Goal: Information Seeking & Learning: Learn about a topic

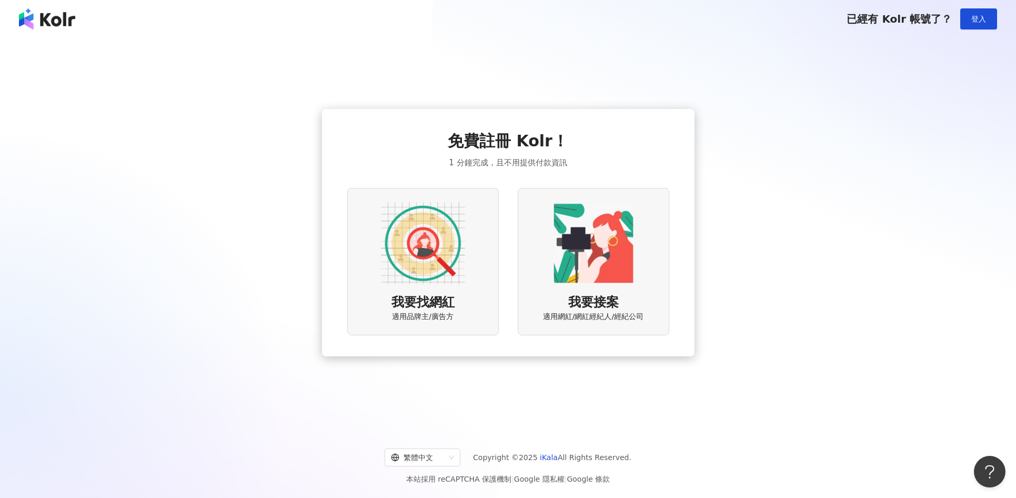
click at [468, 260] on div "我要找網紅 適用品牌主/廣告方" at bounding box center [423, 261] width 152 height 147
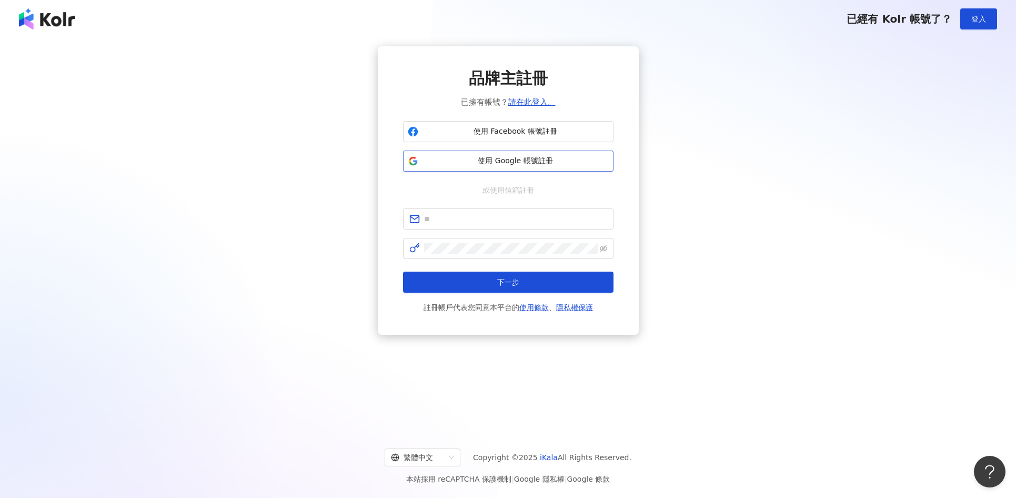
click at [517, 167] on button "使用 Google 帳號註冊" at bounding box center [508, 161] width 210 height 21
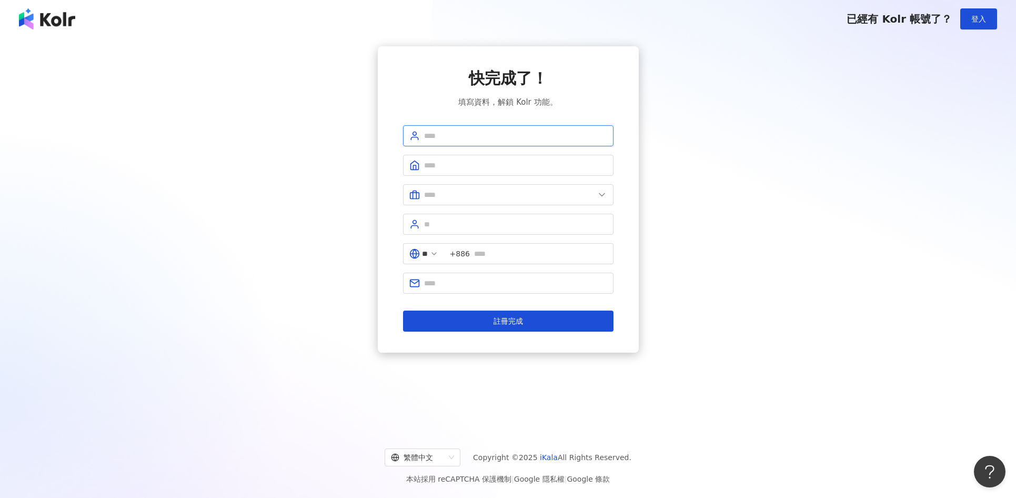
drag, startPoint x: 545, startPoint y: 134, endPoint x: 554, endPoint y: 134, distance: 9.5
click at [545, 134] on input "text" at bounding box center [515, 136] width 183 height 12
type input "**********"
click at [522, 193] on input "text" at bounding box center [509, 195] width 171 height 12
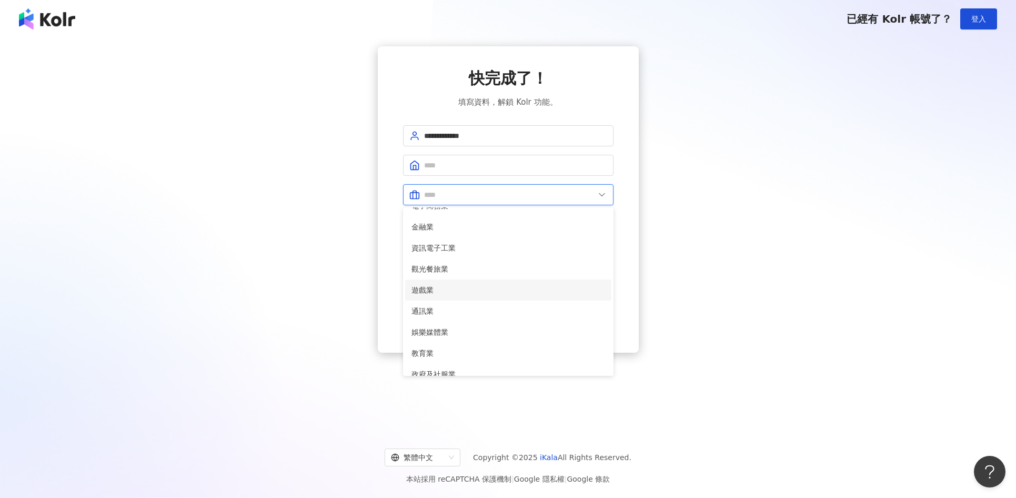
scroll to position [109, 0]
click at [487, 275] on span "遊戲業" at bounding box center [509, 279] width 194 height 12
type input "***"
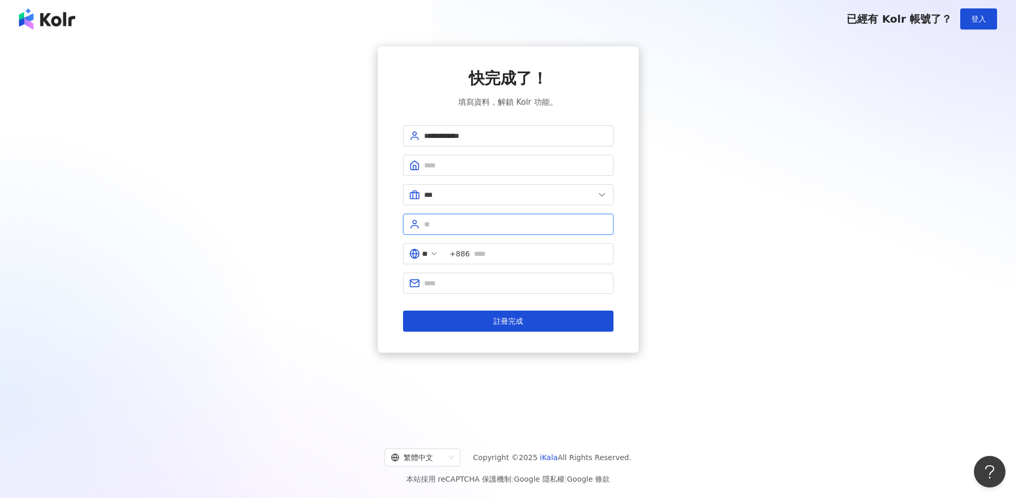
click at [545, 228] on input "text" at bounding box center [515, 224] width 183 height 12
drag, startPoint x: 539, startPoint y: 255, endPoint x: 605, endPoint y: 245, distance: 66.5
click at [539, 255] on input "text" at bounding box center [540, 254] width 133 height 12
type input "*"
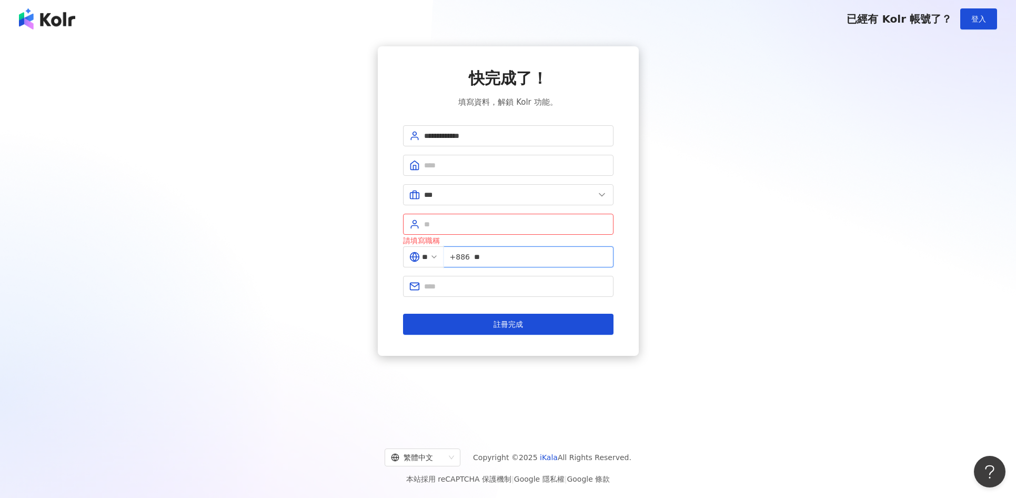
type input "*"
type input "*********"
click at [487, 293] on span at bounding box center [508, 286] width 210 height 21
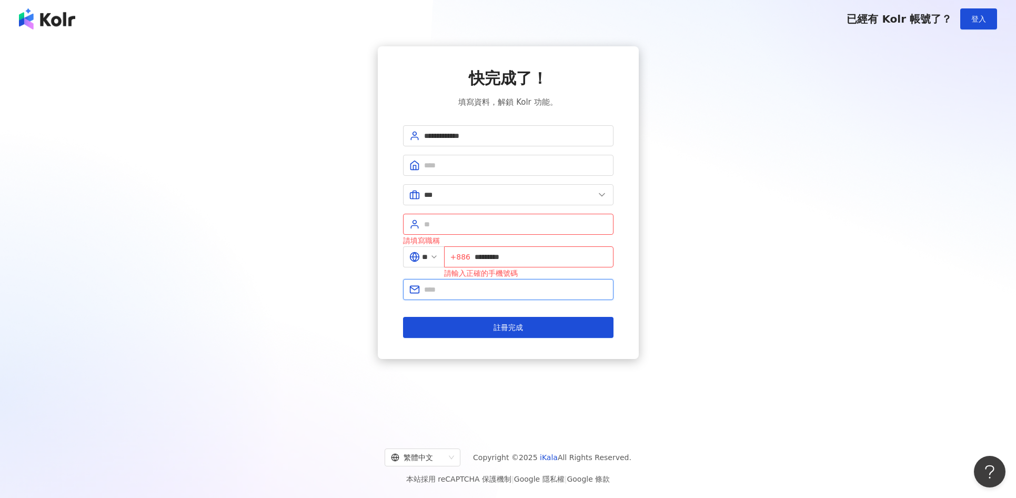
click at [491, 289] on input "text" at bounding box center [515, 290] width 183 height 12
type input "**********"
drag, startPoint x: 480, startPoint y: 254, endPoint x: 524, endPoint y: 240, distance: 45.9
click at [480, 254] on input "*********" at bounding box center [541, 257] width 133 height 12
type input "**********"
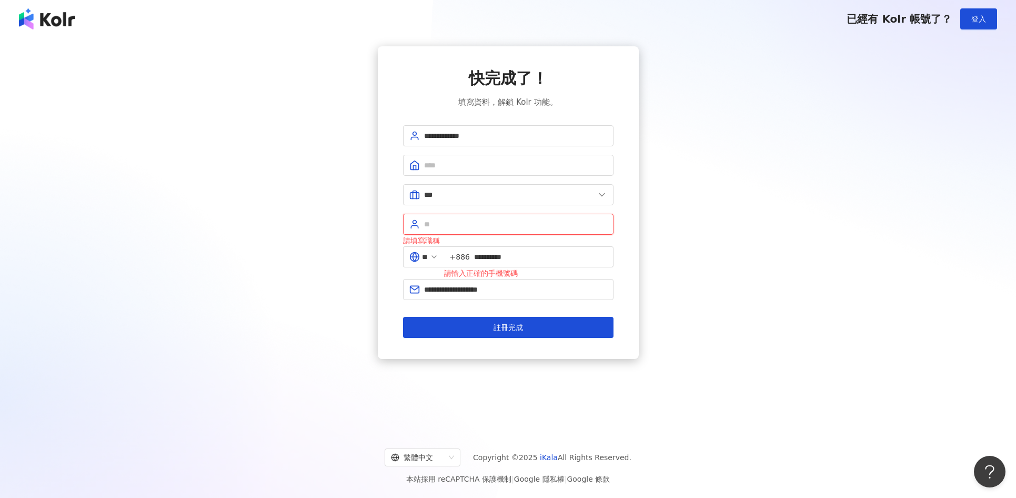
click at [556, 219] on input "text" at bounding box center [515, 224] width 183 height 12
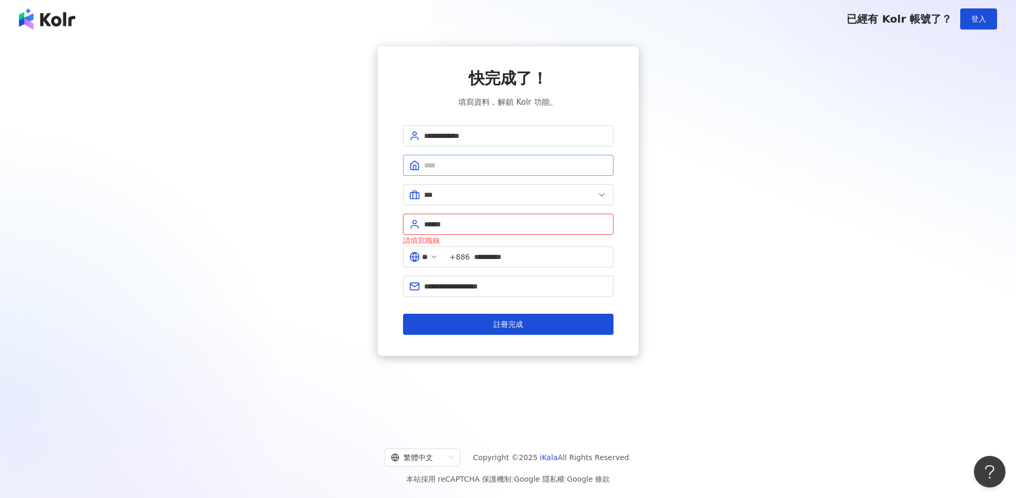
type input "******"
click at [592, 167] on input "text" at bounding box center [515, 165] width 183 height 12
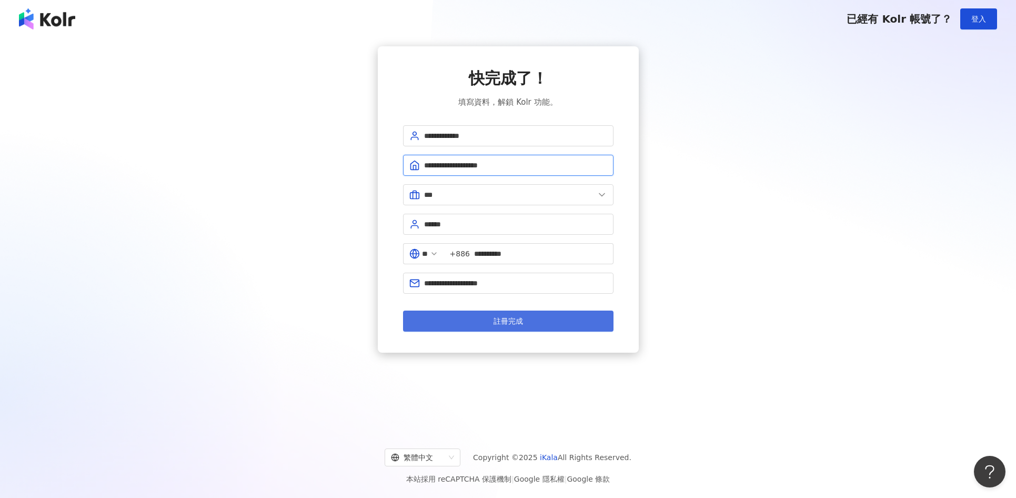
type input "**********"
click at [582, 317] on button "註冊完成" at bounding box center [508, 320] width 210 height 21
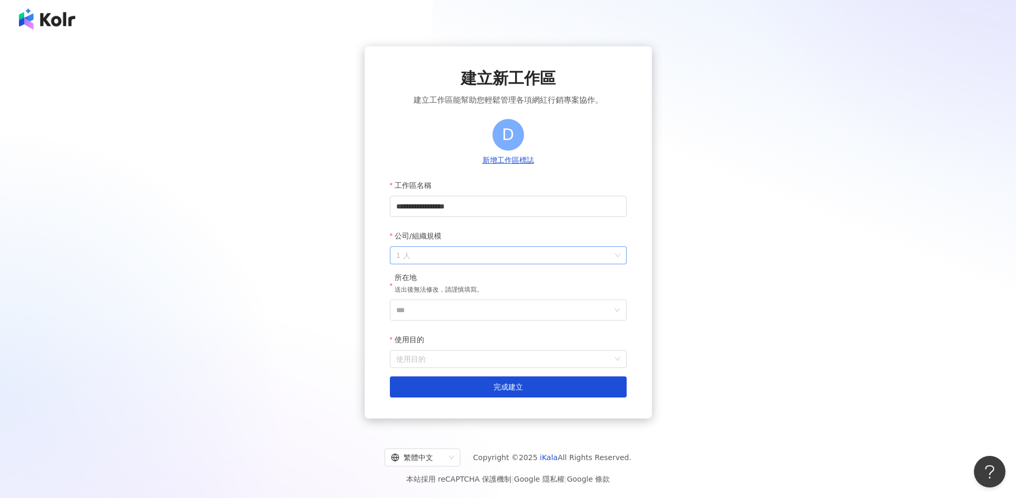
click at [524, 257] on span "1 人" at bounding box center [508, 255] width 224 height 17
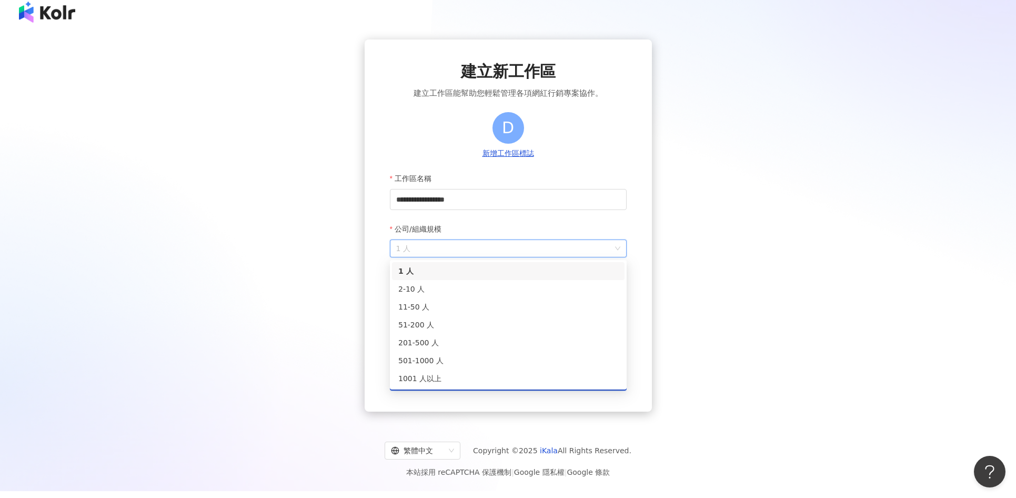
click at [522, 271] on div "1 人" at bounding box center [508, 271] width 220 height 12
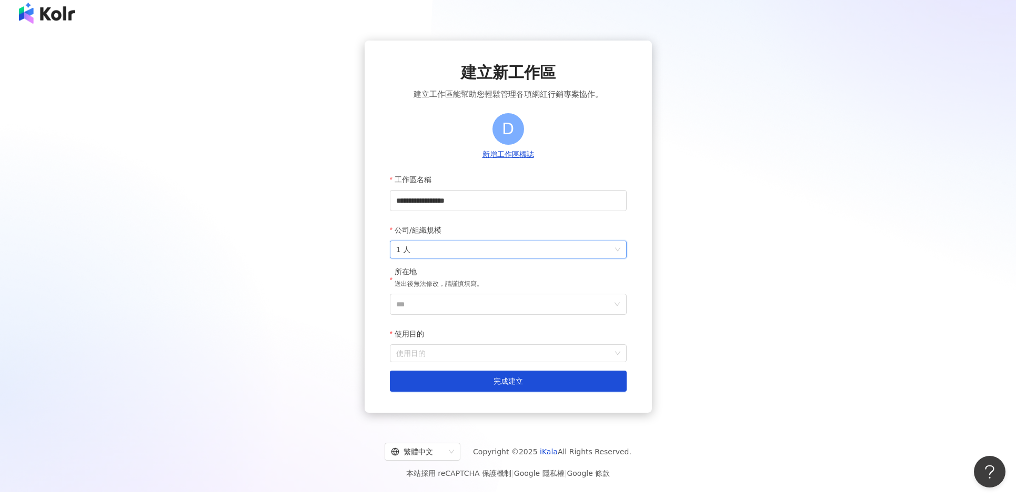
scroll to position [48, 0]
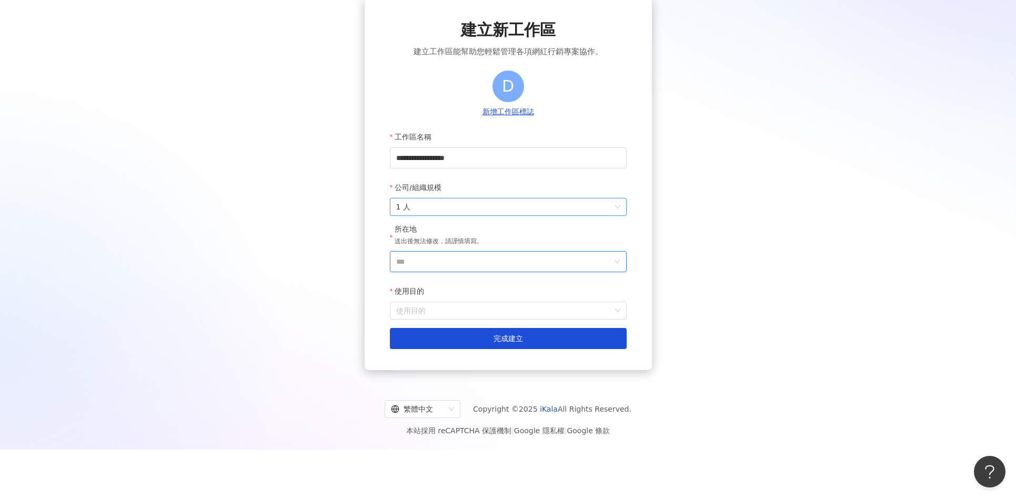
click at [532, 254] on input "***" at bounding box center [504, 262] width 216 height 20
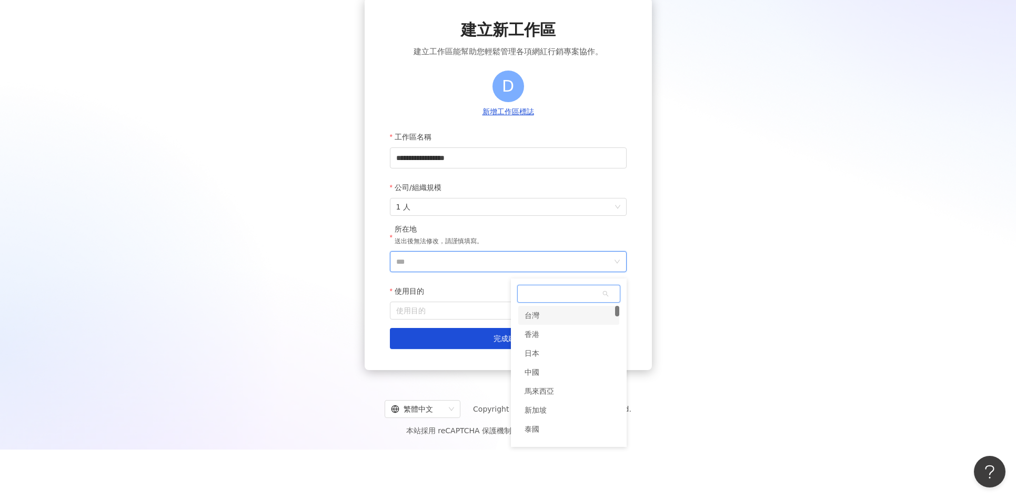
click at [547, 319] on div "台灣" at bounding box center [568, 315] width 101 height 19
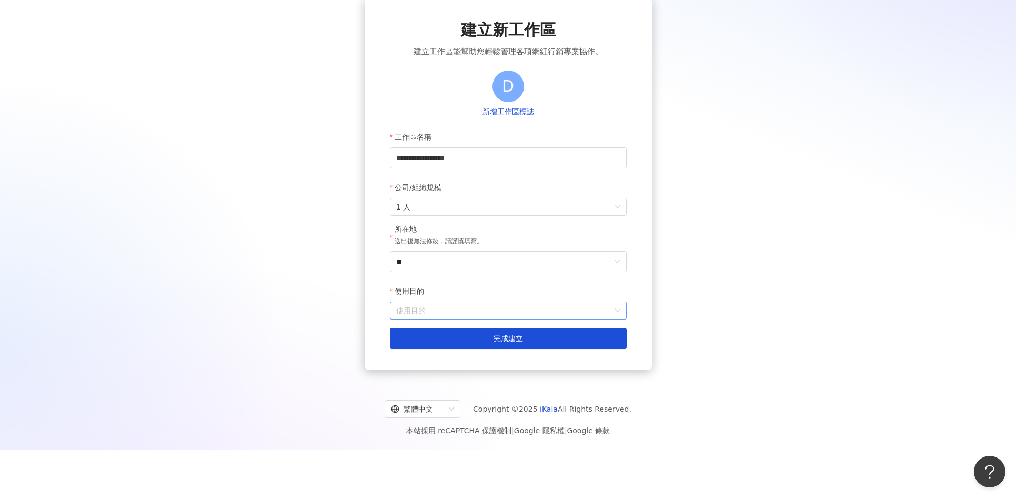
click at [535, 310] on input "使用目的" at bounding box center [508, 310] width 224 height 17
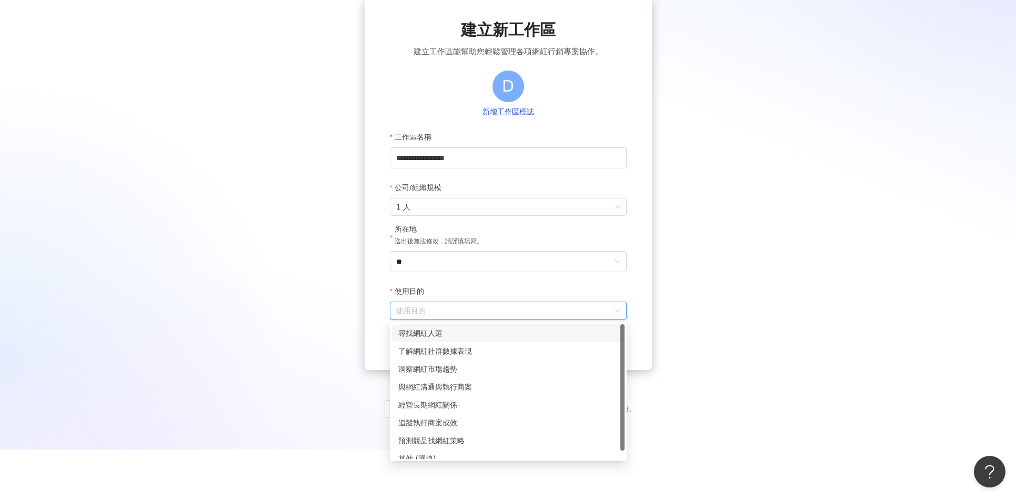
click at [523, 335] on div "尋找網紅人選" at bounding box center [508, 333] width 220 height 12
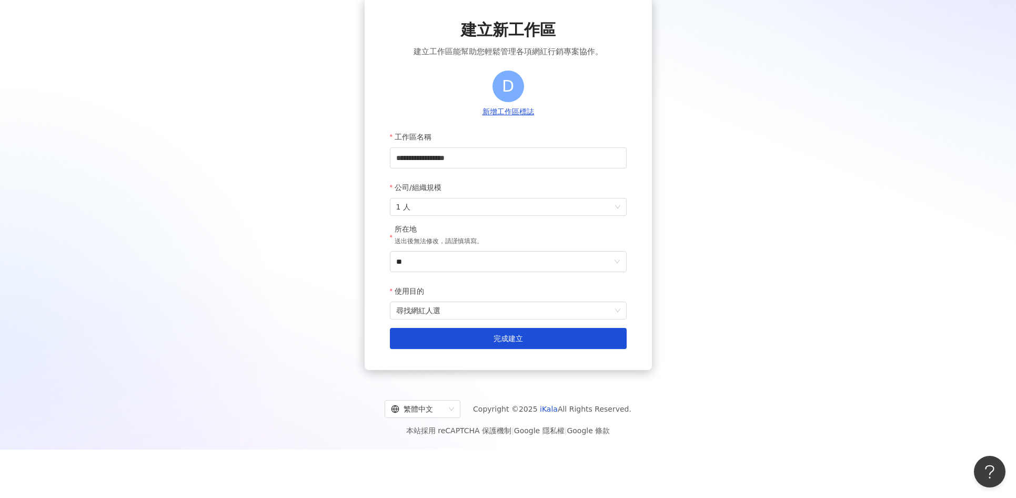
click at [526, 321] on form "**********" at bounding box center [508, 237] width 237 height 223
click at [528, 316] on span "尋找網紅人選" at bounding box center [508, 310] width 224 height 17
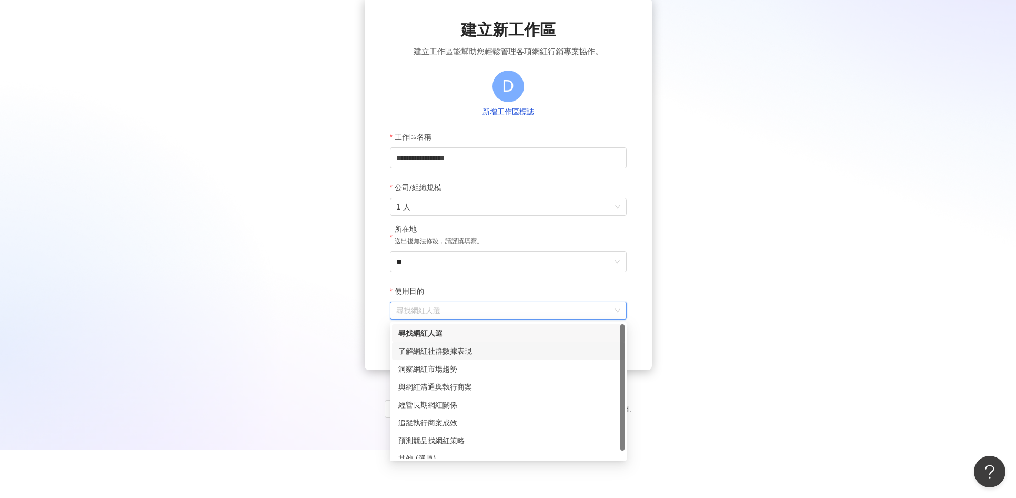
click at [512, 354] on div "了解網紅社群數據表現" at bounding box center [508, 351] width 220 height 12
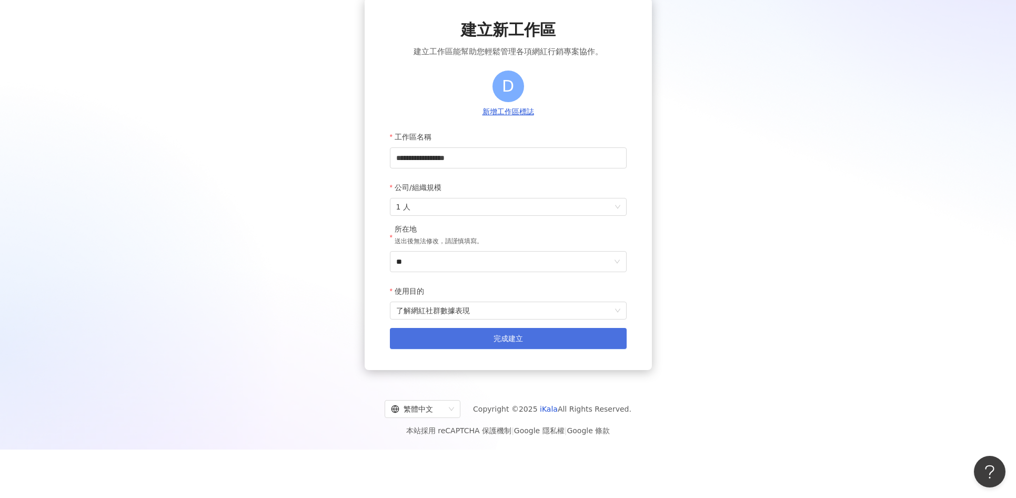
click at [527, 345] on button "完成建立" at bounding box center [508, 338] width 237 height 21
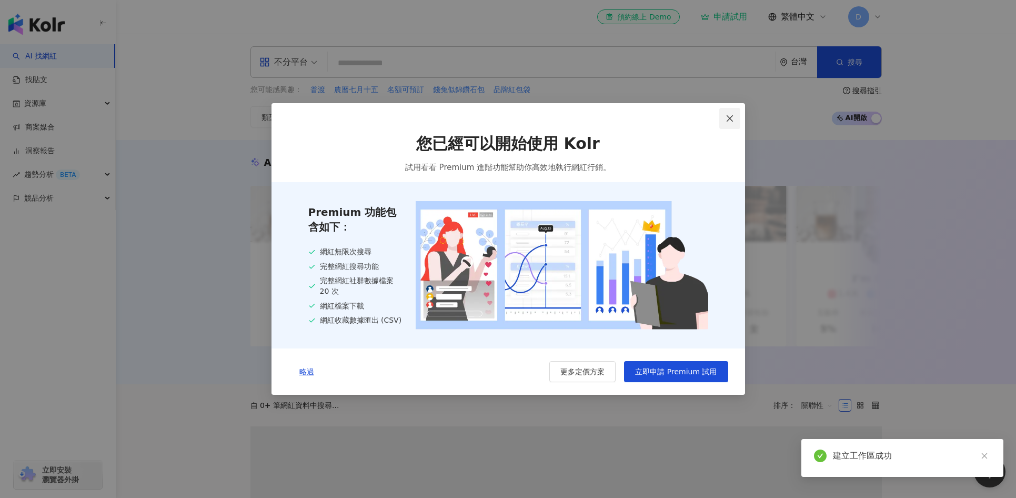
click at [733, 118] on icon "close" at bounding box center [730, 118] width 8 height 8
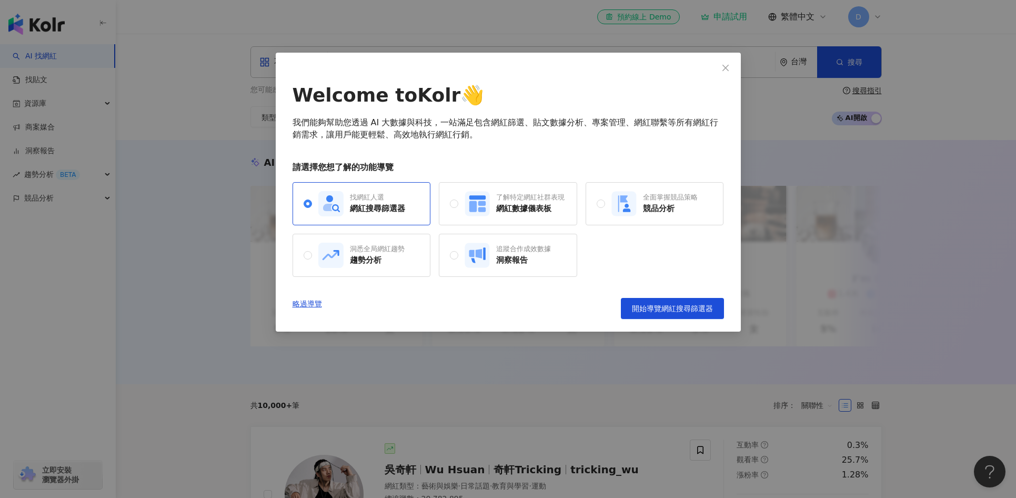
drag, startPoint x: 545, startPoint y: 201, endPoint x: 579, endPoint y: 224, distance: 42.0
click at [545, 201] on div "了解特定網紅社群表現" at bounding box center [530, 197] width 68 height 9
click at [666, 304] on span "開始導覽網紅數據儀表板" at bounding box center [672, 308] width 81 height 8
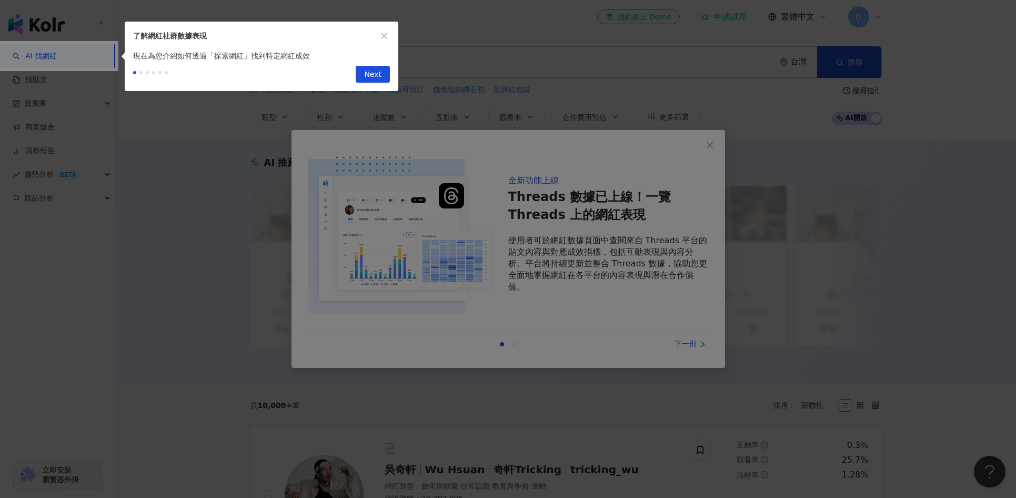
drag, startPoint x: 621, startPoint y: 246, endPoint x: 605, endPoint y: 218, distance: 31.9
click at [621, 246] on div at bounding box center [508, 249] width 1016 height 498
click at [377, 44] on div "了解網紅社群數據表現" at bounding box center [262, 36] width 274 height 28
click at [375, 76] on span "Next" at bounding box center [372, 74] width 17 height 17
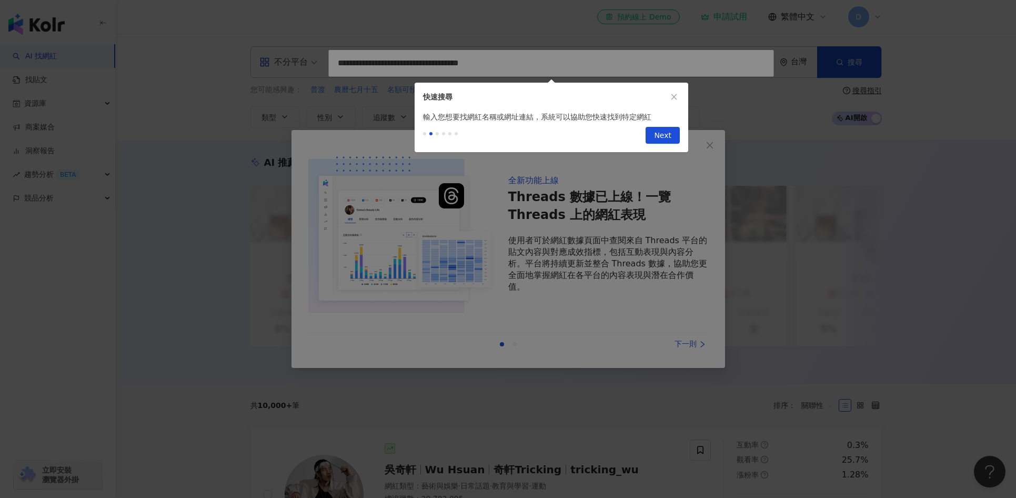
type input "**********"
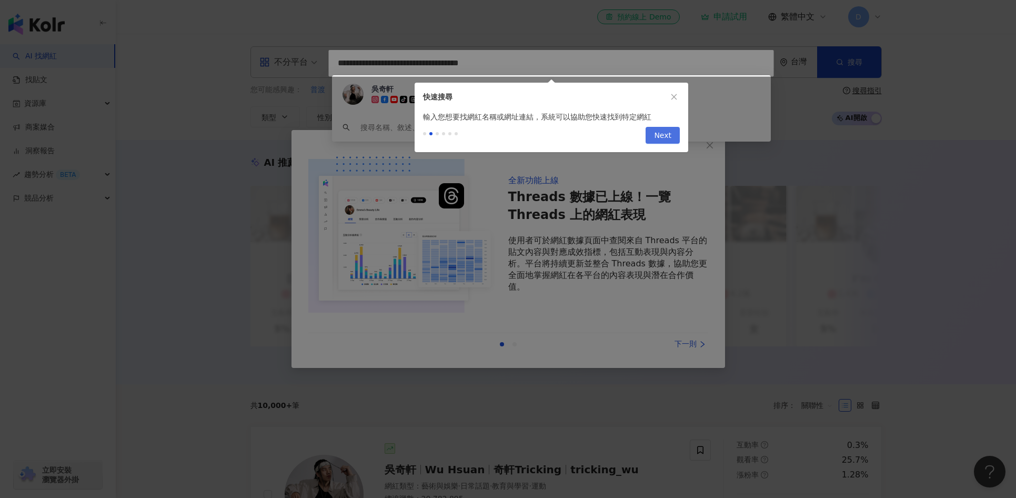
click at [657, 136] on span "Next" at bounding box center [662, 135] width 17 height 17
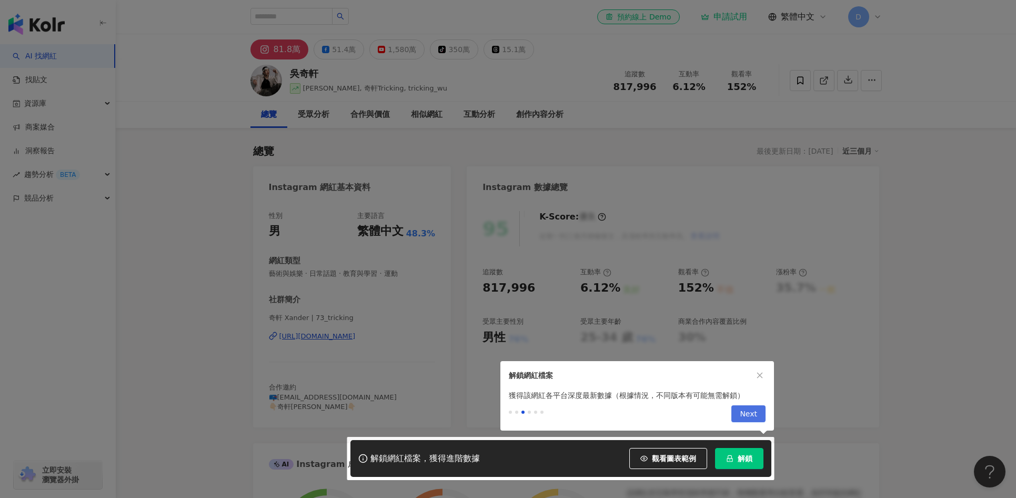
click at [755, 410] on span "Next" at bounding box center [748, 414] width 17 height 17
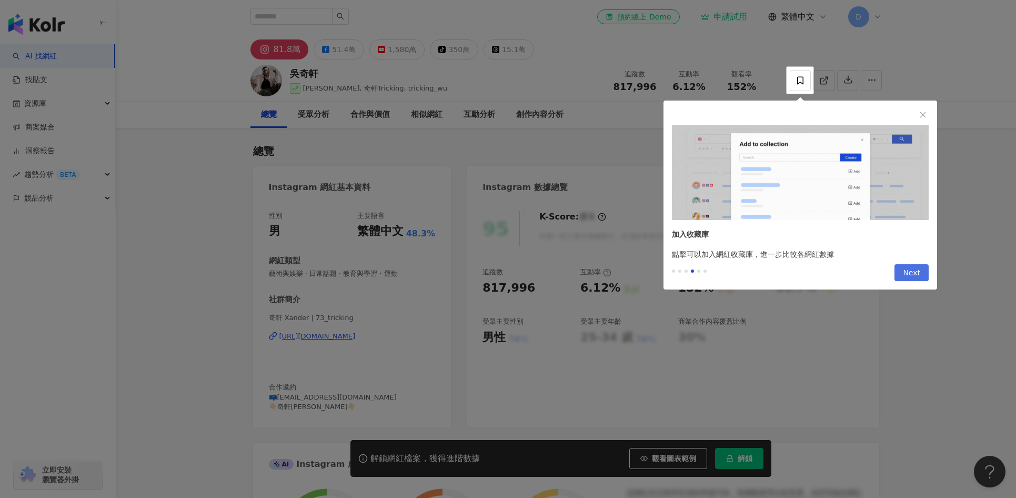
click at [911, 270] on span "Next" at bounding box center [911, 273] width 17 height 17
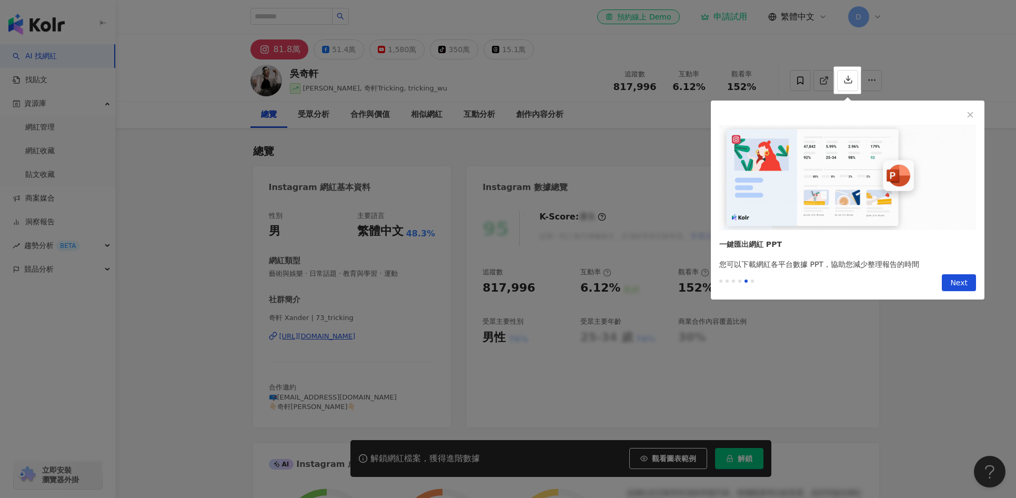
click at [956, 285] on span "Next" at bounding box center [958, 283] width 17 height 17
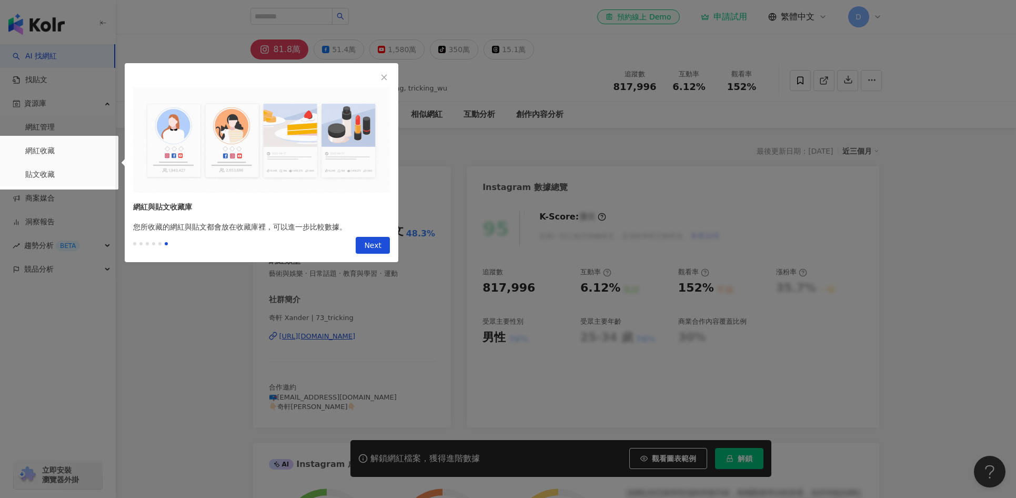
click at [380, 246] on span "Next" at bounding box center [372, 245] width 17 height 17
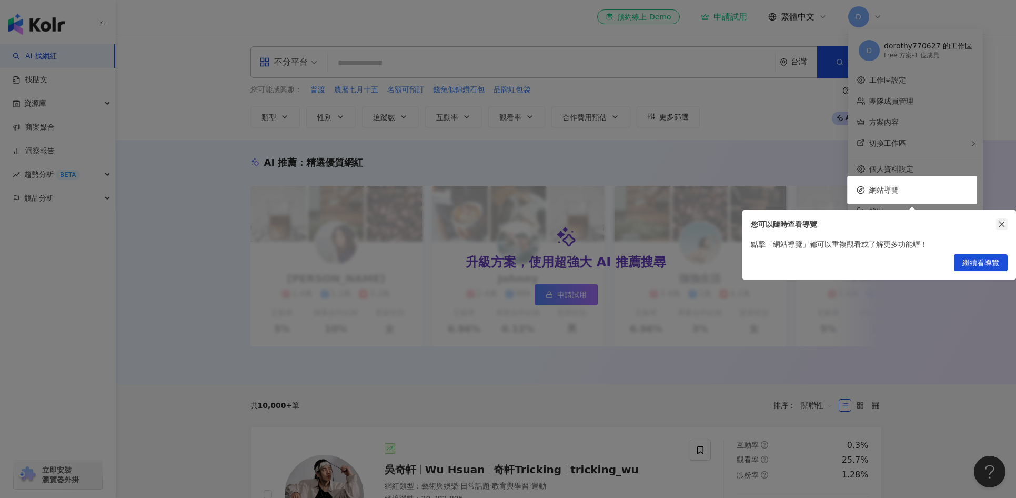
click at [1000, 223] on icon "close" at bounding box center [1001, 223] width 7 height 7
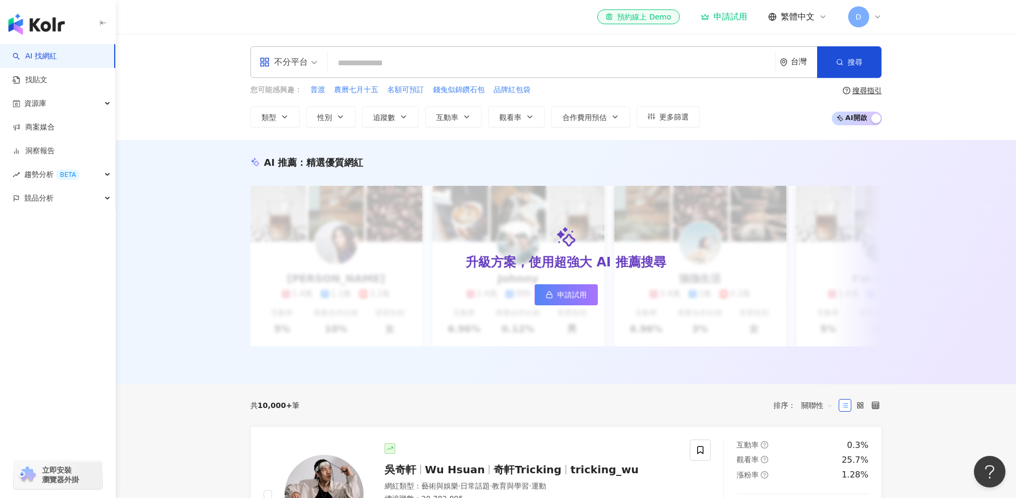
click at [440, 58] on input "search" at bounding box center [551, 63] width 439 height 20
paste input "**********"
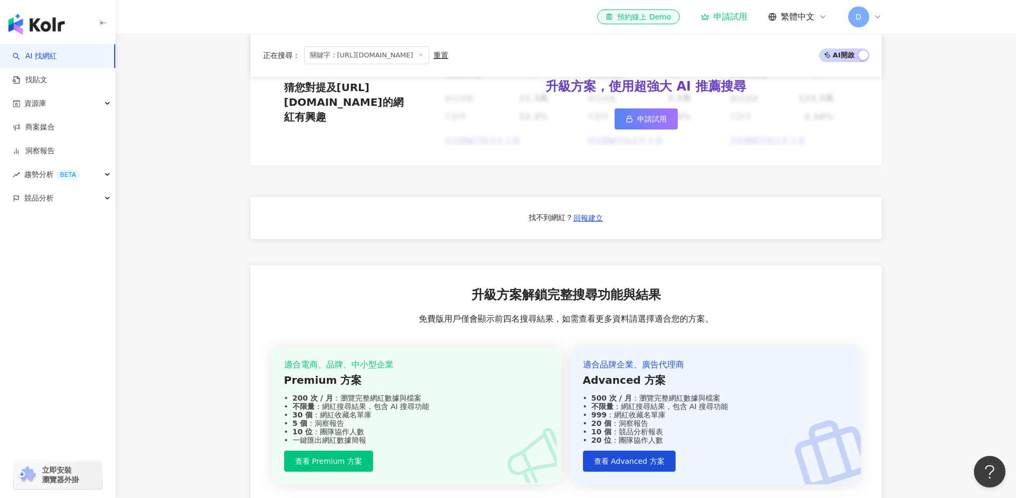
scroll to position [545, 0]
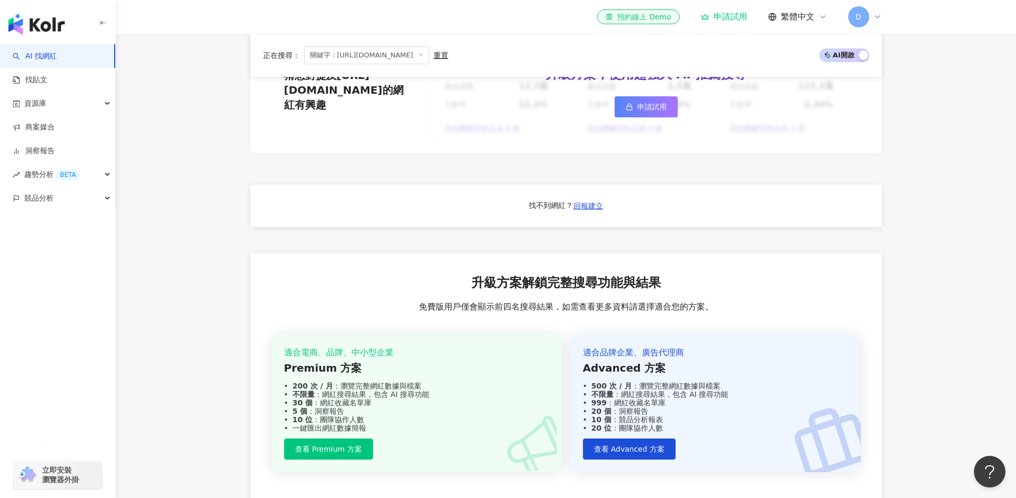
type input "**********"
drag, startPoint x: 520, startPoint y: 306, endPoint x: 638, endPoint y: 304, distance: 117.4
click at [638, 304] on span "免費版用戶僅會顯示前四名搜尋結果，如需查看更多資料請選擇適合您的方案。" at bounding box center [566, 307] width 295 height 12
click at [648, 304] on span "免費版用戶僅會顯示前四名搜尋結果，如需查看更多資料請選擇適合您的方案。" at bounding box center [566, 307] width 295 height 12
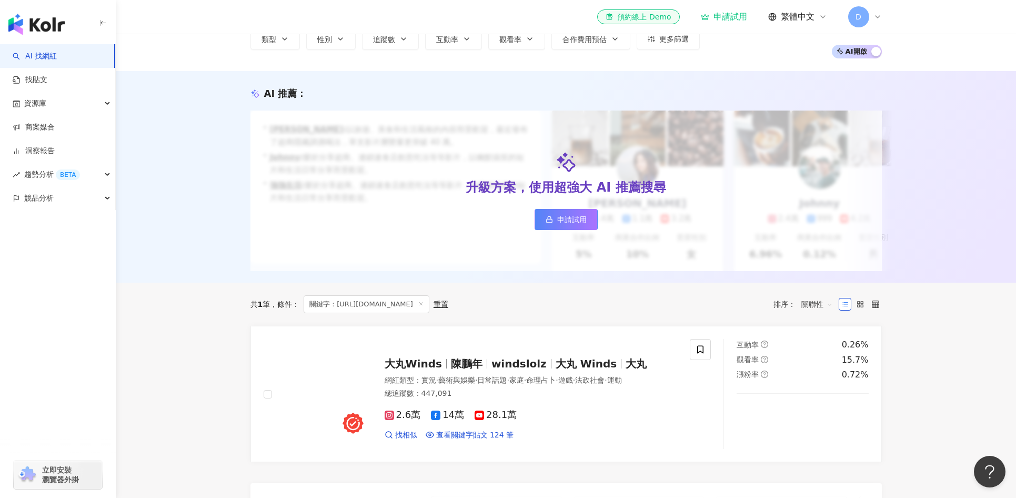
scroll to position [0, 0]
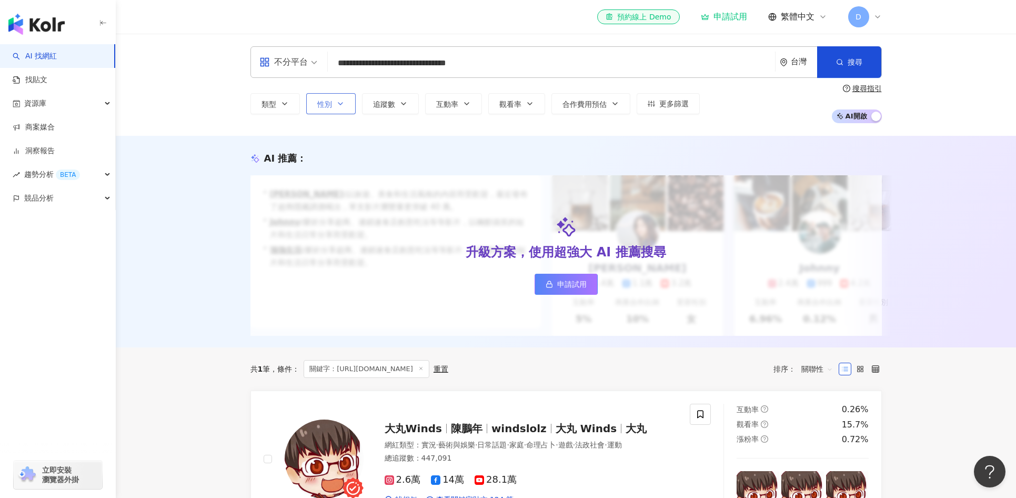
click at [344, 108] on button "性別" at bounding box center [330, 103] width 49 height 21
drag, startPoint x: 345, startPoint y: 106, endPoint x: 353, endPoint y: 103, distance: 8.8
click at [345, 106] on button "性別" at bounding box center [330, 103] width 49 height 21
click at [880, 17] on icon at bounding box center [878, 17] width 8 height 8
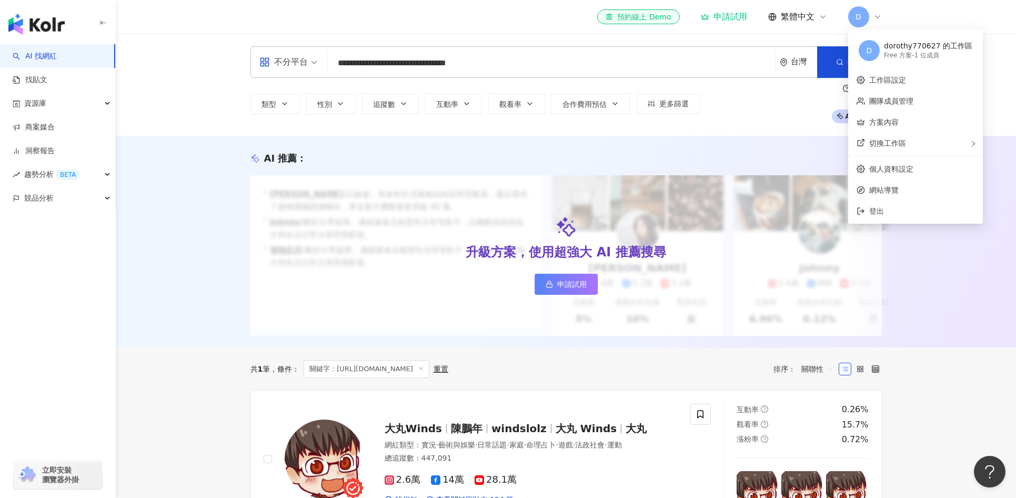
click at [629, 153] on div "AI 推薦 ：" at bounding box center [565, 158] width 631 height 13
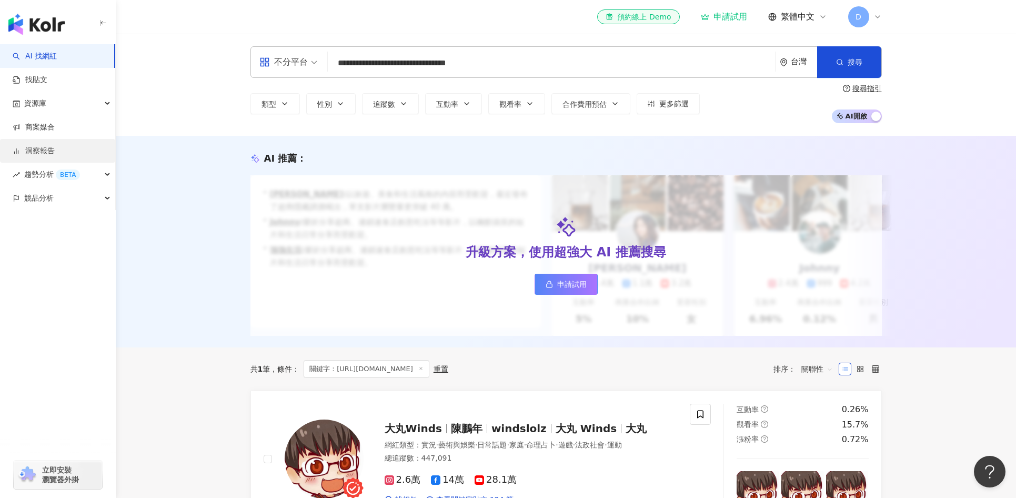
click at [55, 146] on link "洞察報告" at bounding box center [34, 151] width 42 height 11
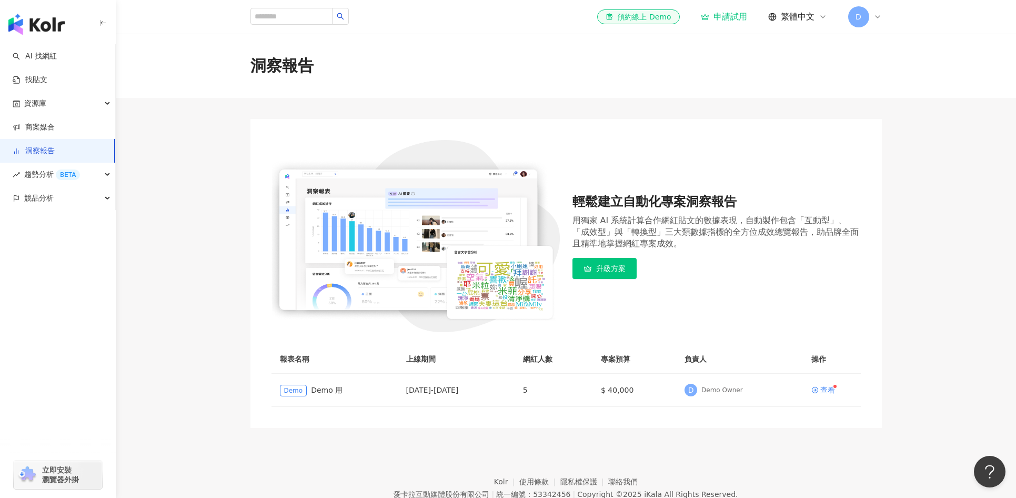
click at [622, 272] on span "升級方案" at bounding box center [610, 268] width 29 height 8
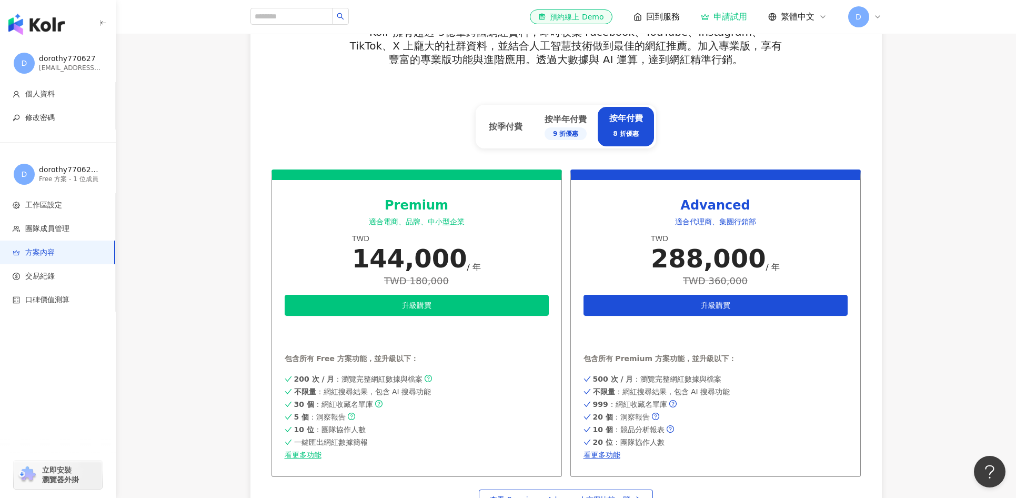
scroll to position [392, 0]
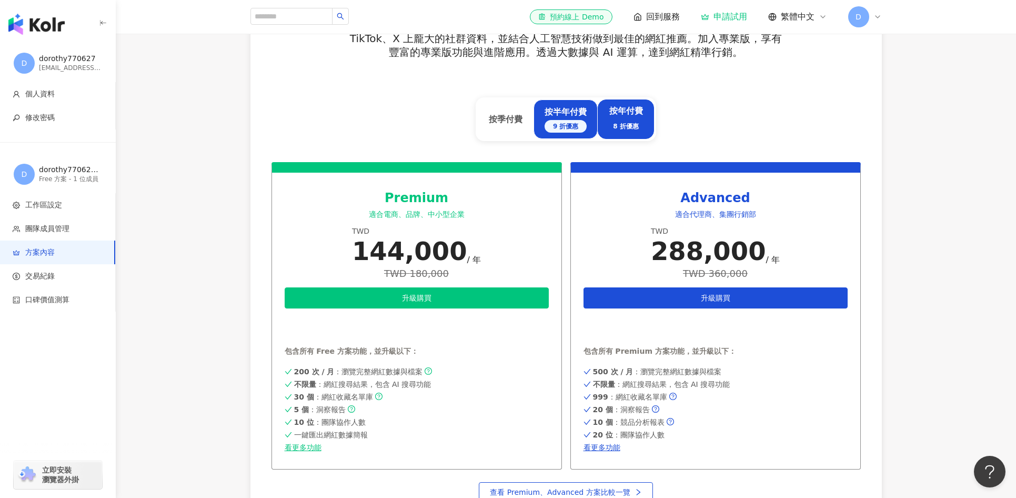
click at [563, 113] on div "按半年付費 9 折優惠" at bounding box center [566, 119] width 42 height 26
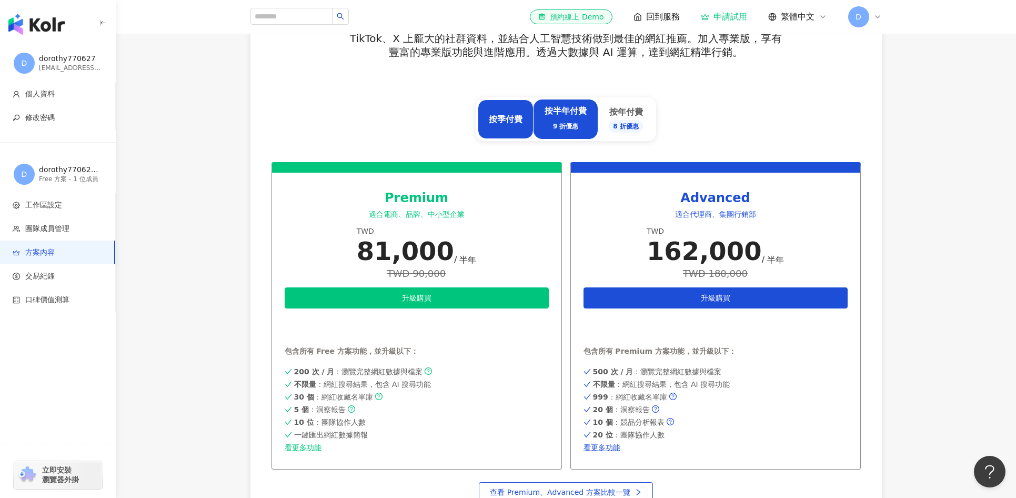
click at [530, 114] on div "按季付費" at bounding box center [506, 118] width 56 height 39
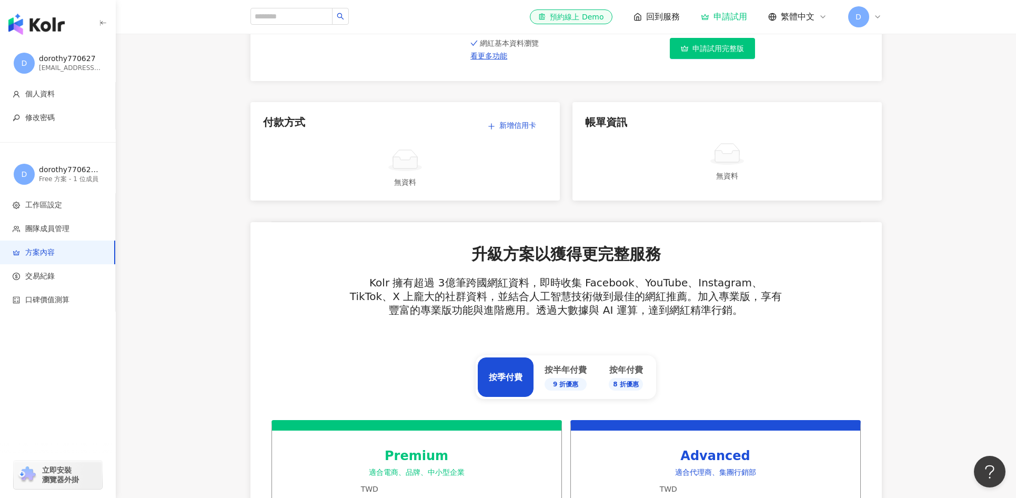
scroll to position [0, 0]
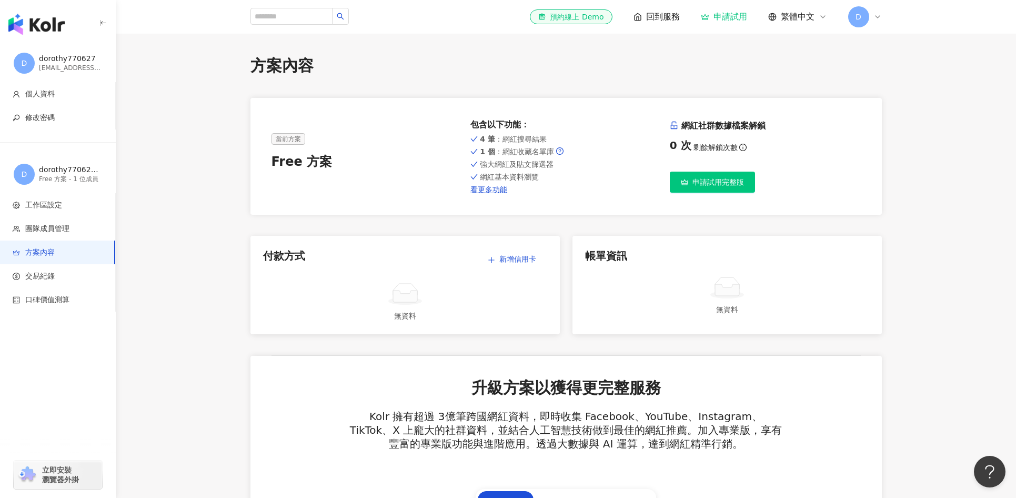
click at [736, 70] on div "方案內容" at bounding box center [565, 66] width 631 height 22
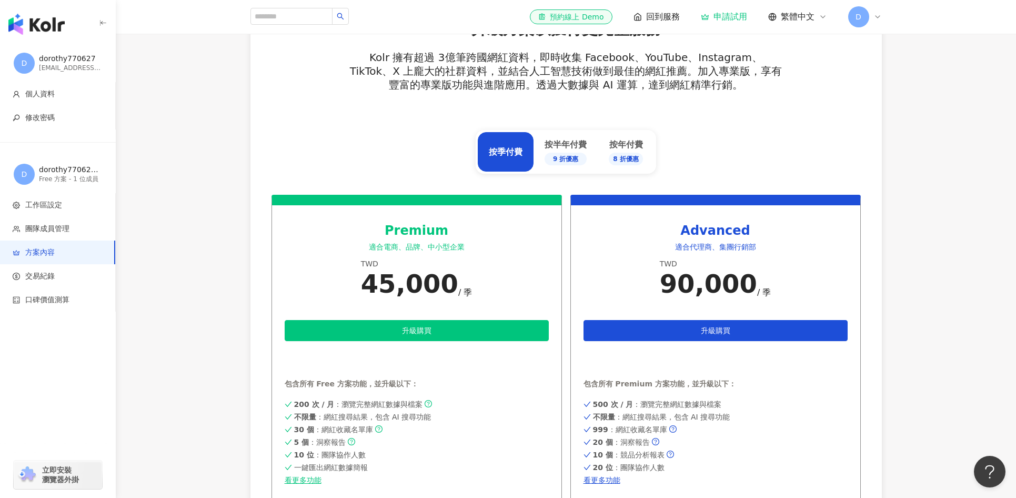
scroll to position [360, 0]
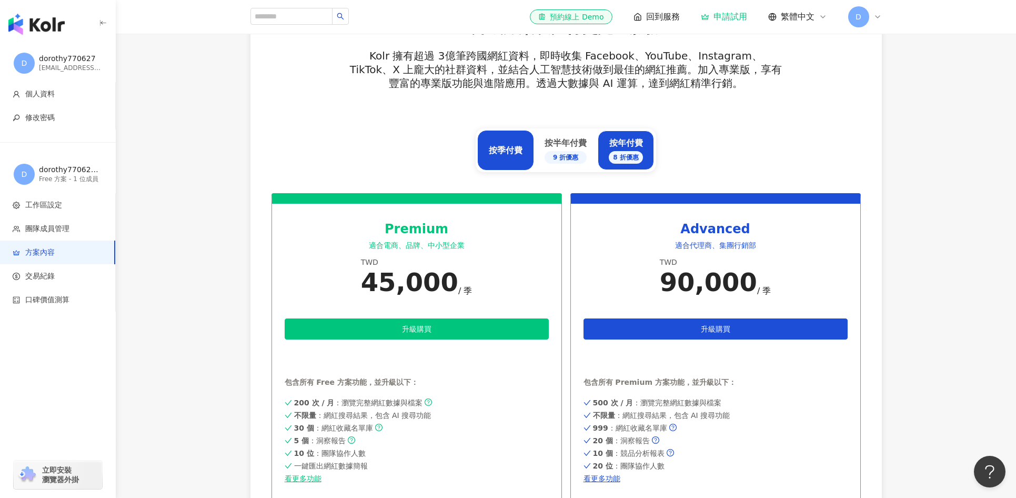
click at [621, 155] on div "8 折優惠" at bounding box center [626, 157] width 34 height 13
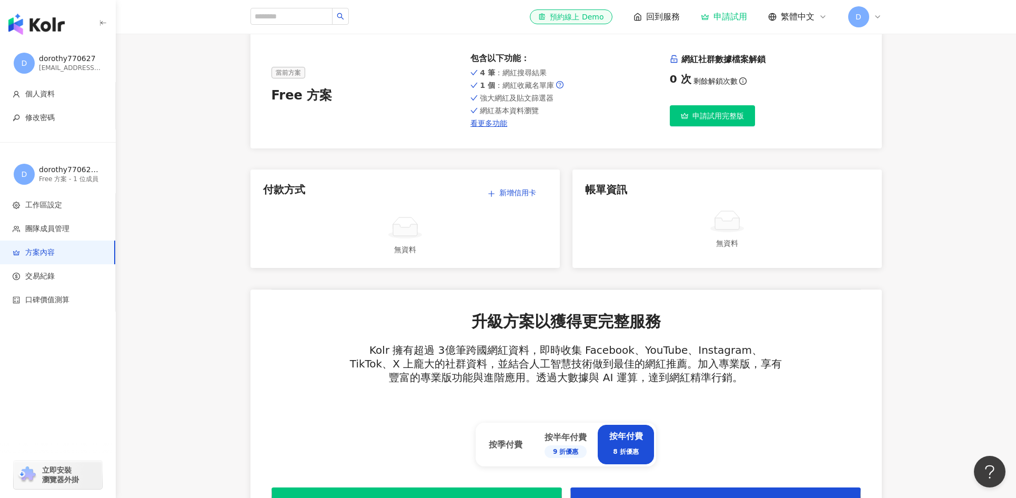
scroll to position [0, 0]
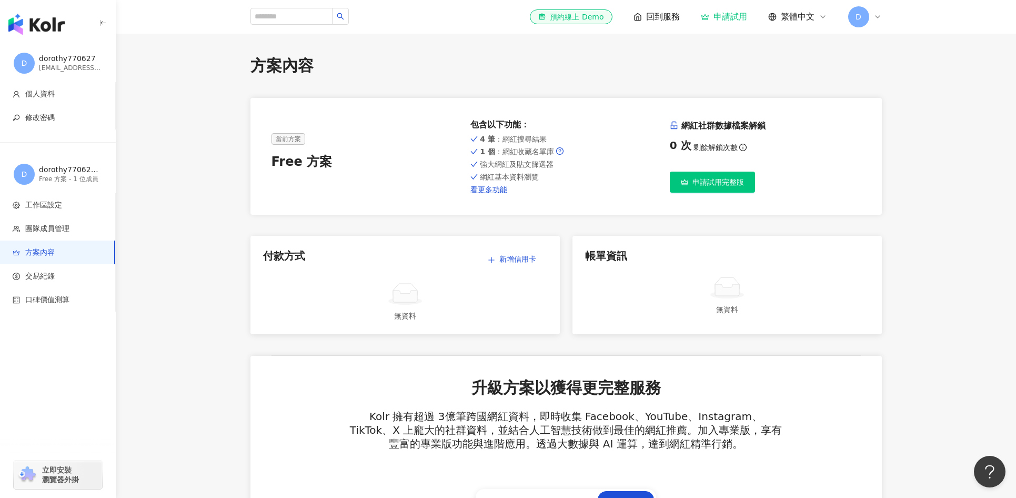
click at [711, 181] on span "申請試用完整版" at bounding box center [719, 182] width 52 height 8
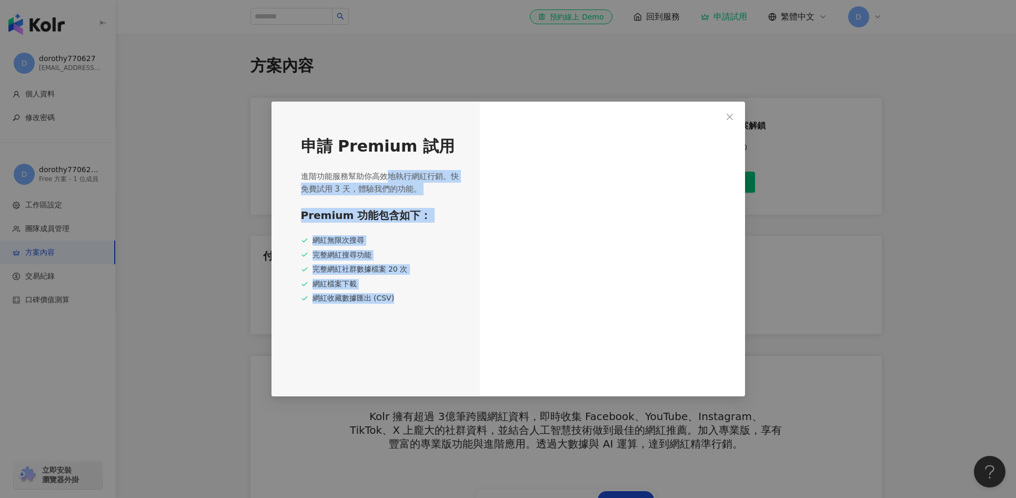
drag, startPoint x: 391, startPoint y: 177, endPoint x: 436, endPoint y: 305, distance: 135.2
click at [436, 305] on div "申請 Premium 試用 進階功能服務幫助你高效地執行網紅行銷。快免費試用 3 天，體驗我們的功能。 Premium 功能包含如下： 網紅無限次搜尋 完整網…" at bounding box center [376, 249] width 208 height 295
click at [436, 299] on div "網紅收藏數據匯出 (CSV)" at bounding box center [381, 298] width 160 height 11
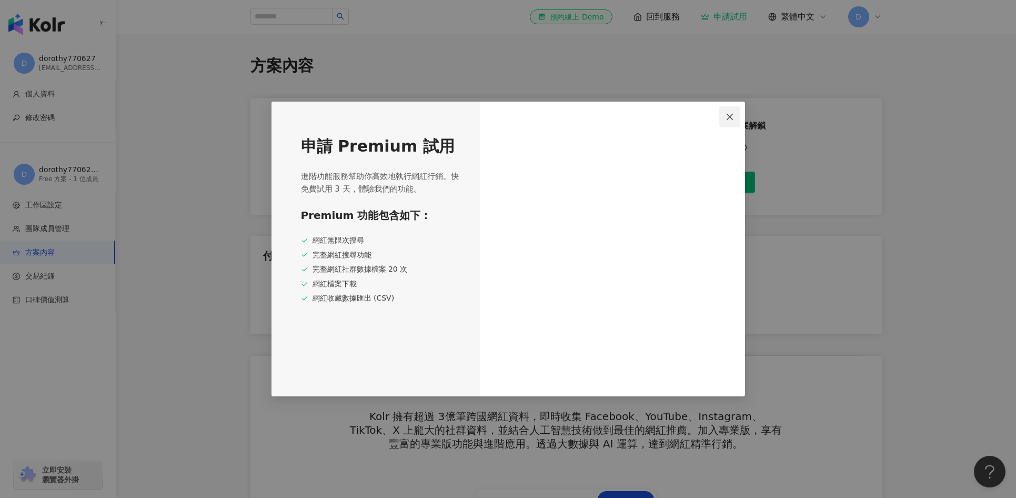
click at [732, 117] on icon "close" at bounding box center [730, 117] width 8 height 8
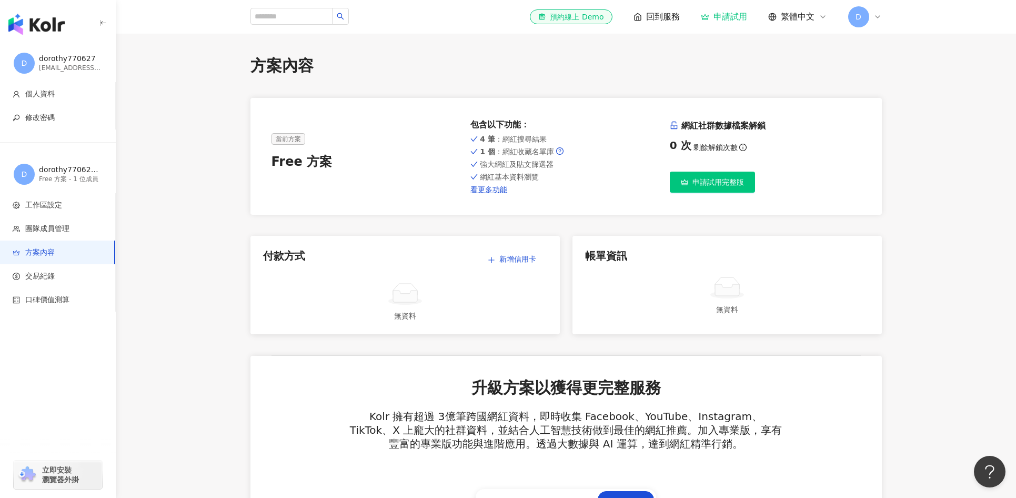
drag, startPoint x: 181, startPoint y: 243, endPoint x: 119, endPoint y: 247, distance: 61.8
click at [106, 24] on icon "button" at bounding box center [103, 23] width 8 height 8
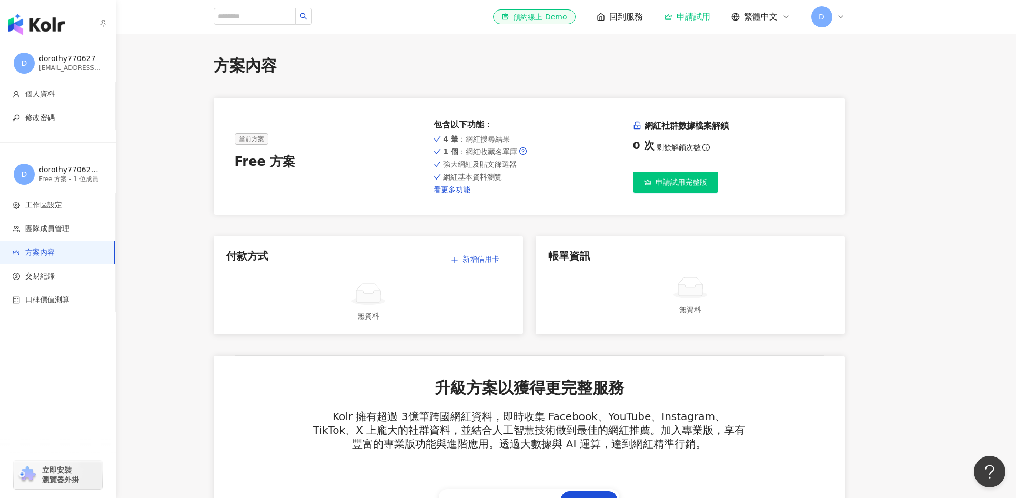
click at [19, 21] on img "button" at bounding box center [36, 24] width 56 height 21
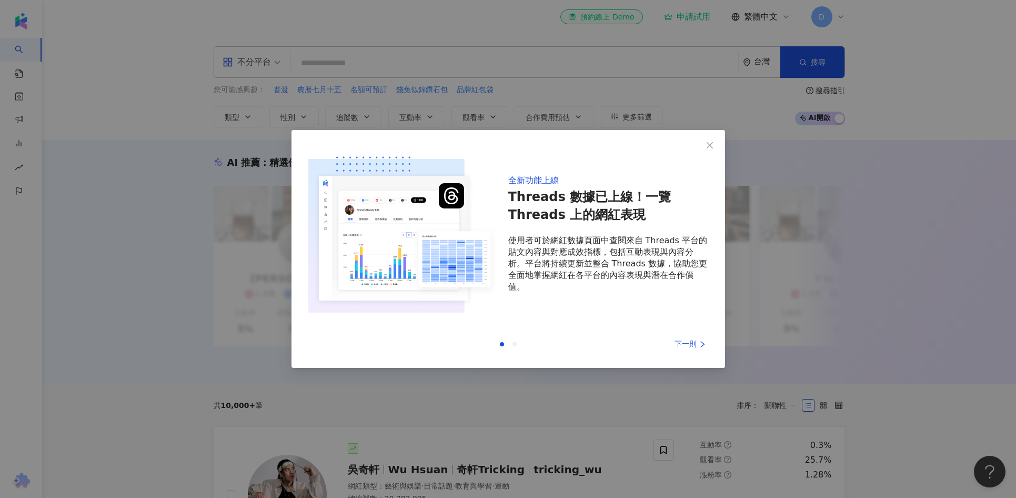
click at [692, 345] on div "下一則" at bounding box center [668, 344] width 79 height 12
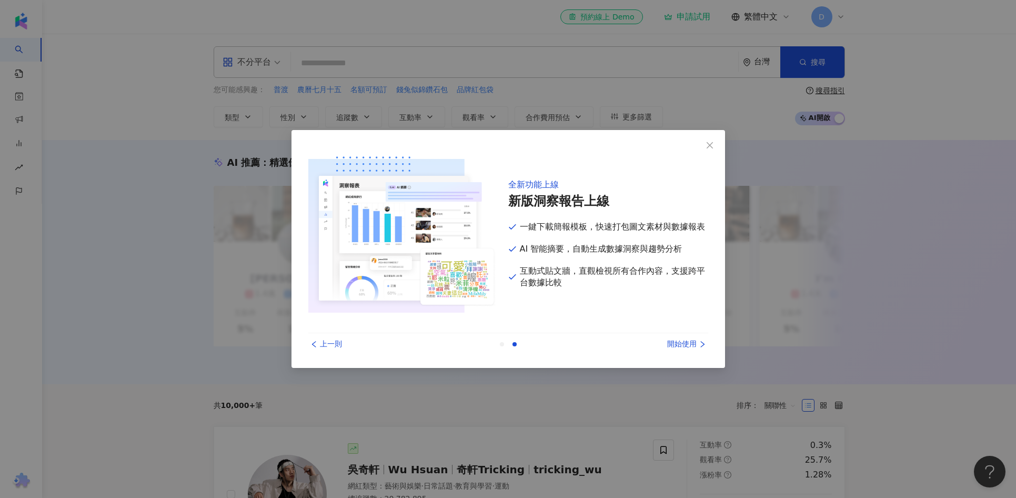
drag, startPoint x: 577, startPoint y: 206, endPoint x: 575, endPoint y: 220, distance: 14.5
click at [577, 206] on h1 "新版洞察報告上線" at bounding box center [608, 202] width 200 height 18
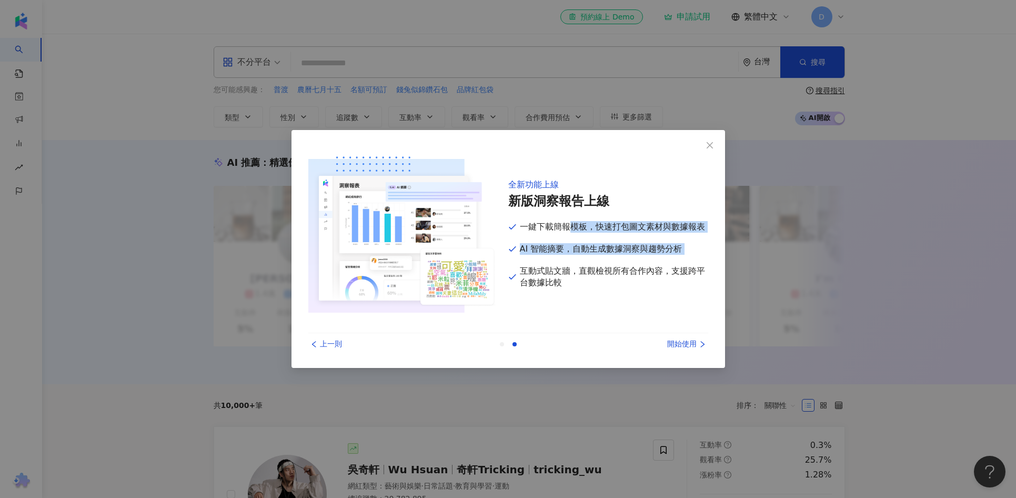
drag, startPoint x: 568, startPoint y: 227, endPoint x: 586, endPoint y: 261, distance: 38.4
click at [583, 261] on div "全新功能上線 新版洞察報告上線 一鍵下載簡報模板，快速打包圖文素材與數據報表 AI 智能摘要，自動生成數據洞察與趨勢分析 互動式貼文牆，直觀檢視所有合作內容，…" at bounding box center [608, 234] width 200 height 174
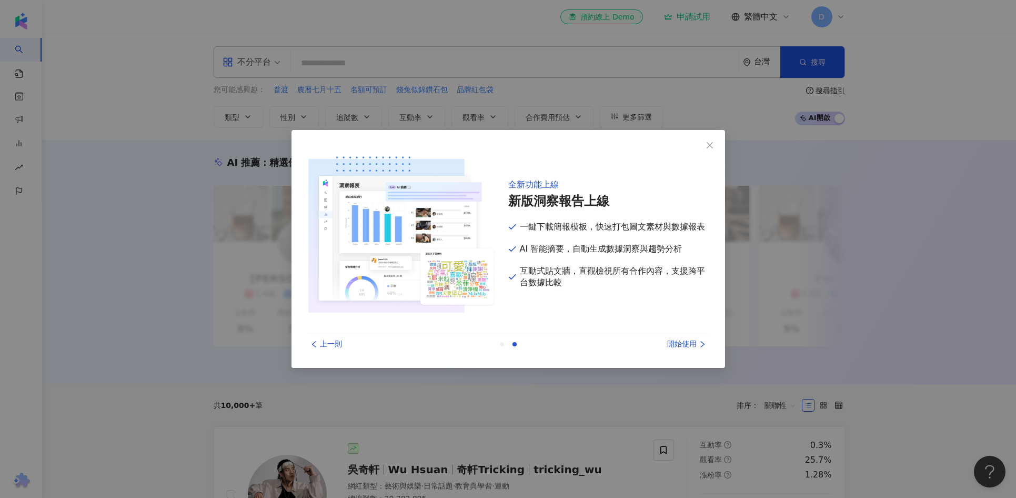
click at [624, 263] on div "全新功能上線 新版洞察報告上線 一鍵下載簡報模板，快速打包圖文素材與數據報表 AI 智能摘要，自動生成數據洞察與趨勢分析 互動式貼文牆，直觀檢視所有合作內容，…" at bounding box center [608, 234] width 200 height 174
click at [717, 144] on span "Close" at bounding box center [709, 145] width 21 height 8
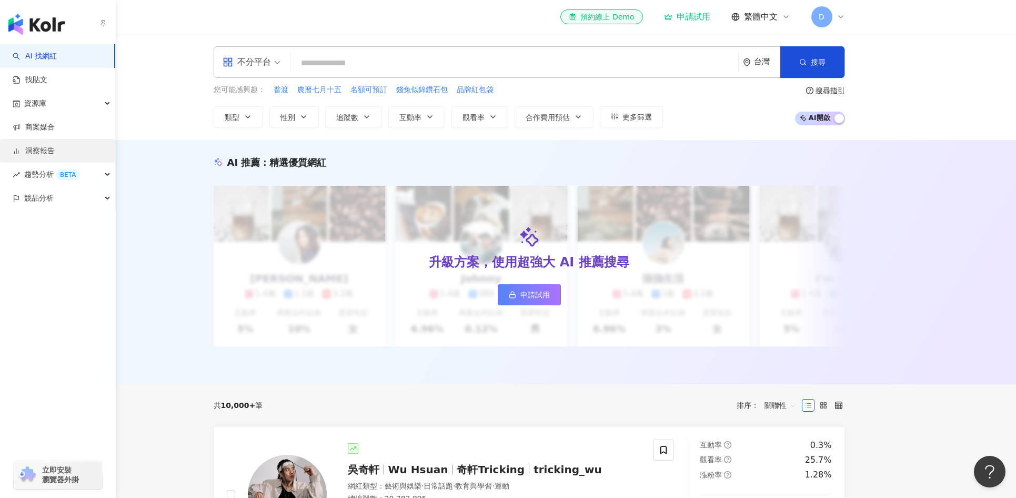
click at [55, 149] on link "洞察報告" at bounding box center [34, 151] width 42 height 11
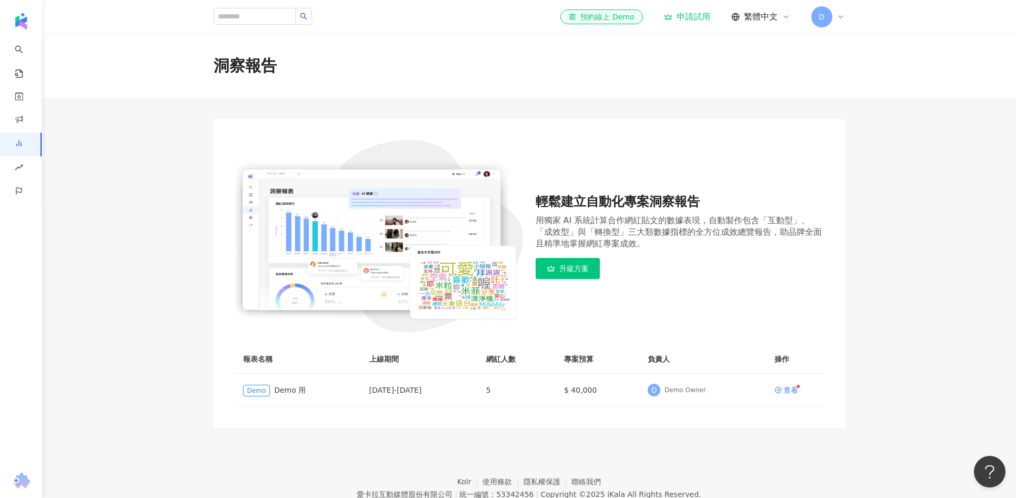
click at [723, 234] on div "用獨家 AI 系統計算合作網紅貼文的數據表現，自動製作包含「互動型」、「成效型」與「轉換型」三大類數據指標的全方位成效總覽報告，助品牌全面且精準地掌握網紅專案…" at bounding box center [680, 232] width 288 height 35
click at [782, 143] on div "輕鬆建立自動化專案洞察報告 用獨家 AI 系統計算合作網紅貼文的數據表現，自動製作包含「互動型」、「成效型」與「轉換型」三大類數據指標的全方位成效總覽報告，助…" at bounding box center [529, 236] width 589 height 192
click at [718, 71] on div "洞察報告" at bounding box center [530, 66] width 674 height 22
click at [689, 19] on div "申請試用" at bounding box center [687, 17] width 46 height 11
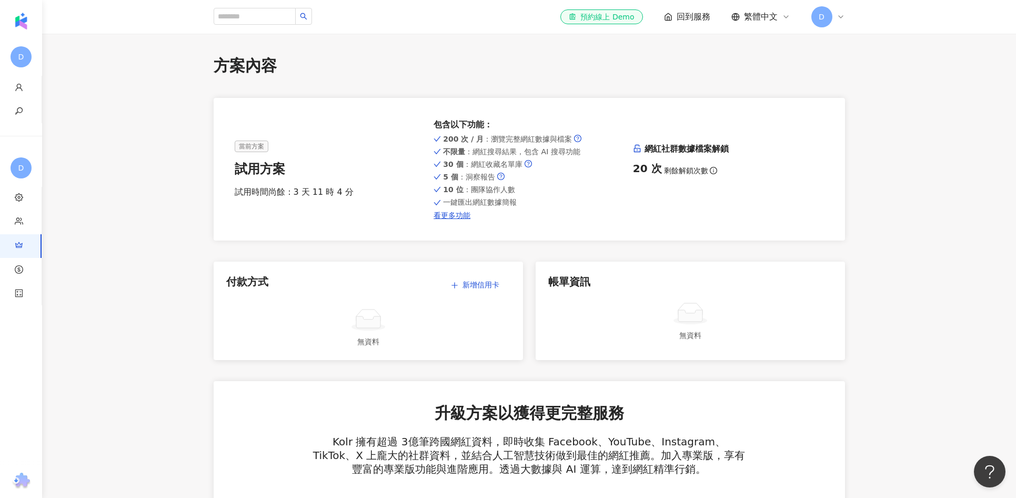
drag, startPoint x: 119, startPoint y: 77, endPoint x: 44, endPoint y: 35, distance: 86.0
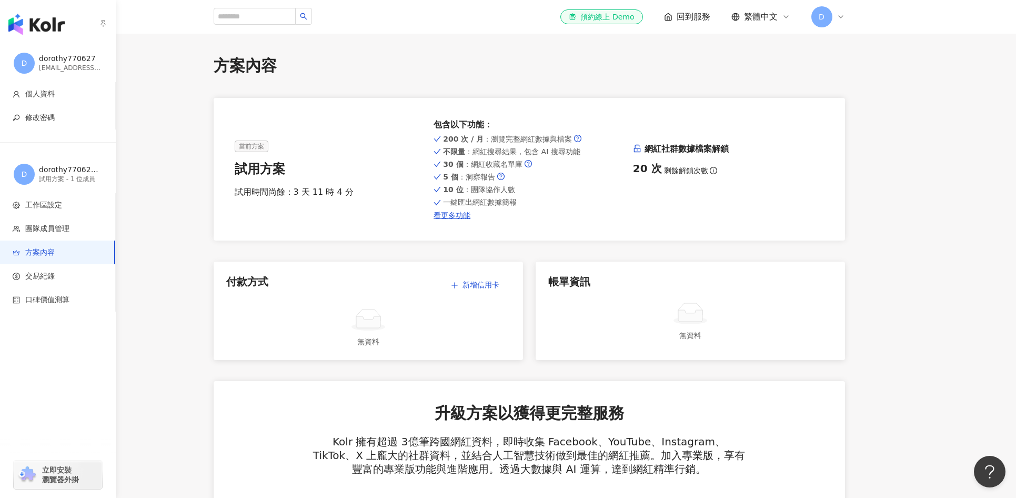
click at [28, 22] on img "button" at bounding box center [36, 24] width 56 height 21
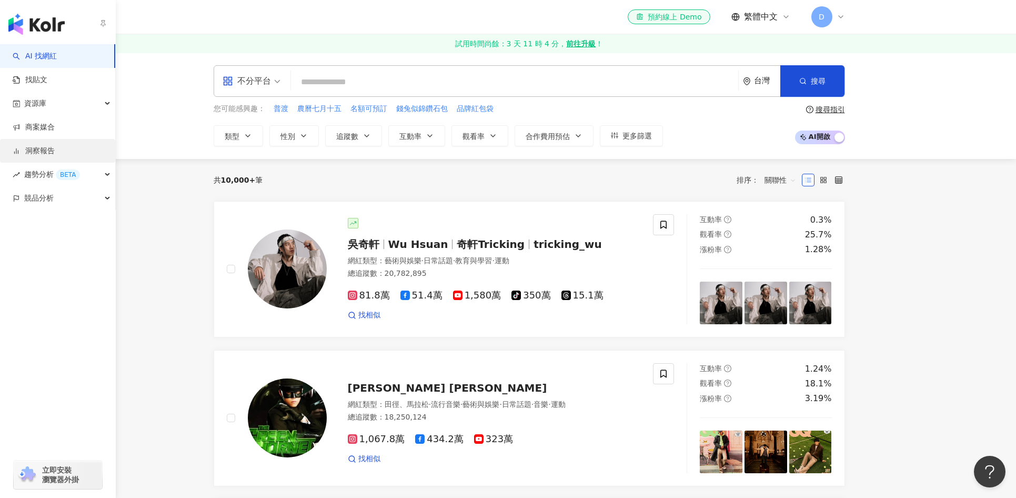
click at [54, 151] on link "洞察報告" at bounding box center [34, 151] width 42 height 11
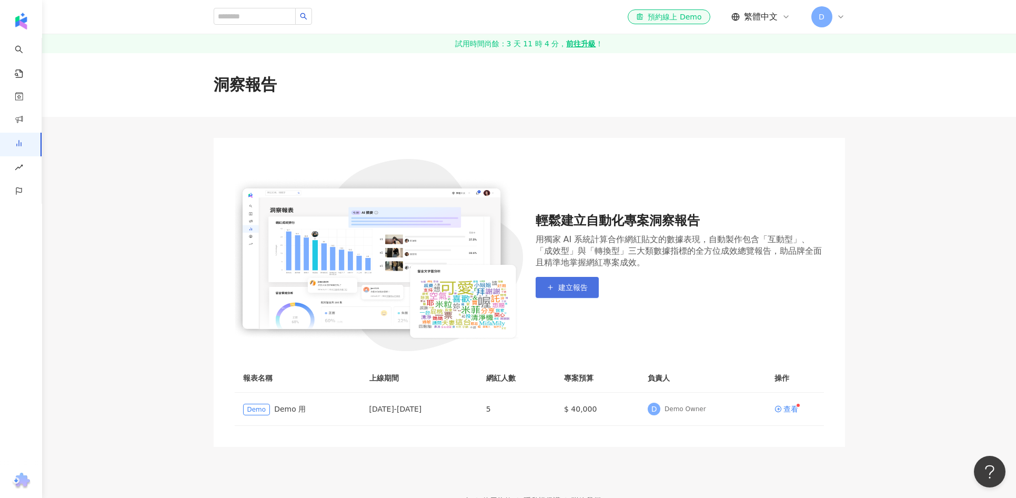
click at [580, 288] on span "建立報告" at bounding box center [572, 287] width 29 height 8
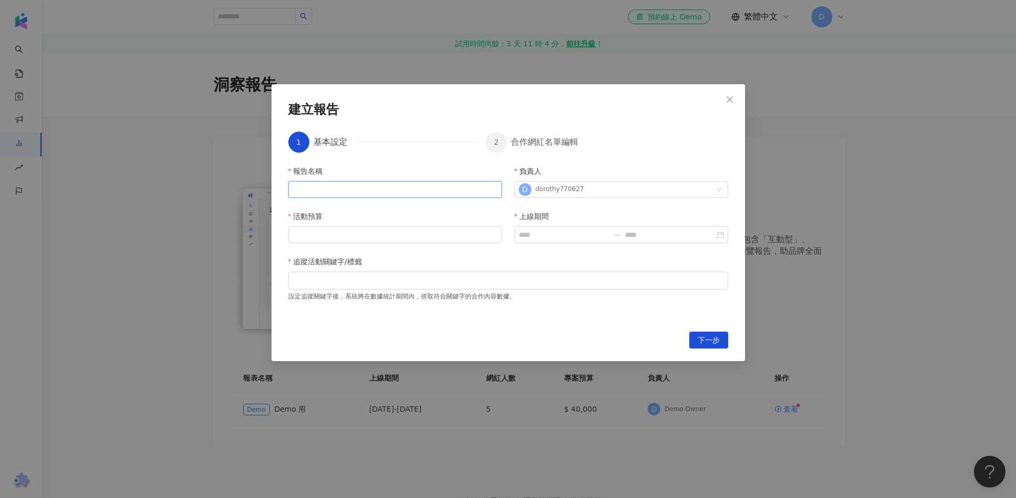
click at [481, 191] on input "報告名稱" at bounding box center [395, 189] width 214 height 17
type input "***"
click at [735, 101] on span "Close" at bounding box center [729, 99] width 21 height 8
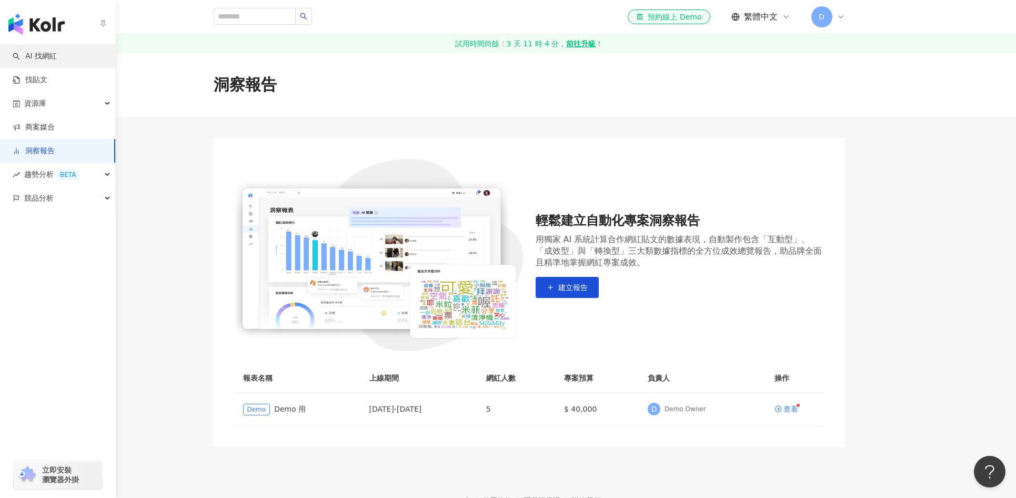
click at [35, 51] on link "AI 找網紅" at bounding box center [35, 56] width 44 height 11
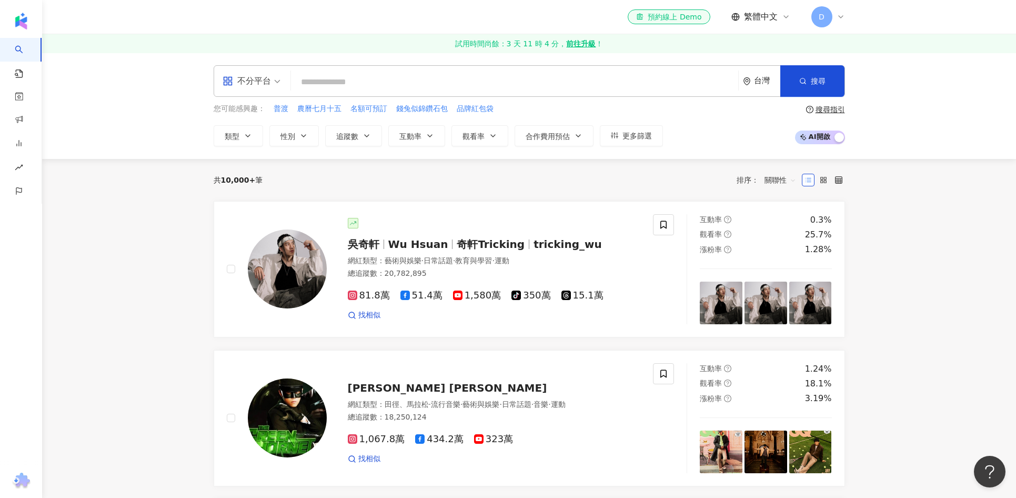
click at [453, 82] on input "search" at bounding box center [514, 82] width 439 height 20
type input "**********"
click at [488, 81] on input "search" at bounding box center [514, 82] width 439 height 20
paste input "**********"
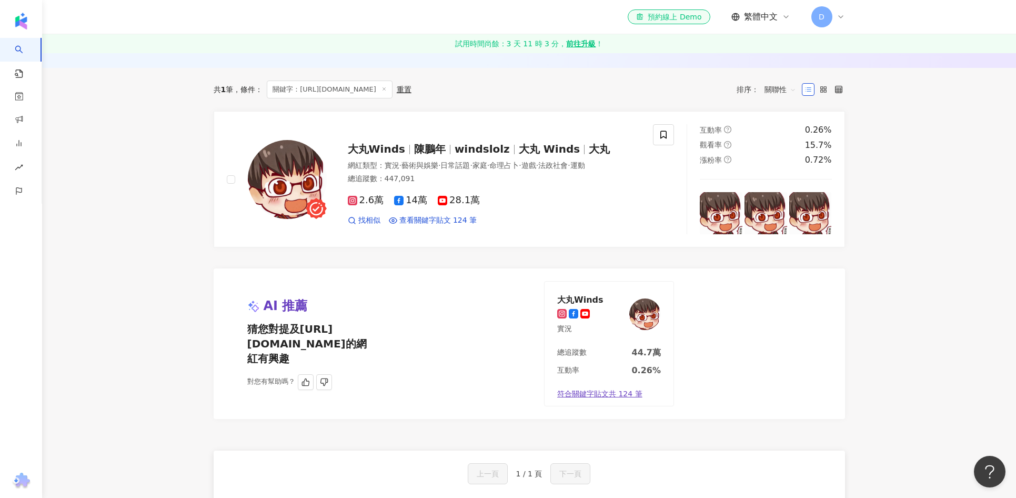
scroll to position [104, 0]
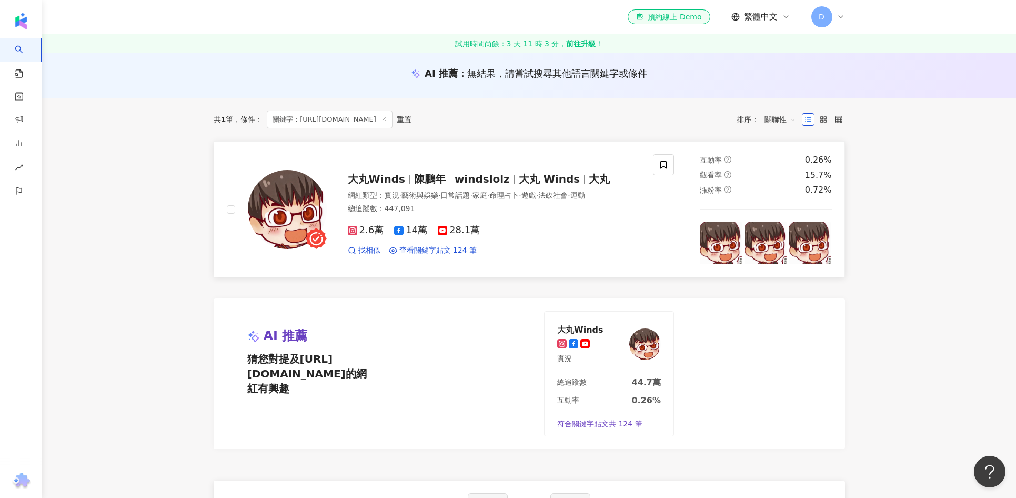
type input "**********"
click at [656, 209] on div at bounding box center [663, 209] width 21 height 110
click at [499, 183] on span "windslolz" at bounding box center [487, 179] width 64 height 13
click at [561, 185] on div "大丸Winds 陳鵬年 windslolz 大丸 Winds 大丸" at bounding box center [494, 179] width 293 height 15
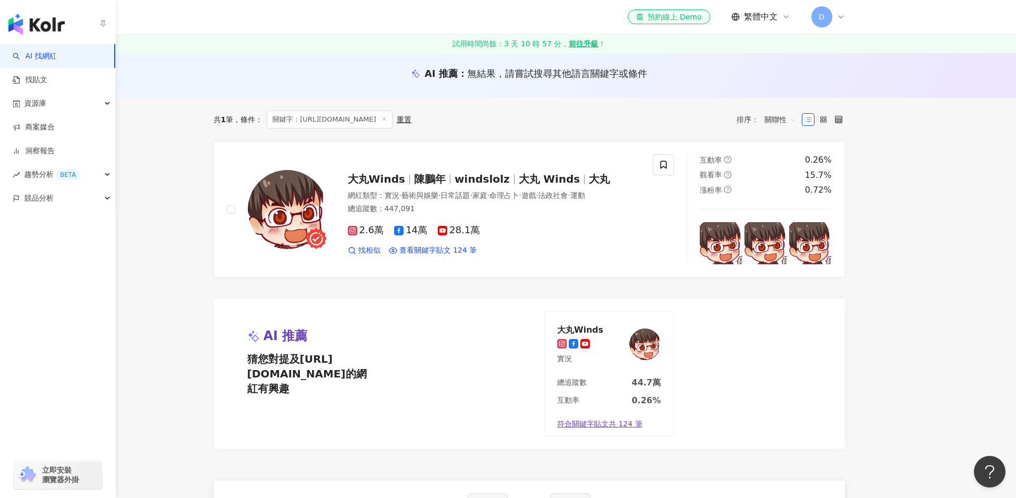
click at [34, 28] on img "button" at bounding box center [36, 24] width 56 height 21
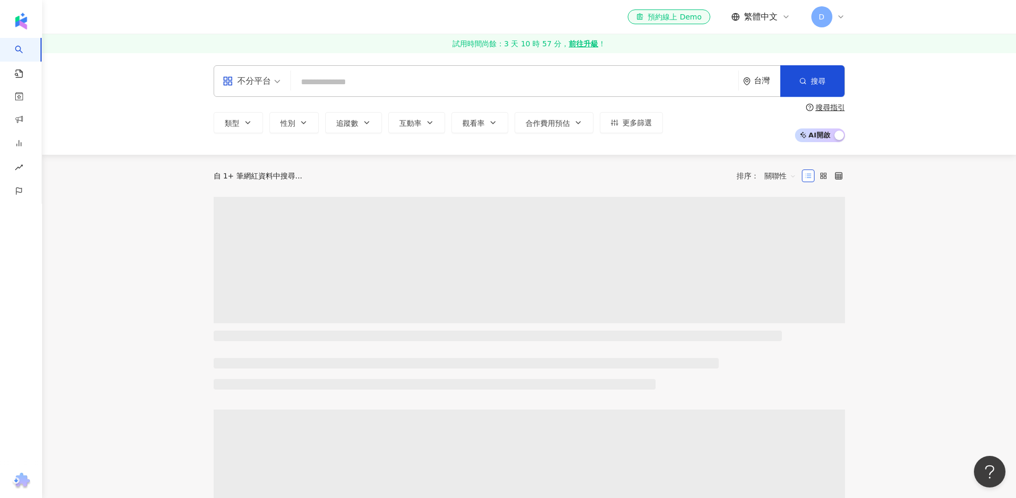
click at [416, 78] on input "search" at bounding box center [514, 82] width 439 height 20
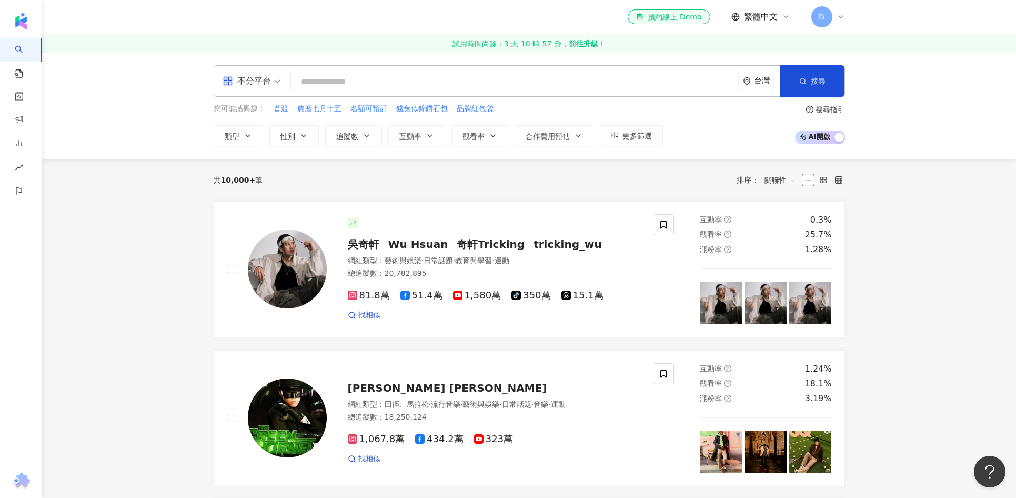
click at [335, 76] on input "search" at bounding box center [514, 82] width 439 height 20
paste input "**********"
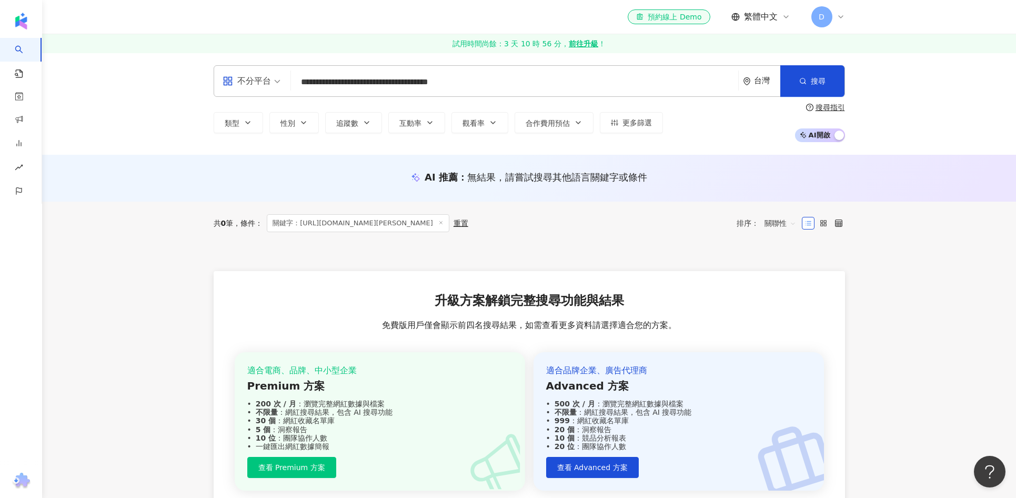
drag, startPoint x: 419, startPoint y: 82, endPoint x: 518, endPoint y: 89, distance: 99.2
click at [518, 89] on input "**********" at bounding box center [514, 82] width 439 height 20
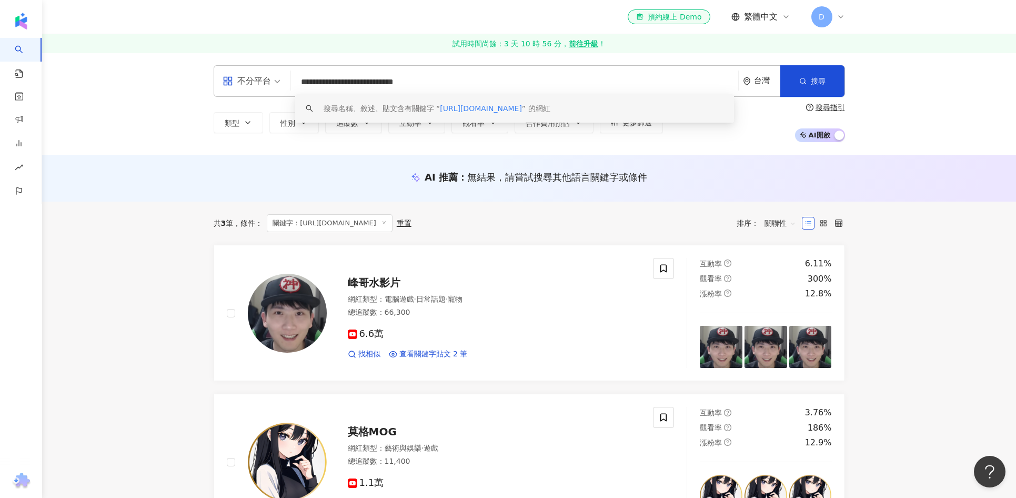
click at [473, 84] on input "**********" at bounding box center [514, 82] width 439 height 20
click at [335, 77] on input "**********" at bounding box center [514, 82] width 439 height 20
paste input "search"
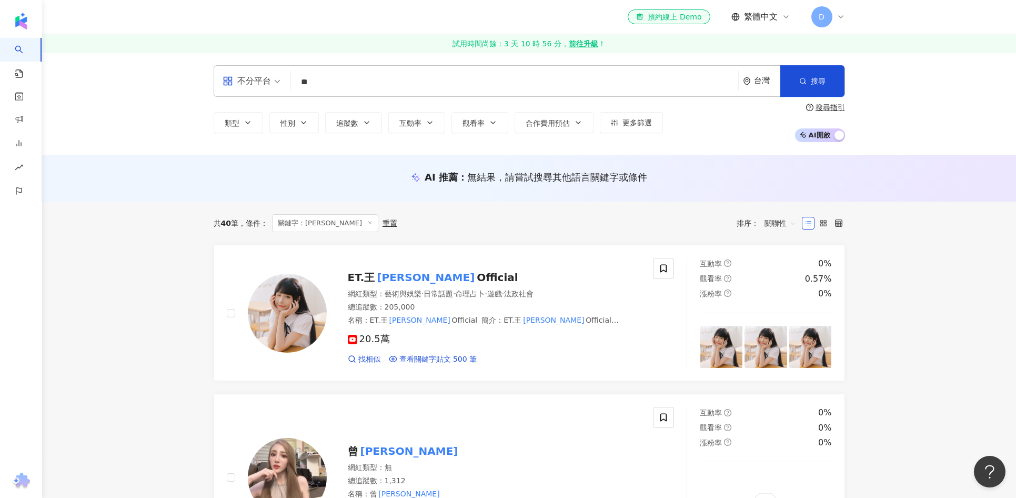
click at [385, 88] on input "**" at bounding box center [514, 82] width 439 height 20
click at [477, 275] on span "Official" at bounding box center [497, 277] width 41 height 13
click at [492, 79] on input "**" at bounding box center [514, 82] width 439 height 20
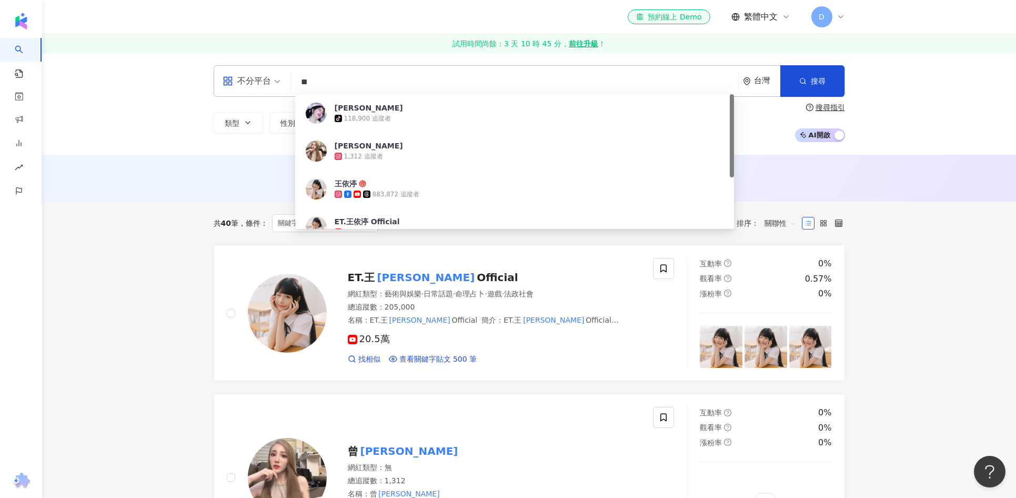
paste input "*"
type input "***"
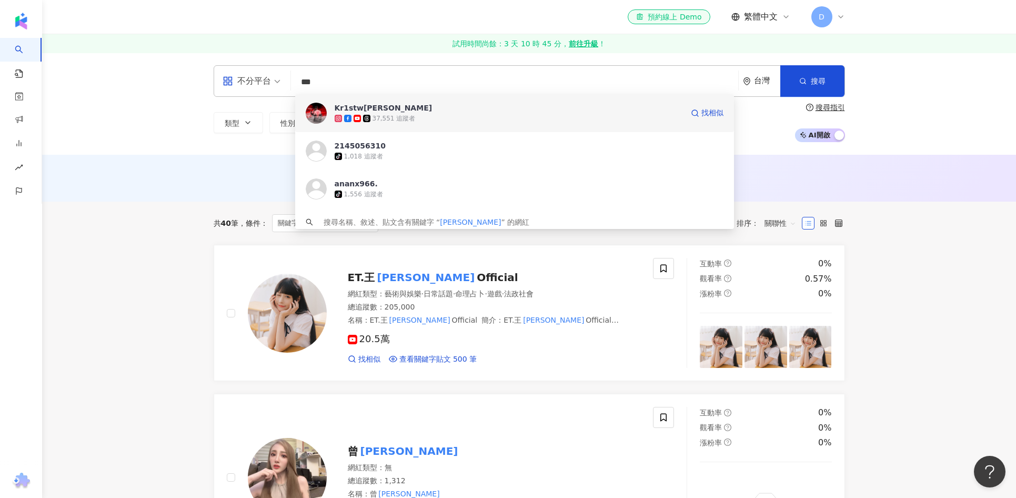
click at [469, 117] on div "37,551 追蹤者" at bounding box center [509, 118] width 348 height 11
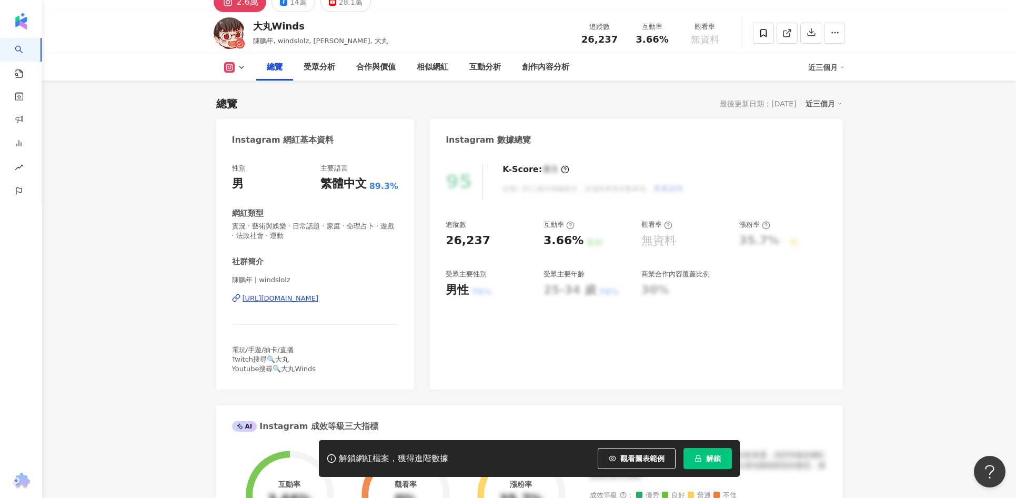
scroll to position [58, 0]
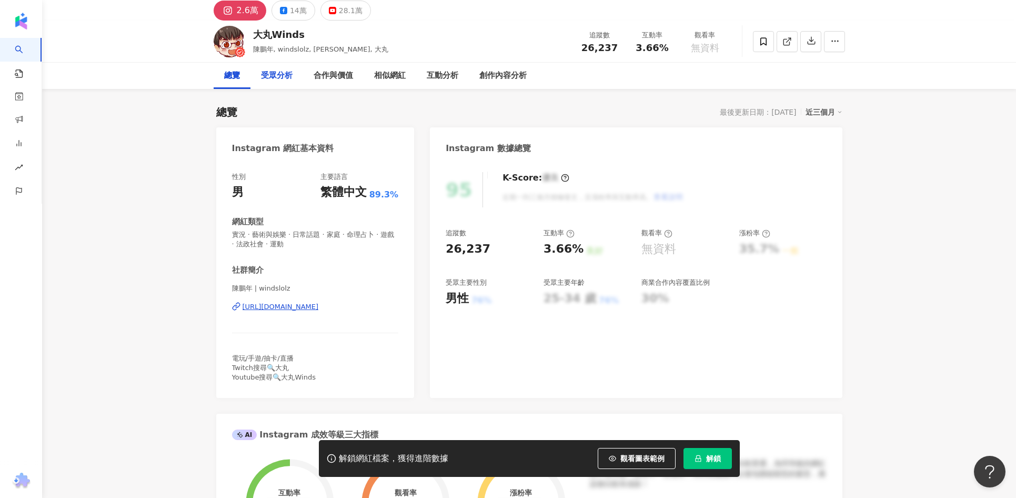
click at [280, 70] on div "受眾分析" at bounding box center [277, 75] width 32 height 13
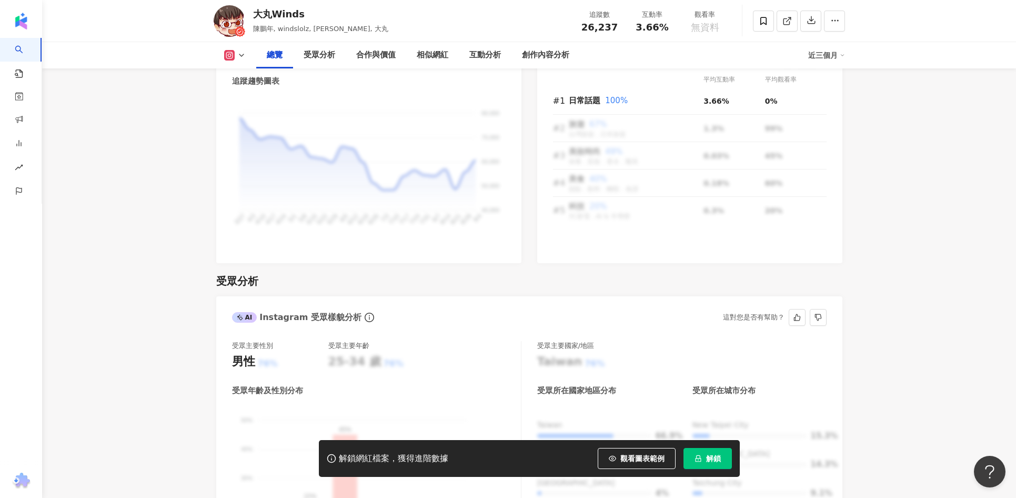
scroll to position [737, 0]
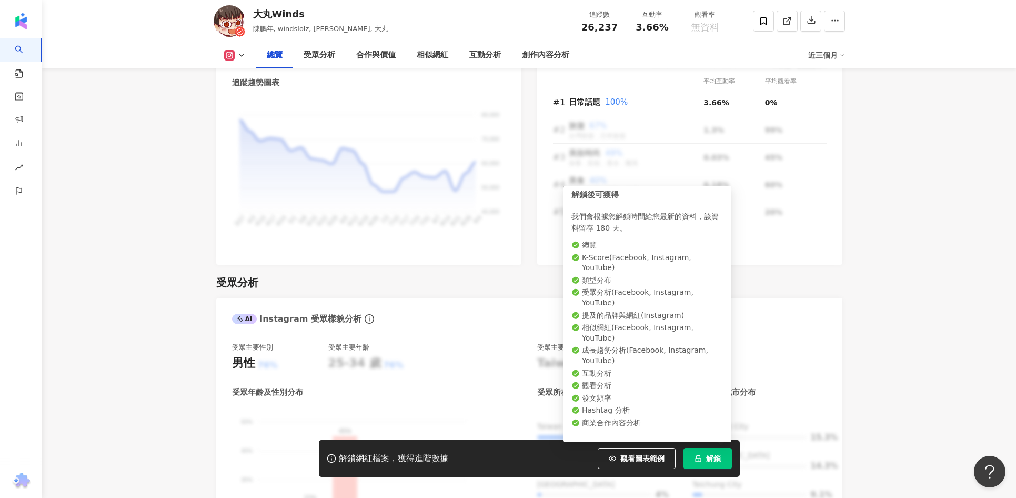
click at [696, 453] on button "解鎖" at bounding box center [708, 458] width 48 height 21
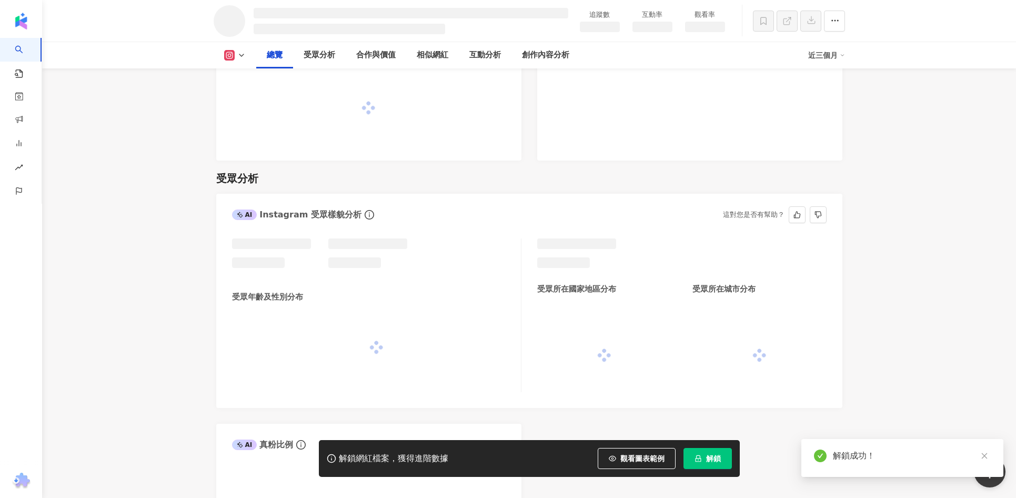
scroll to position [706, 0]
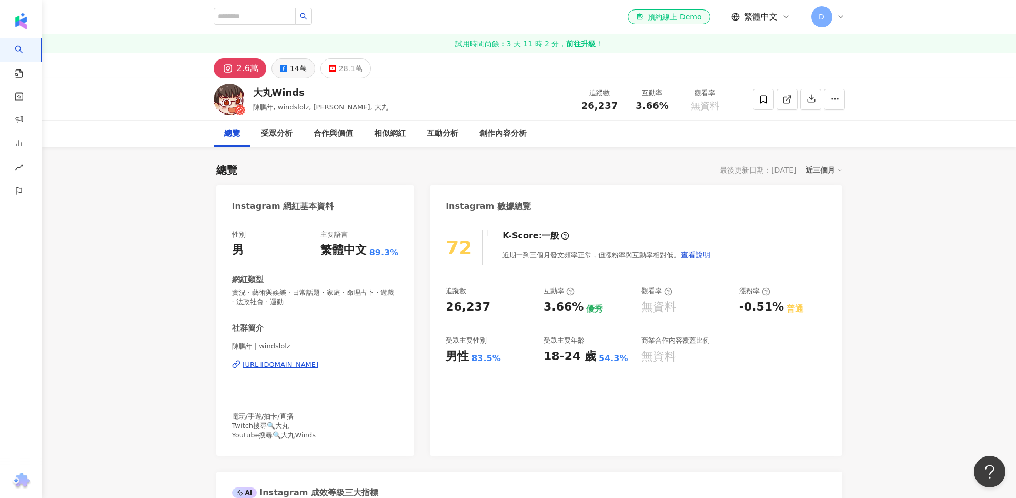
click at [297, 73] on div "14萬" at bounding box center [298, 68] width 17 height 15
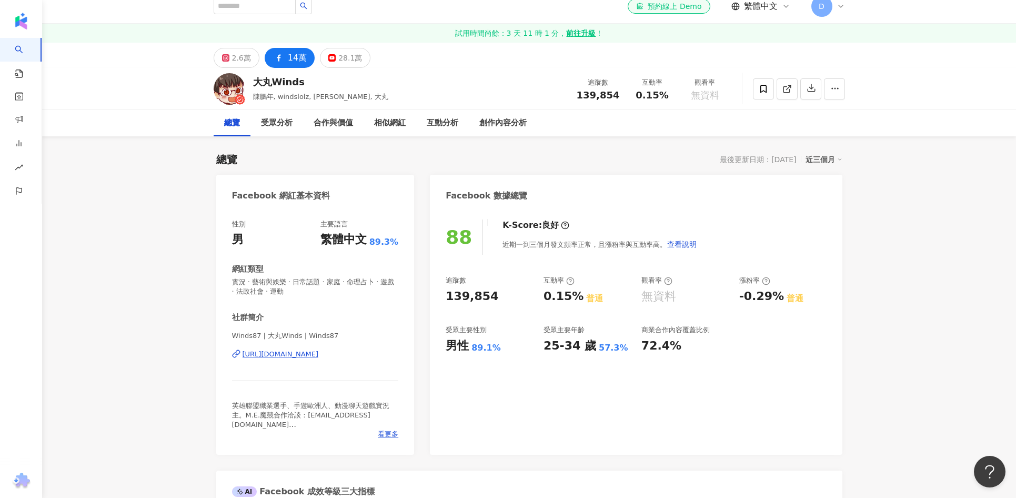
scroll to position [5, 0]
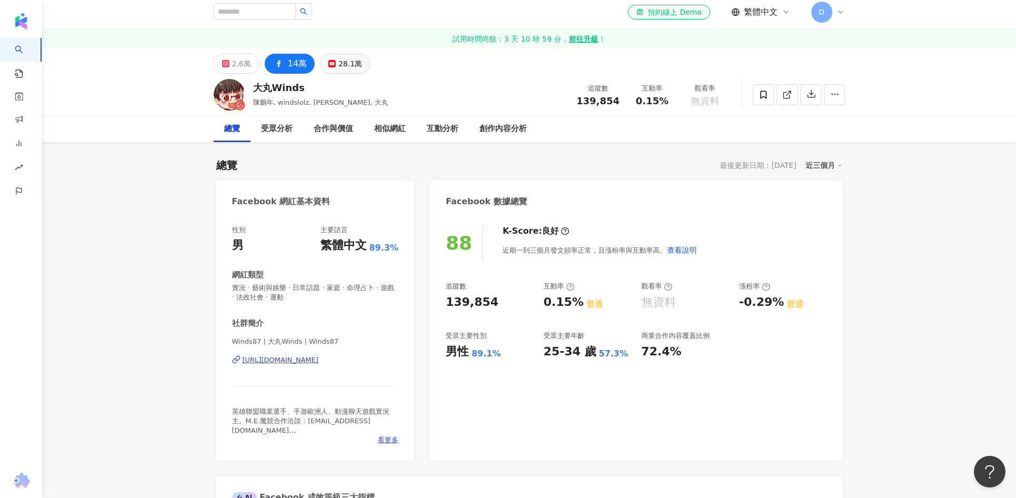
click at [330, 60] on icon at bounding box center [331, 63] width 7 height 7
click at [344, 61] on div "28.1萬" at bounding box center [350, 63] width 24 height 15
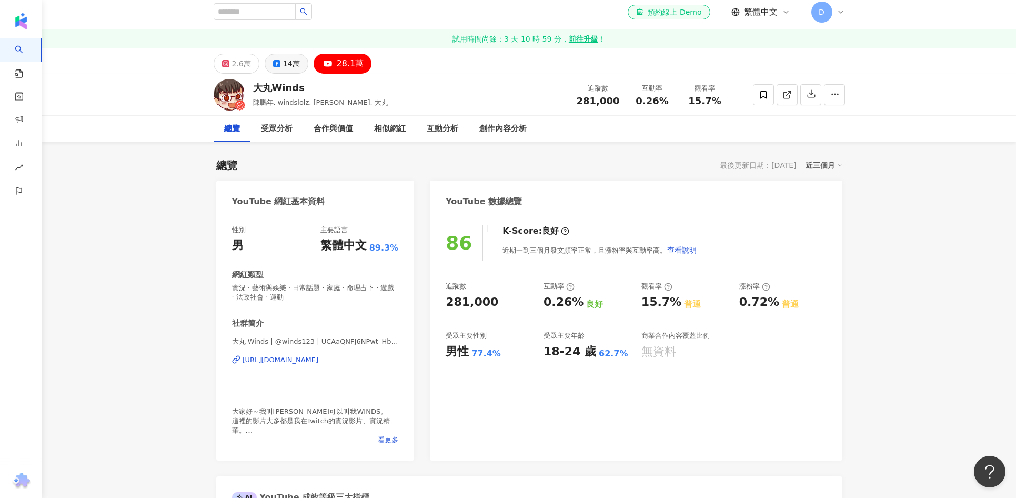
click at [288, 63] on div "14萬" at bounding box center [291, 63] width 17 height 15
click at [283, 62] on div "14萬" at bounding box center [291, 63] width 17 height 15
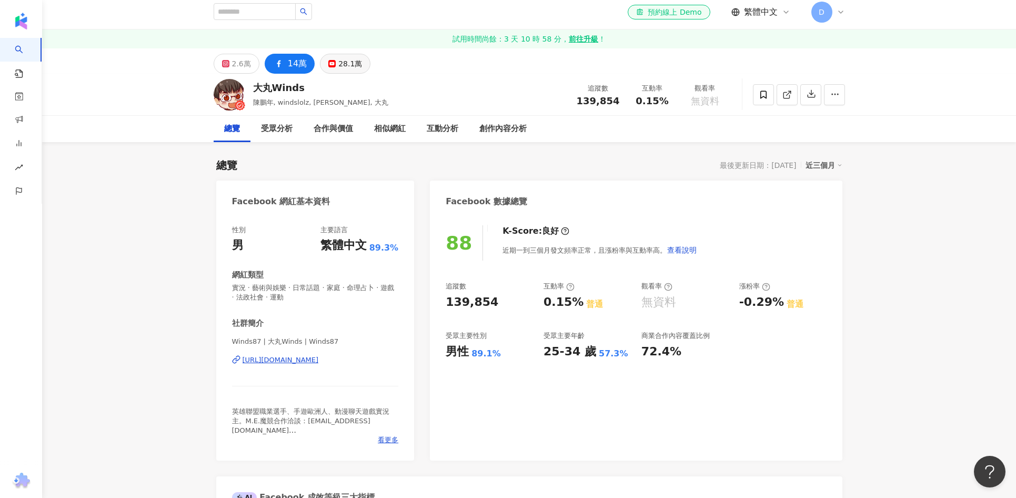
click at [352, 63] on div "28.1萬" at bounding box center [350, 63] width 24 height 15
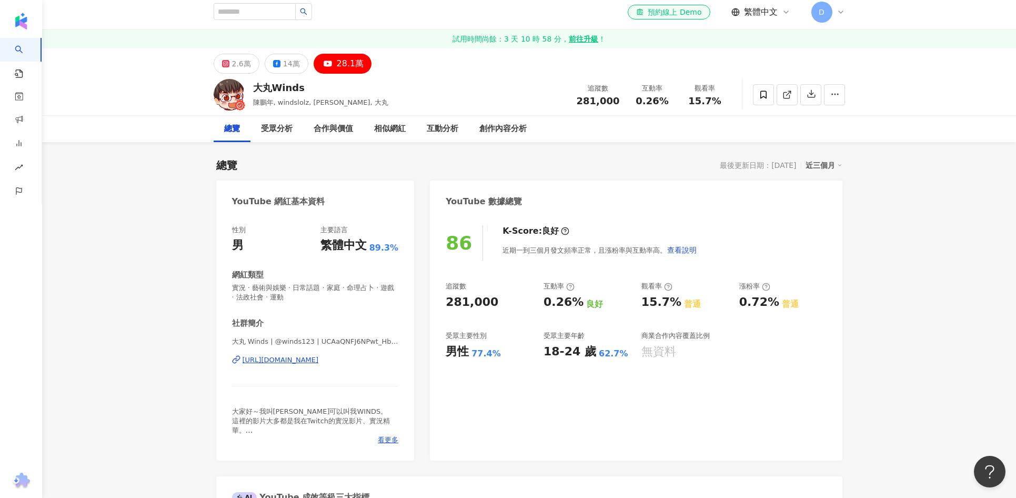
drag, startPoint x: 290, startPoint y: 65, endPoint x: 329, endPoint y: 62, distance: 39.1
click at [290, 65] on div "14萬" at bounding box center [291, 63] width 17 height 15
click at [280, 63] on icon at bounding box center [276, 63] width 7 height 7
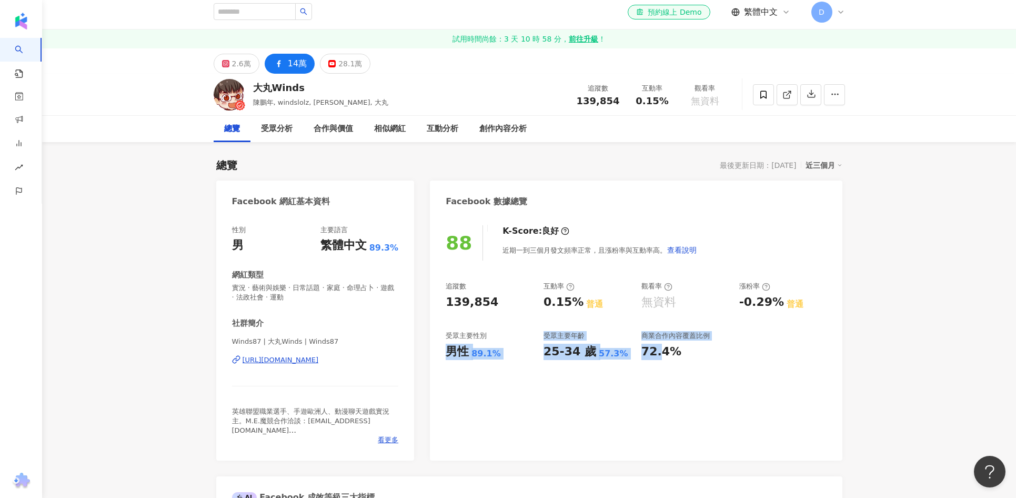
drag, startPoint x: 440, startPoint y: 347, endPoint x: 661, endPoint y: 352, distance: 221.1
click at [661, 352] on div "88 K-Score : 良好 近期一到三個月發文頻率正常，且漲粉率與互動率高。 查看說明 追蹤數 139,854 互動率 0.15% 普通 觀看率 無資料 …" at bounding box center [636, 338] width 412 height 246
drag, startPoint x: 699, startPoint y: 353, endPoint x: 692, endPoint y: 352, distance: 7.4
click at [699, 353] on div "72.4%" at bounding box center [684, 352] width 87 height 16
drag, startPoint x: 543, startPoint y: 350, endPoint x: 580, endPoint y: 349, distance: 36.9
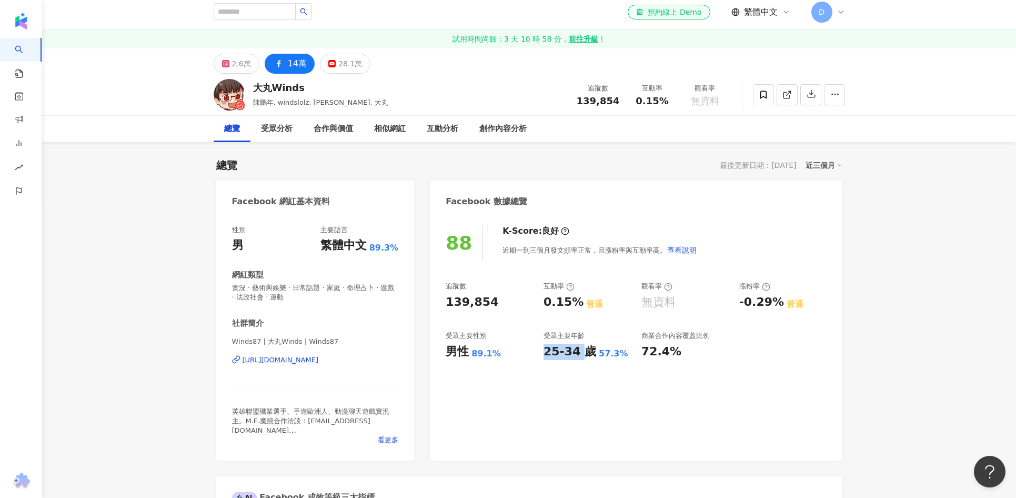
click at [580, 349] on div "追蹤數 139,854 互動率 0.15% 普通 觀看率 無資料 漲粉率 -0.29% 普通 受眾主要性別 男性 89.1% 受眾主要年齡 25-34 歲 5…" at bounding box center [636, 321] width 380 height 78
click at [567, 338] on div "受眾主要年齡" at bounding box center [564, 335] width 41 height 9
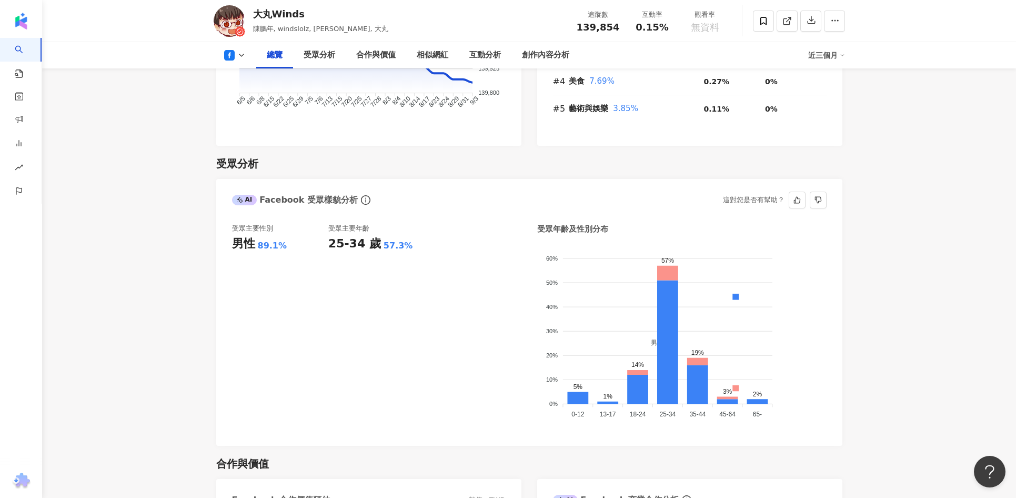
scroll to position [864, 0]
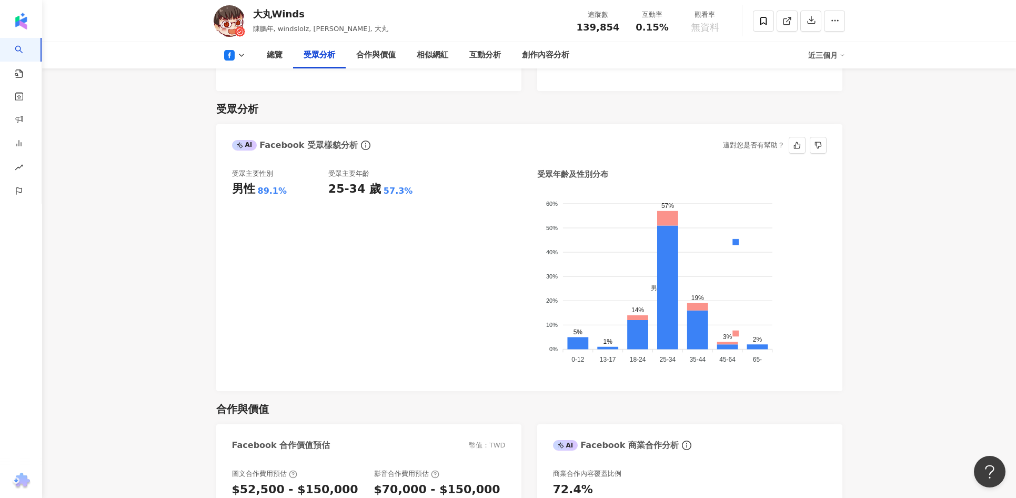
scroll to position [901, 0]
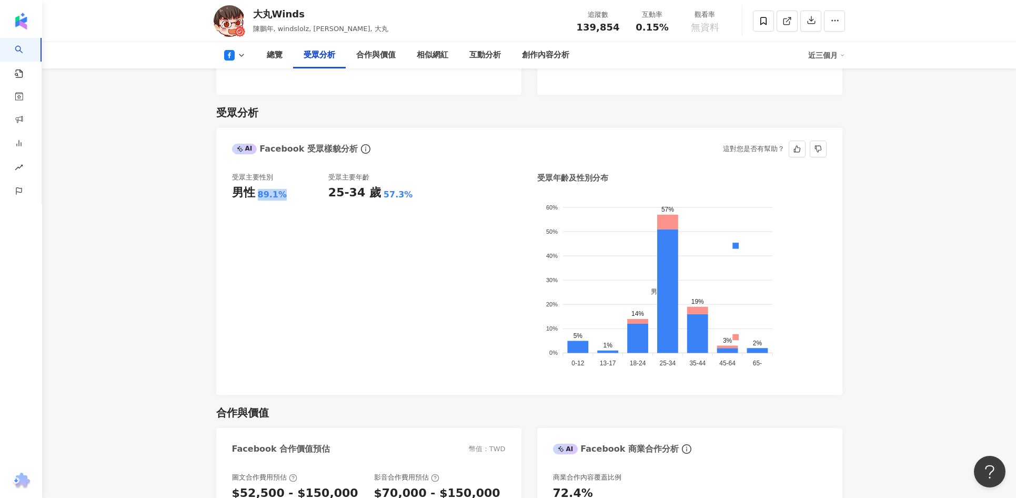
drag, startPoint x: 288, startPoint y: 194, endPoint x: 256, endPoint y: 193, distance: 31.6
click at [256, 193] on div "男性 89.1%" at bounding box center [280, 193] width 96 height 16
click at [486, 136] on div "AI Facebook 受眾樣貌分析 這對您是否有幫助？" at bounding box center [529, 145] width 626 height 34
click at [413, 182] on div "受眾主要年齡 25-34 歲 57.3%" at bounding box center [376, 276] width 96 height 207
drag, startPoint x: 323, startPoint y: 206, endPoint x: 399, endPoint y: 207, distance: 76.3
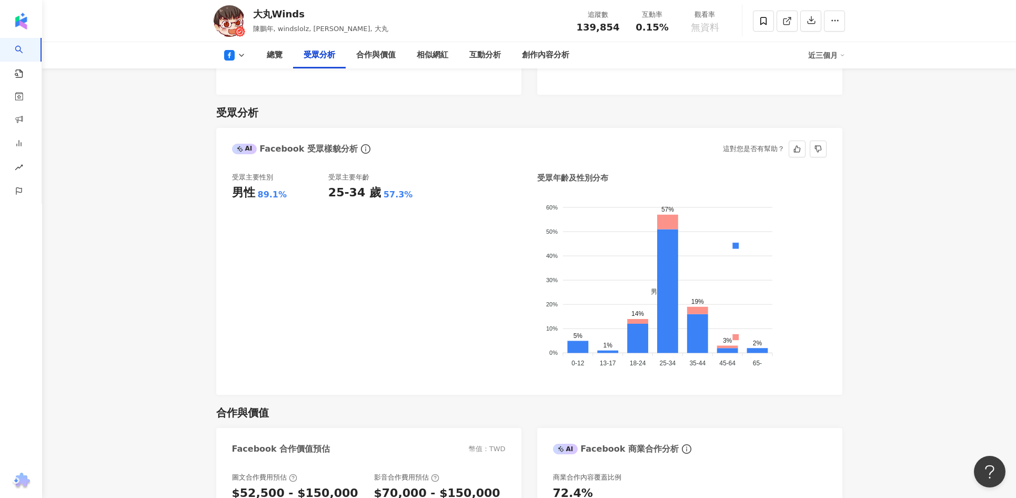
click at [323, 206] on div "受眾主要性別 男性 89.1%" at bounding box center [280, 276] width 96 height 207
drag, startPoint x: 889, startPoint y: 255, endPoint x: 877, endPoint y: 254, distance: 12.7
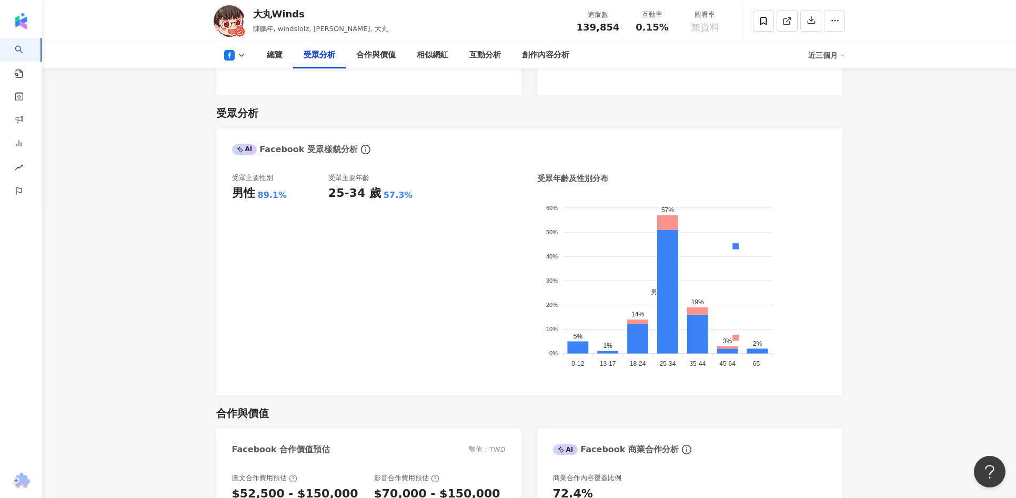
drag, startPoint x: 329, startPoint y: 175, endPoint x: 372, endPoint y: 175, distance: 42.1
click at [370, 175] on div "受眾主要年齡" at bounding box center [376, 177] width 96 height 9
click at [373, 175] on div "受眾主要年齡" at bounding box center [376, 177] width 96 height 9
drag, startPoint x: 274, startPoint y: 178, endPoint x: 303, endPoint y: 123, distance: 62.1
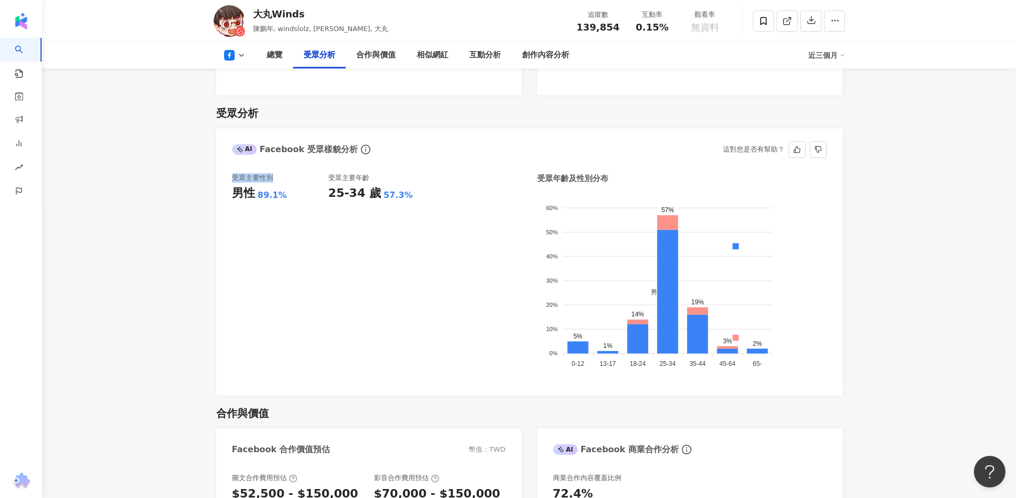
click at [232, 177] on div "受眾主要性別" at bounding box center [280, 177] width 96 height 9
copy div "受眾主要性別"
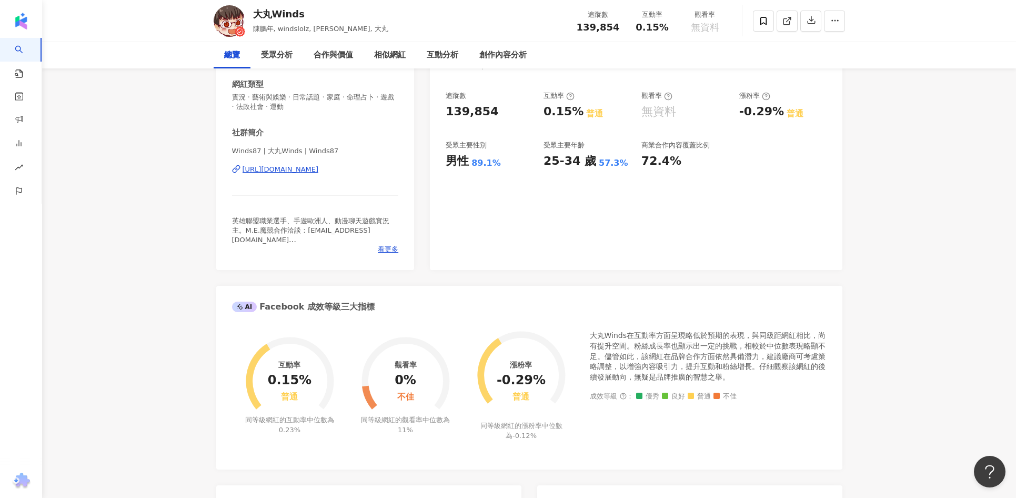
scroll to position [0, 0]
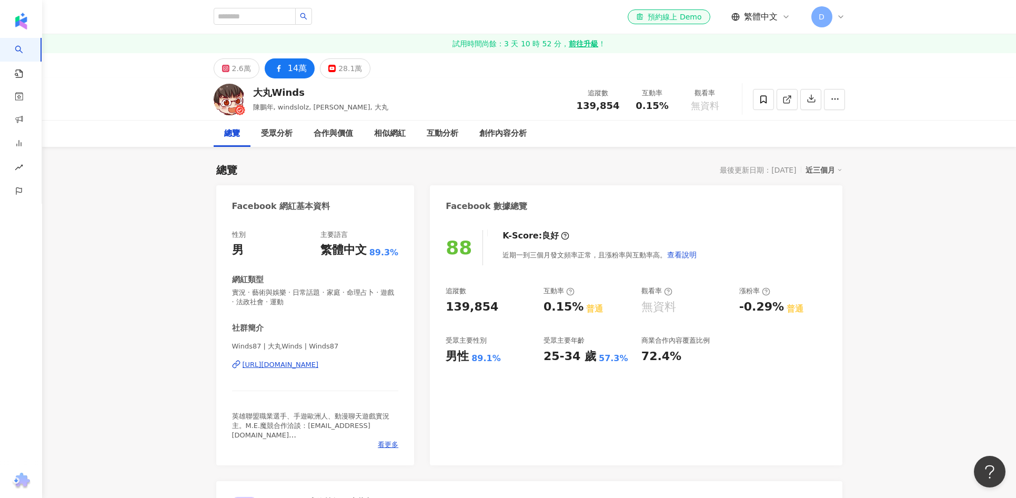
click at [643, 412] on div "88 K-Score : 良好 近期一到三個月發文頻率正常，且漲粉率與互動率高。 查看說明 追蹤數 139,854 互動率 0.15% 普通 觀看率 無資料 …" at bounding box center [636, 342] width 412 height 246
click at [590, 383] on div "88 K-Score : 良好 近期一到三個月發文頻率正常，且漲粉率與互動率高。 查看說明 追蹤數 139,854 互動率 0.15% 普通 觀看率 無資料 …" at bounding box center [636, 342] width 412 height 246
click at [534, 167] on div "總覽 最後更新日期：2025/9/3 近三個月" at bounding box center [529, 170] width 626 height 15
drag, startPoint x: 495, startPoint y: 358, endPoint x: 451, endPoint y: 358, distance: 44.2
click at [451, 358] on div "男性 89.1%" at bounding box center [489, 356] width 87 height 16
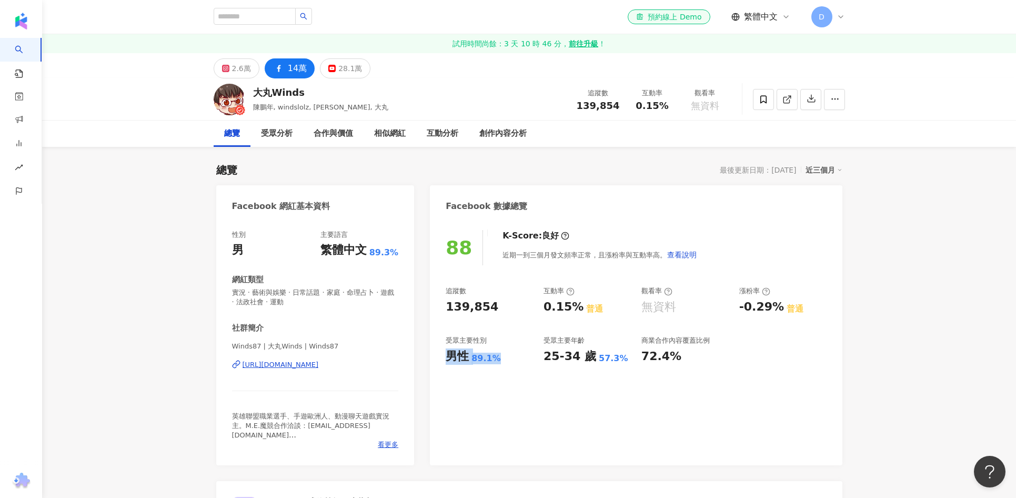
copy div "男性 89.1%"
drag, startPoint x: 613, startPoint y: 357, endPoint x: 547, endPoint y: 356, distance: 65.8
click at [544, 357] on div "25-34 歲 57.3%" at bounding box center [587, 356] width 87 height 16
copy div "25-34 歲 57.3%"
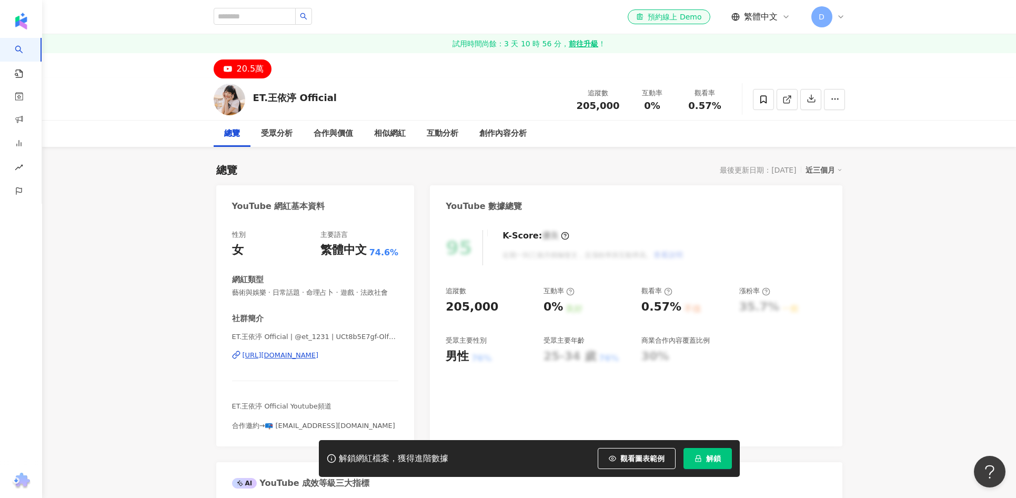
click at [713, 452] on button "解鎖" at bounding box center [708, 458] width 48 height 21
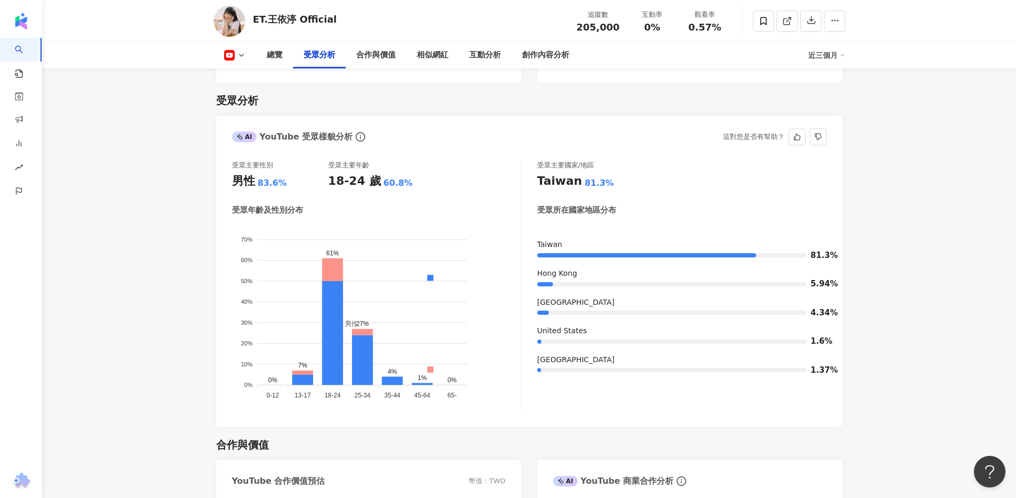
scroll to position [890, 0]
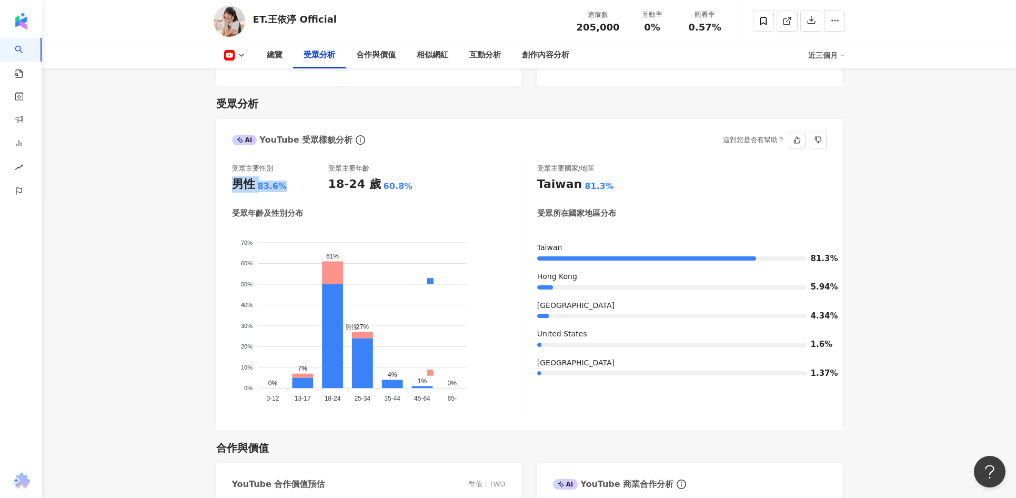
drag, startPoint x: 279, startPoint y: 186, endPoint x: 242, endPoint y: 186, distance: 37.4
click at [230, 186] on div "受眾主要性別 男性 83.6% 受眾主要年齡 18-24 歲 60.8% 受眾年齡及性別分布 男性 女性 70% 70% 60% 60% 50% 50% 40…" at bounding box center [529, 291] width 626 height 277
copy div "男性 83.6%"
drag, startPoint x: 405, startPoint y: 182, endPoint x: 344, endPoint y: 183, distance: 60.5
click at [330, 183] on div "18-24 歲 60.8%" at bounding box center [376, 184] width 96 height 16
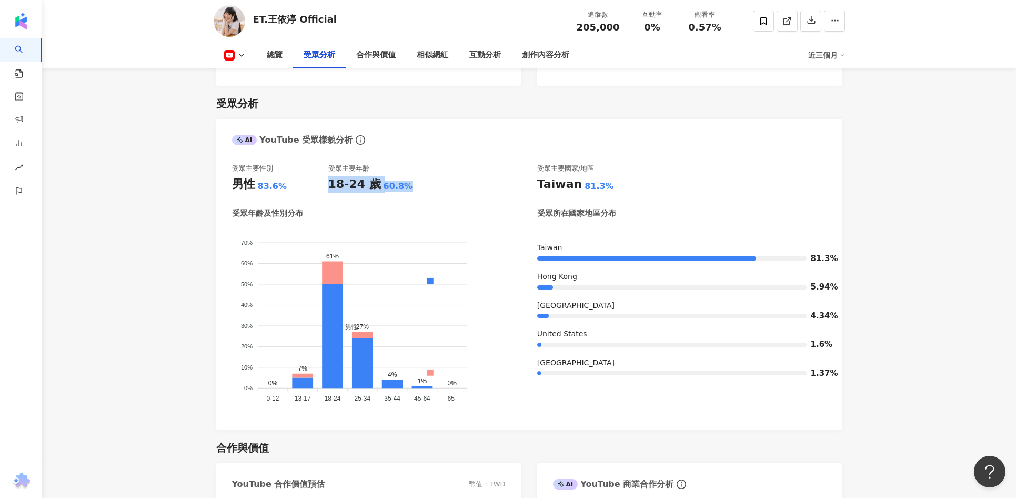
copy div "18-24 歲 60.8%"
drag, startPoint x: 880, startPoint y: 261, endPoint x: 881, endPoint y: 254, distance: 6.9
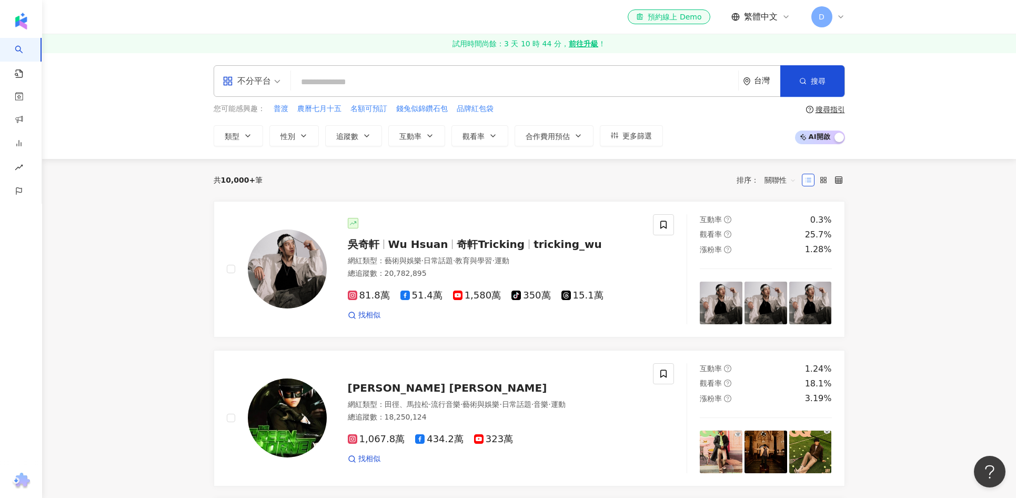
click at [558, 85] on input "search" at bounding box center [514, 82] width 439 height 20
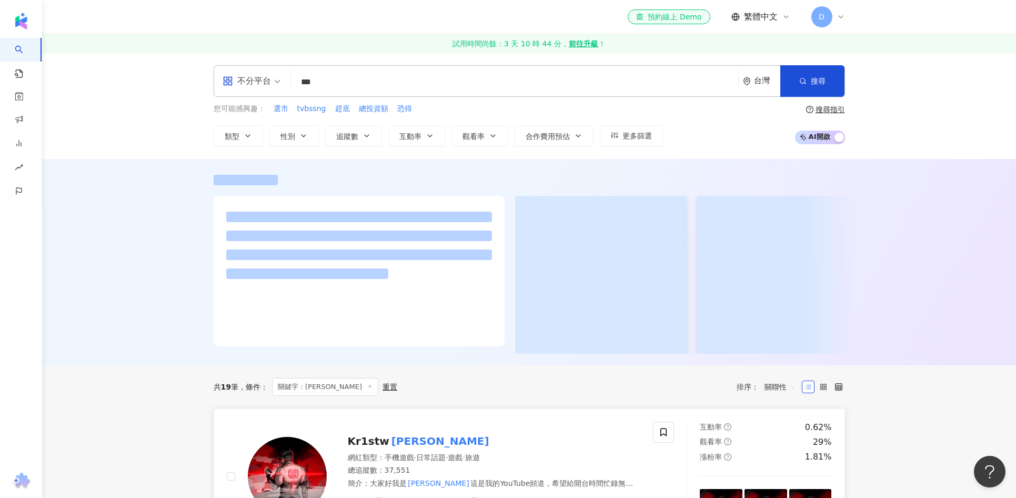
click at [426, 439] on div "Kr1stw [PERSON_NAME]" at bounding box center [494, 441] width 293 height 15
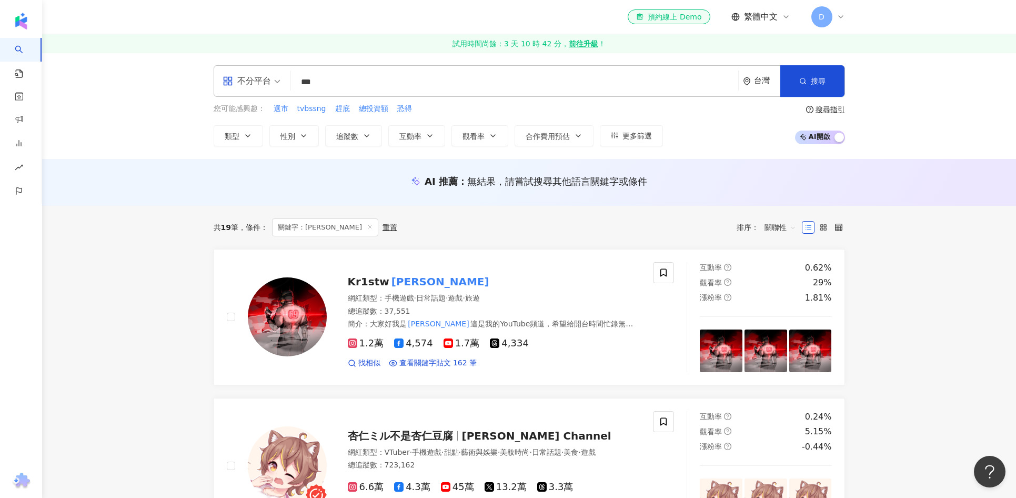
click at [565, 84] on input "***" at bounding box center [514, 82] width 439 height 20
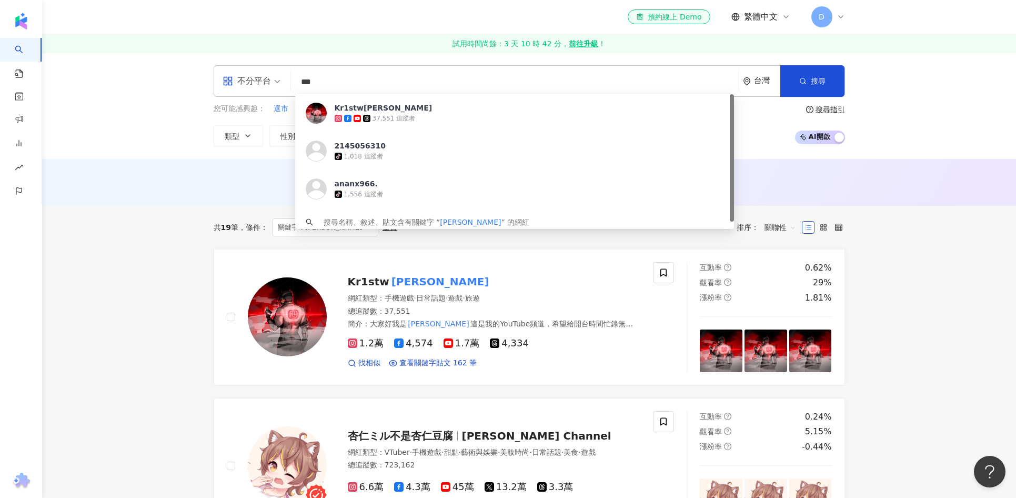
paste input "***"
type input "******"
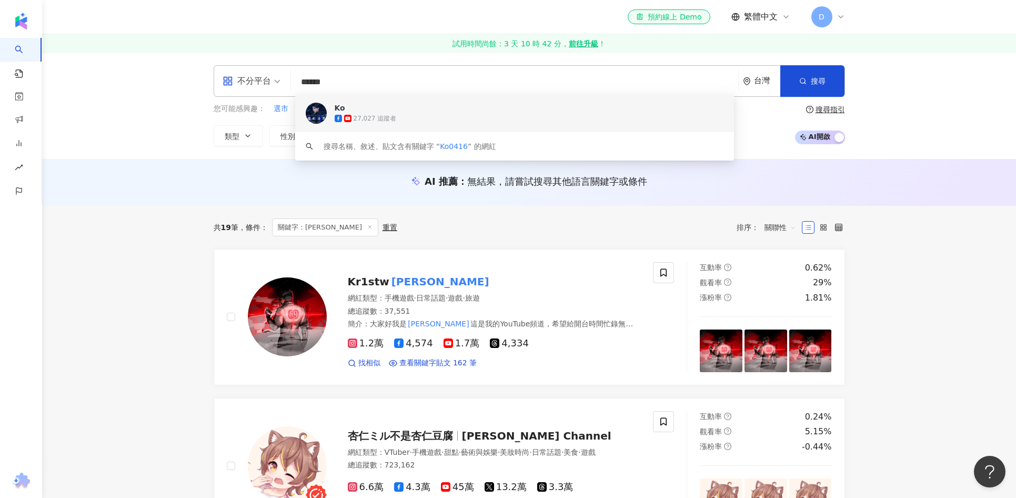
click at [557, 116] on div "27,027 追蹤者" at bounding box center [529, 118] width 389 height 11
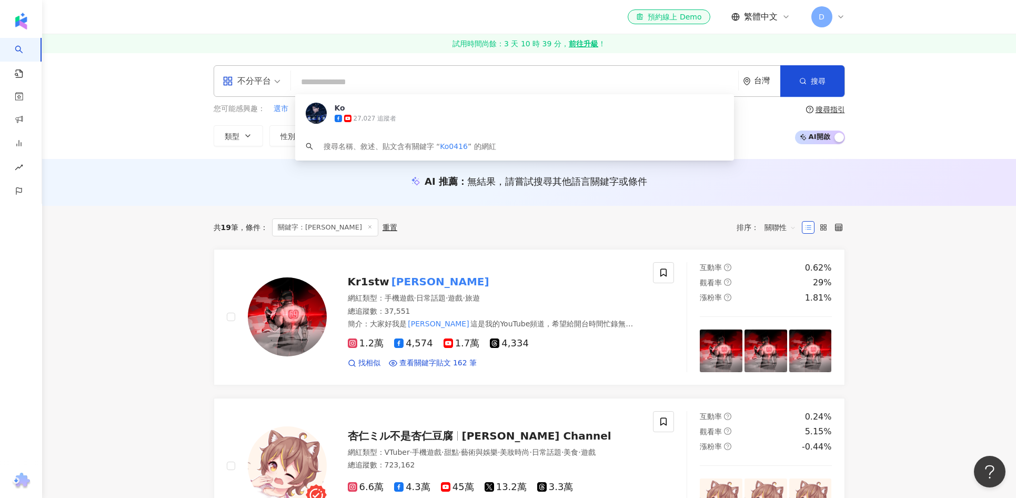
click at [502, 75] on input "search" at bounding box center [514, 82] width 439 height 20
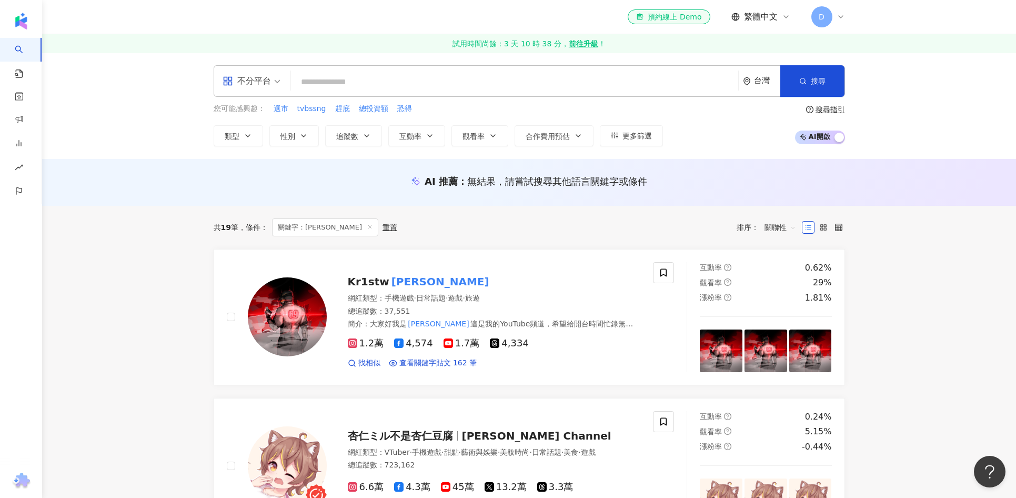
paste input "***"
type input "***"
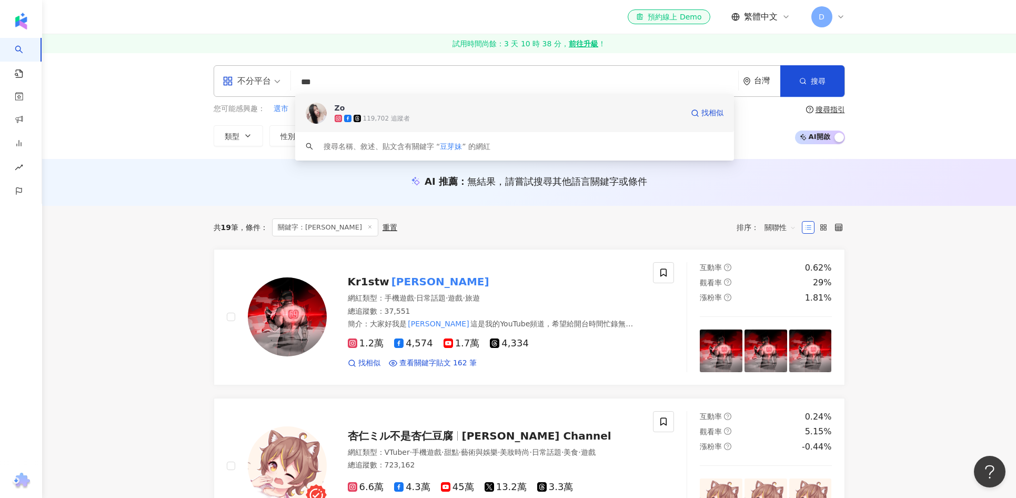
click at [451, 106] on span "Zo" at bounding box center [509, 108] width 348 height 11
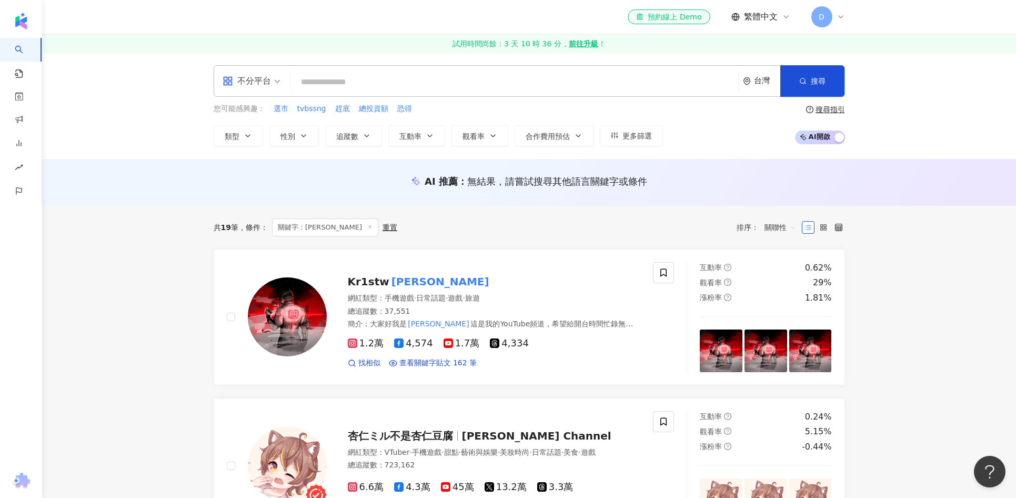
click at [379, 79] on input "search" at bounding box center [514, 82] width 439 height 20
paste input "**"
type input "**"
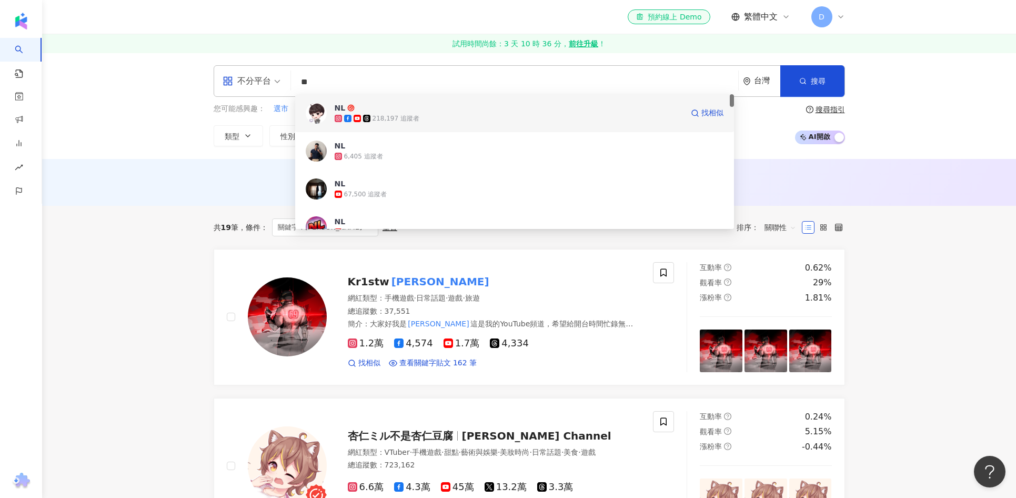
click at [379, 106] on span "NL" at bounding box center [509, 108] width 348 height 11
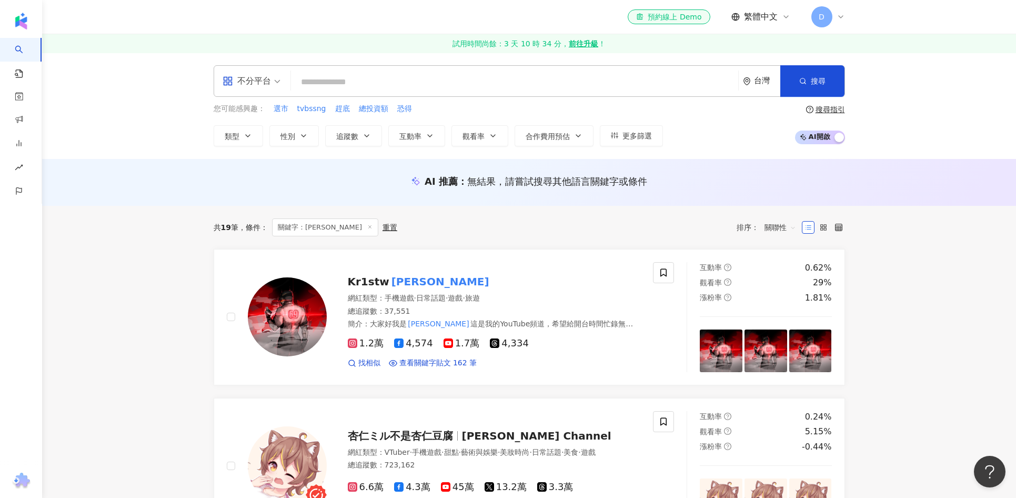
click at [430, 76] on input "search" at bounding box center [514, 82] width 439 height 20
paste input "**"
type input "**"
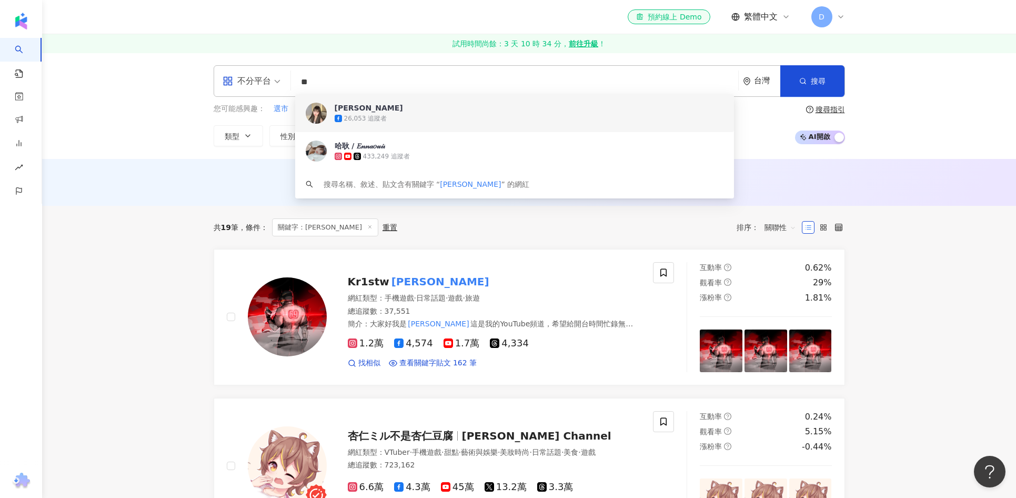
click at [420, 119] on div "26,053 追蹤者" at bounding box center [529, 118] width 389 height 11
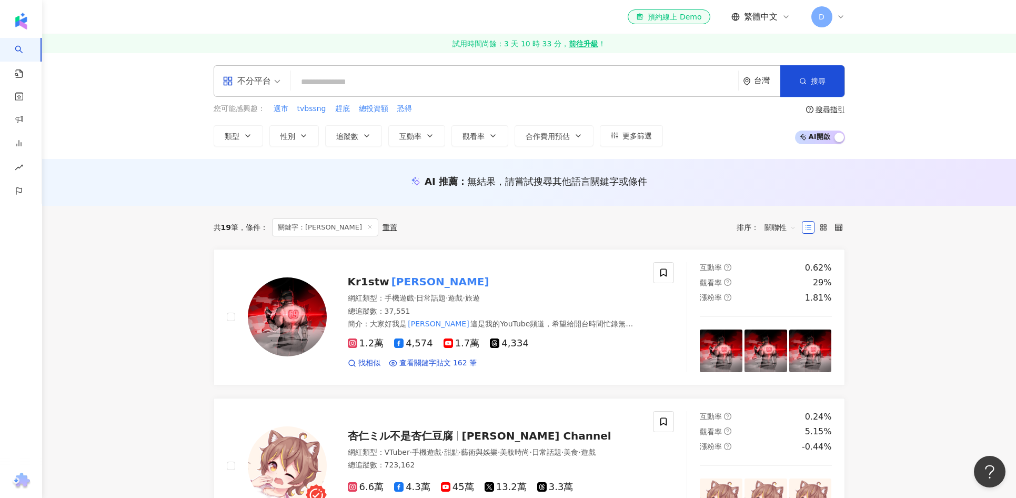
click at [407, 147] on div "不分平台 台灣 搜尋 6dadf521-103e-4cbc-abb6-1f0c52c14046 哈耿 26,053 追蹤者 哈耿 / 𝐸𝓃𝓃𝒶𝑜𝓊𝒾𝒾 433…" at bounding box center [529, 106] width 974 height 106
click at [390, 84] on input "search" at bounding box center [514, 82] width 439 height 20
paste input "**"
type input "**"
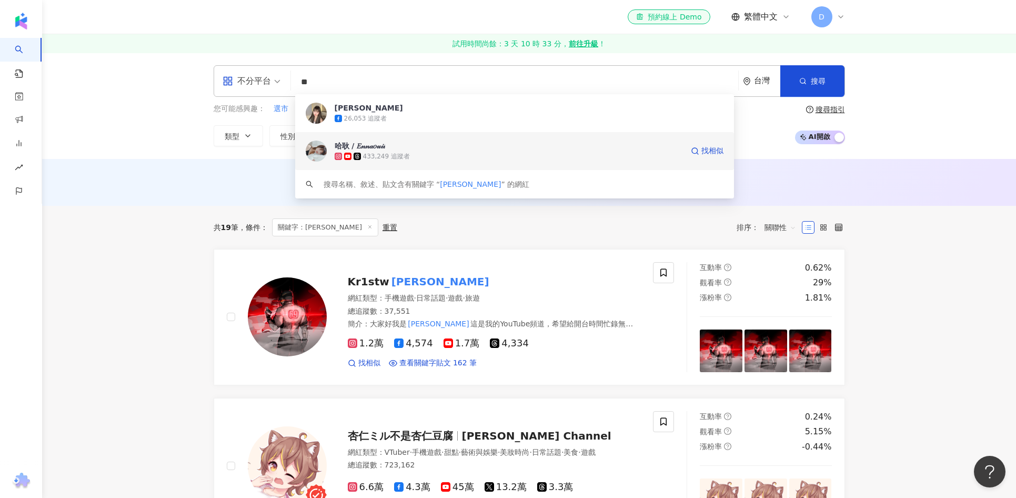
click at [372, 157] on div "433,249 追蹤者" at bounding box center [386, 156] width 47 height 9
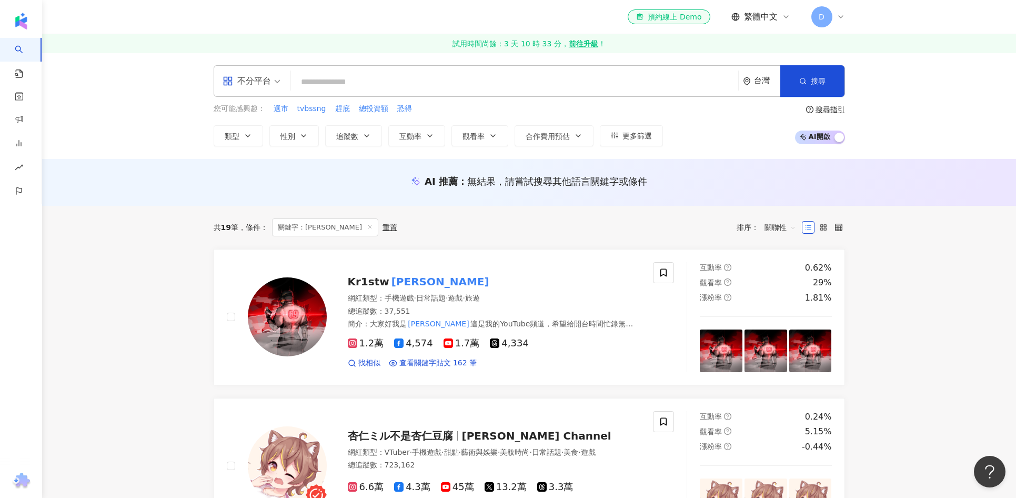
click at [342, 84] on input "search" at bounding box center [514, 82] width 439 height 20
type input "******"
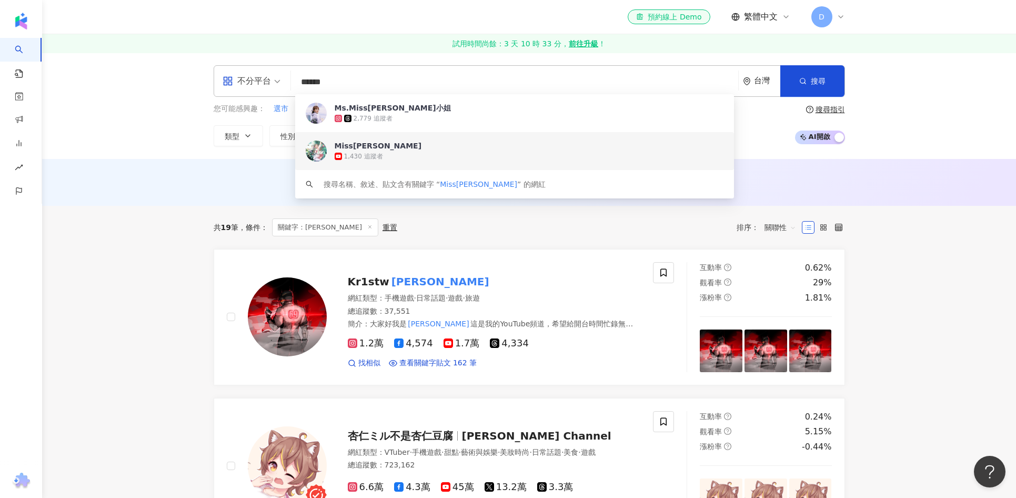
click at [385, 148] on span "Miss蜜絲" at bounding box center [509, 146] width 348 height 11
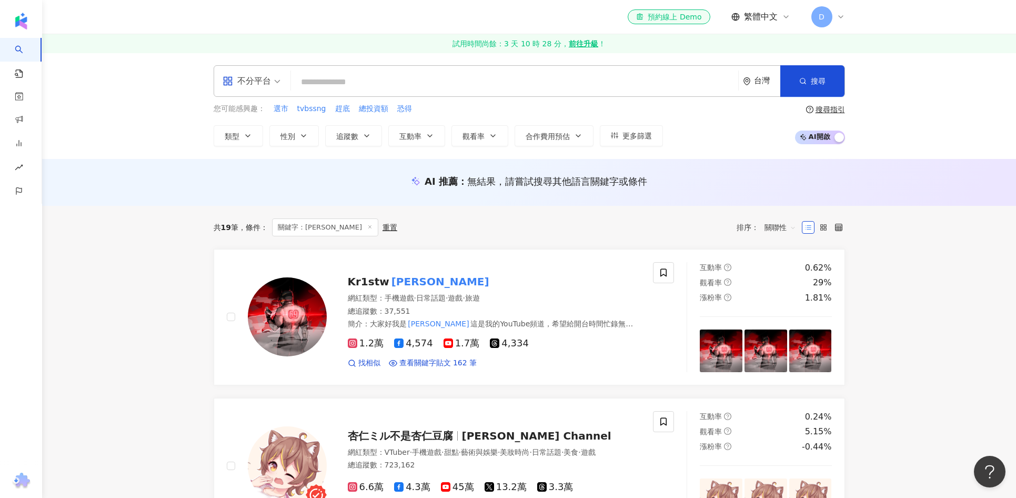
click at [375, 79] on input "search" at bounding box center [514, 82] width 439 height 20
click at [379, 81] on input "search" at bounding box center [514, 82] width 439 height 20
paste input "**"
click at [383, 87] on input "**" at bounding box center [514, 82] width 439 height 20
click at [322, 81] on input "**" at bounding box center [514, 82] width 439 height 20
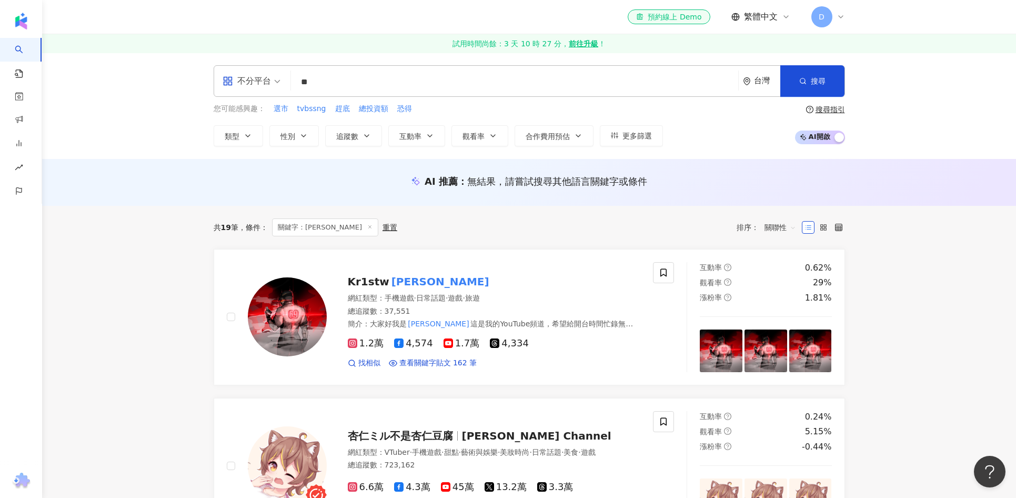
paste input "**********"
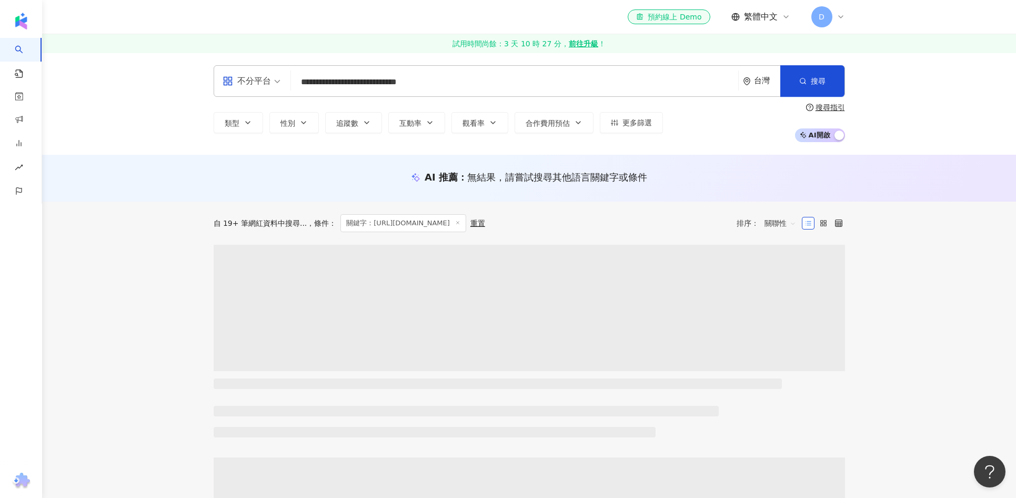
click at [449, 77] on input "**********" at bounding box center [514, 82] width 439 height 20
click at [407, 83] on input "**********" at bounding box center [514, 82] width 439 height 20
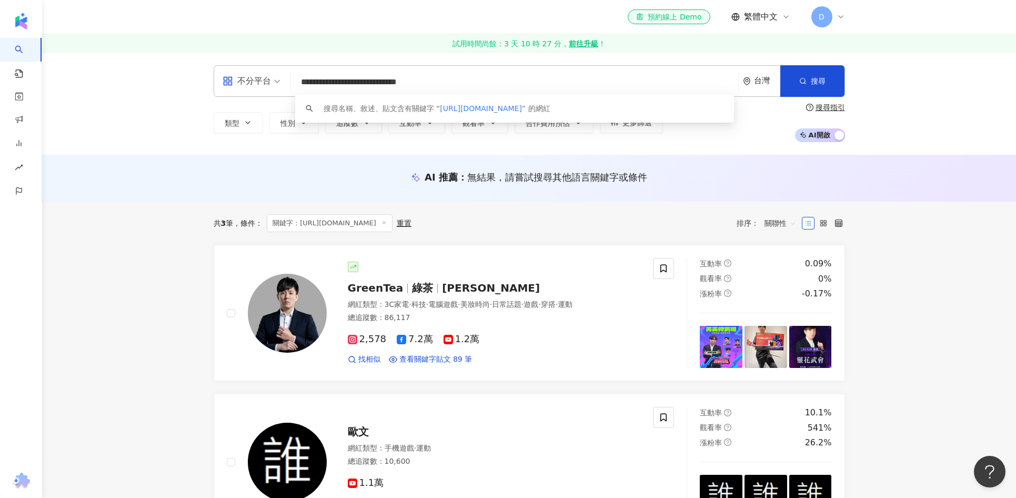
paste input "**********"
click at [454, 287] on span "蔡尚精" at bounding box center [491, 288] width 98 height 13
click at [390, 76] on input "**********" at bounding box center [514, 82] width 439 height 20
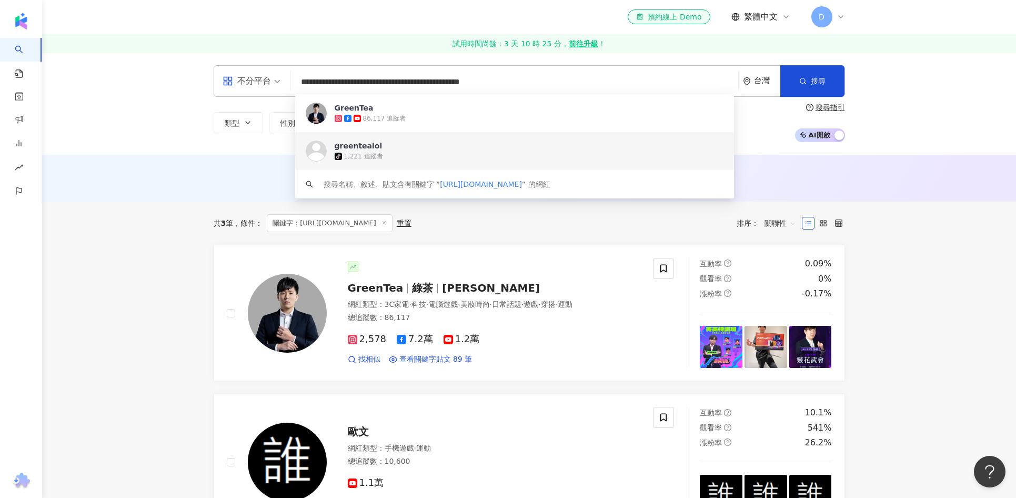
paste input "search"
type input "**"
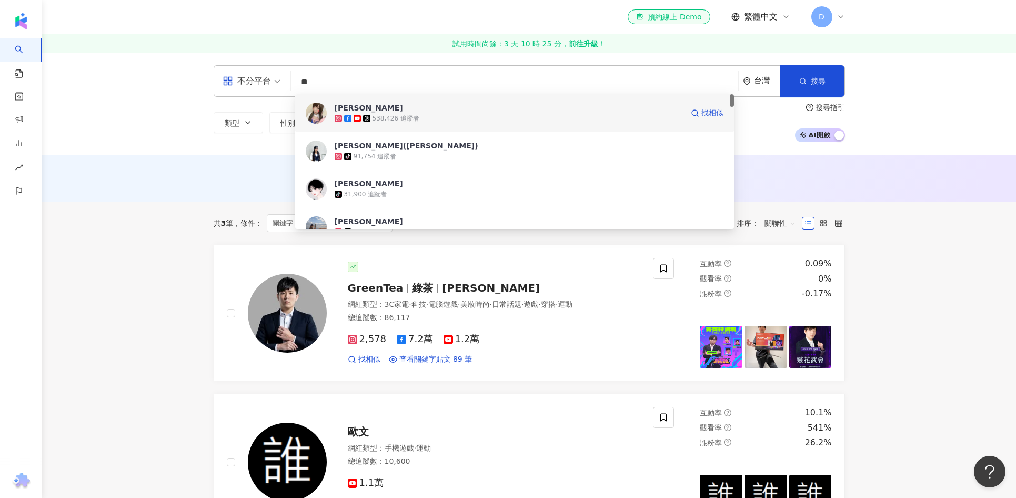
click at [383, 109] on span "月希" at bounding box center [509, 108] width 348 height 11
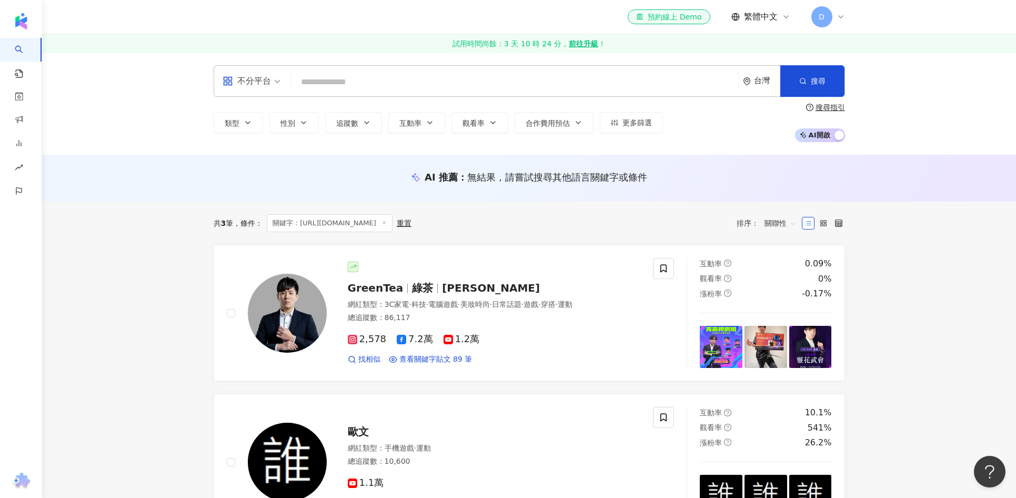
click at [418, 78] on input "search" at bounding box center [514, 82] width 439 height 20
paste input "******"
drag, startPoint x: 361, startPoint y: 78, endPoint x: 366, endPoint y: 74, distance: 6.7
click at [361, 78] on input "******" at bounding box center [514, 82] width 439 height 20
paste input "**********"
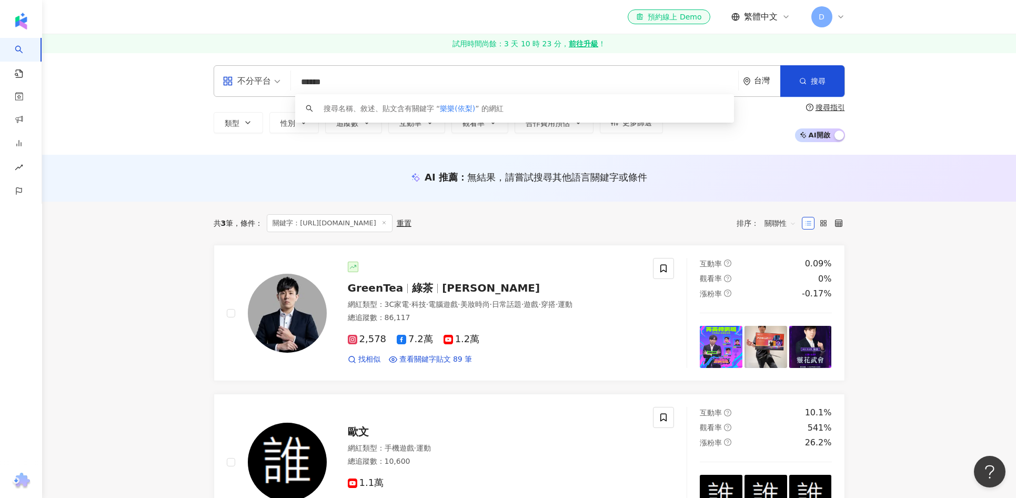
type input "**********"
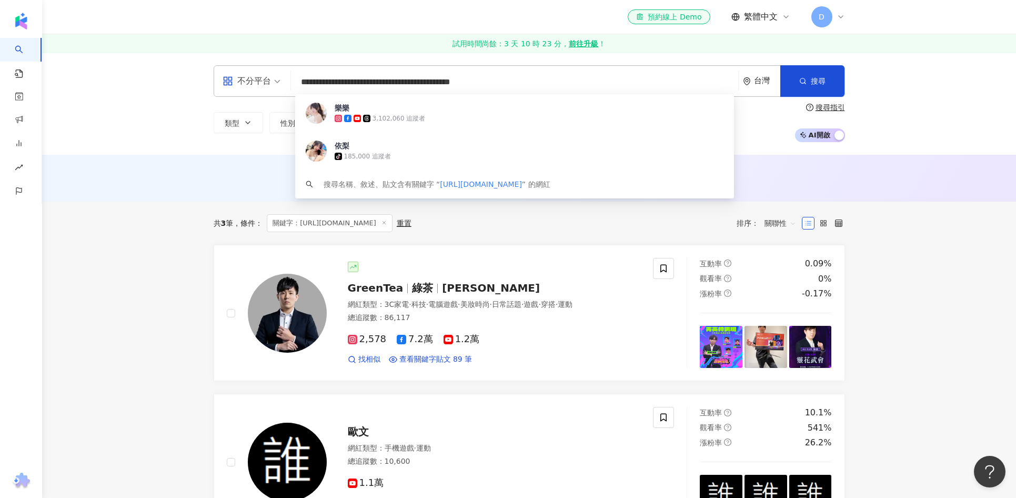
scroll to position [2, 0]
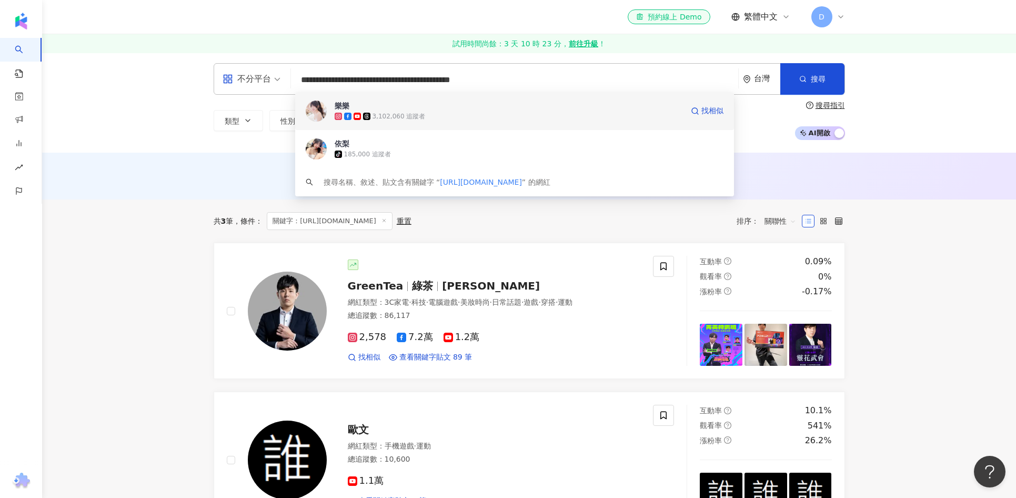
click at [444, 113] on div "3,102,060 追蹤者" at bounding box center [509, 116] width 348 height 11
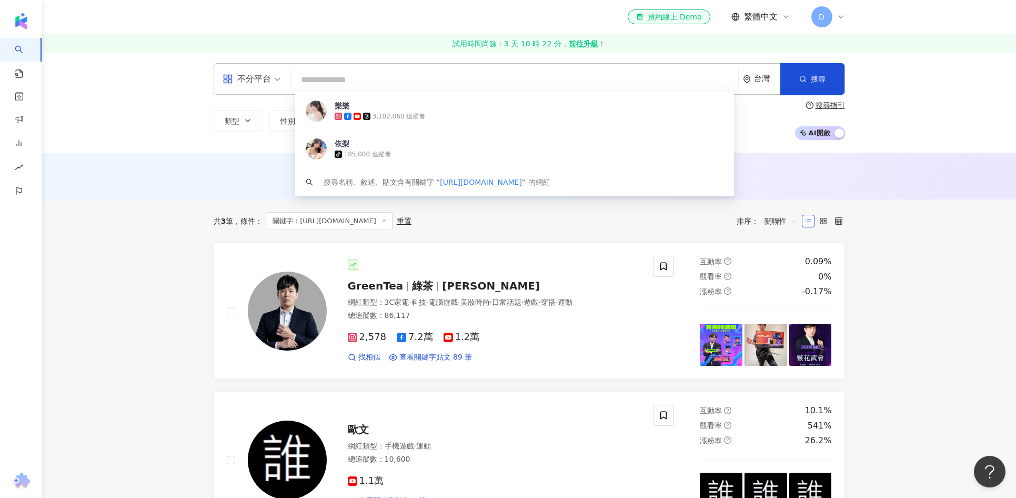
click at [372, 81] on input "search" at bounding box center [514, 80] width 439 height 20
click at [405, 81] on input "search" at bounding box center [514, 80] width 439 height 20
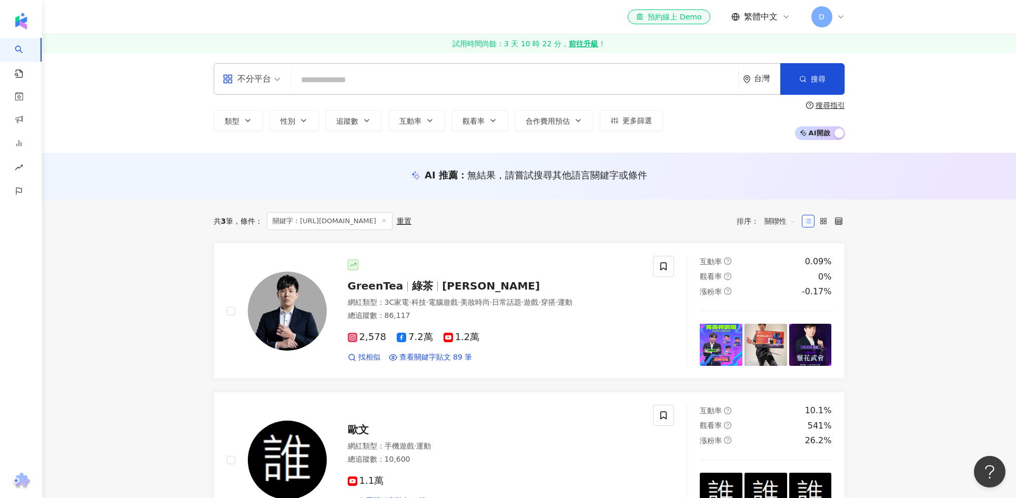
paste input "****"
type input "****"
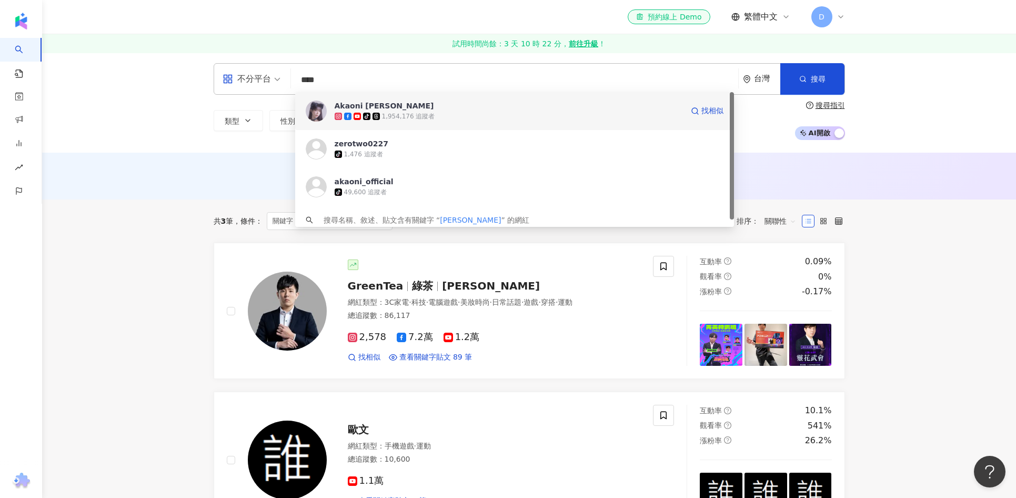
click at [408, 108] on span "Akaoni 赤鬼伯伯" at bounding box center [509, 106] width 348 height 11
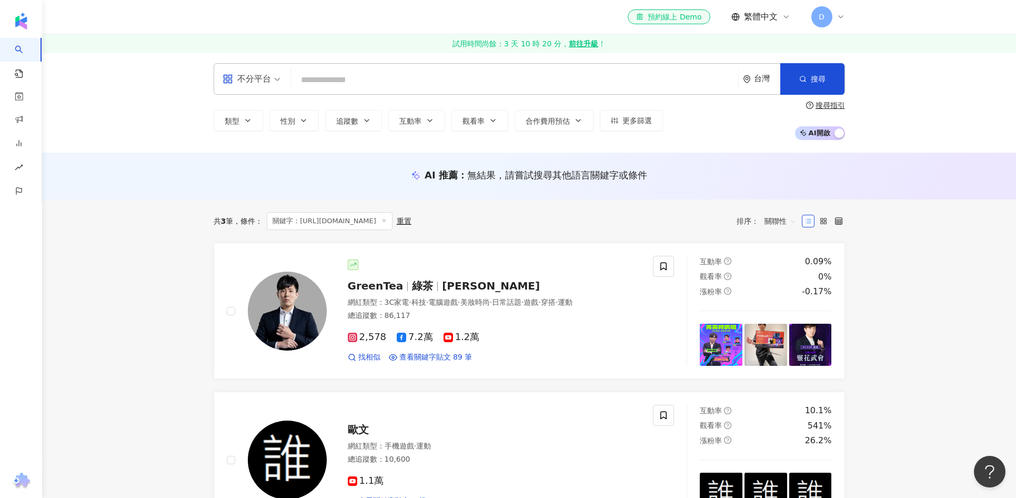
click at [395, 74] on input "search" at bounding box center [514, 80] width 439 height 20
paste input "******"
type input "******"
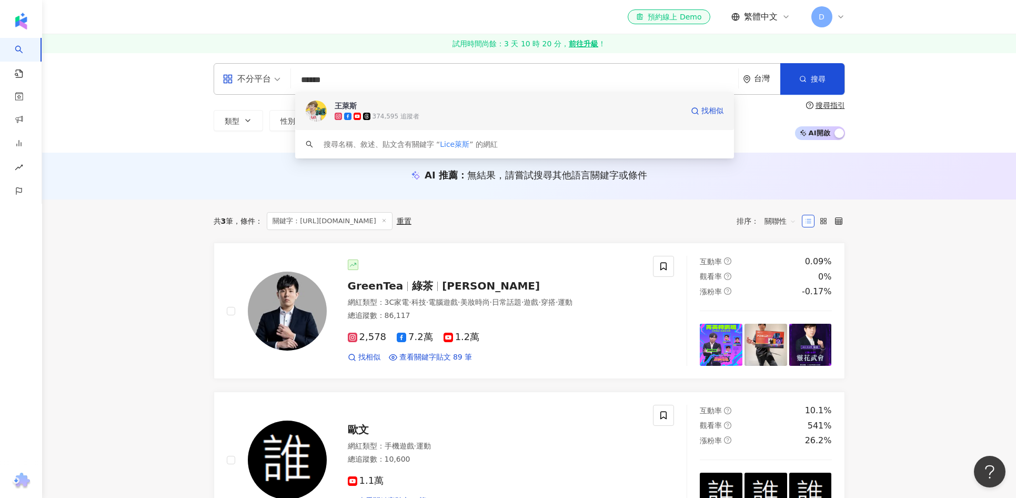
click at [399, 112] on div "374,595 追蹤者" at bounding box center [396, 116] width 47 height 9
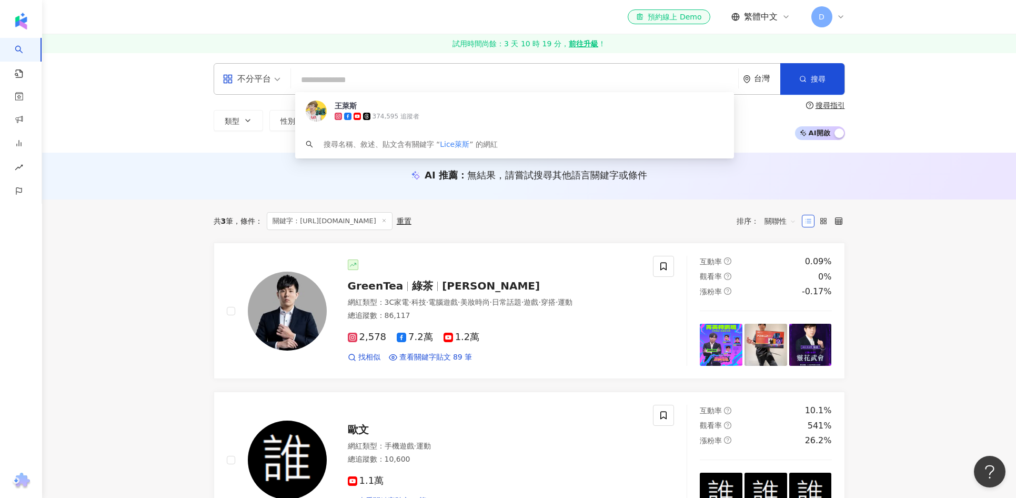
click at [382, 75] on input "search" at bounding box center [514, 80] width 439 height 20
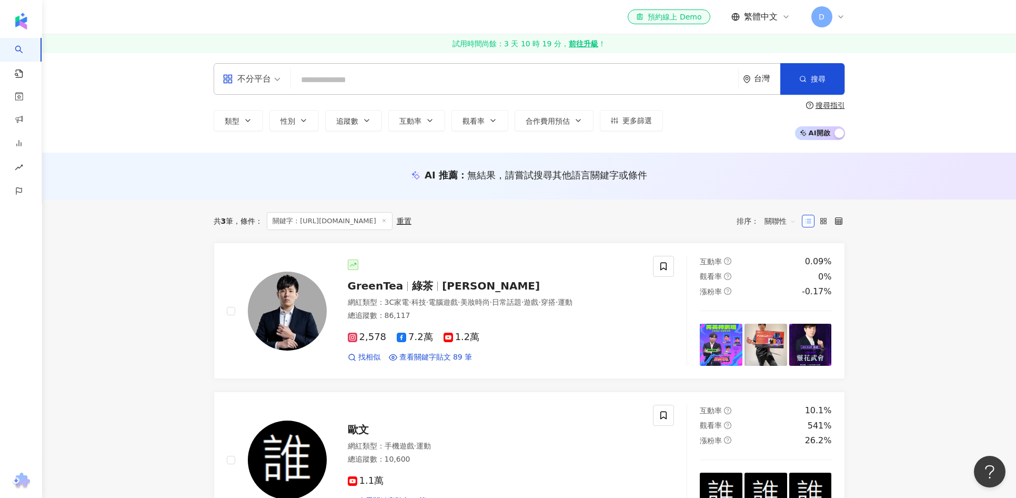
paste input "****"
type input "****"
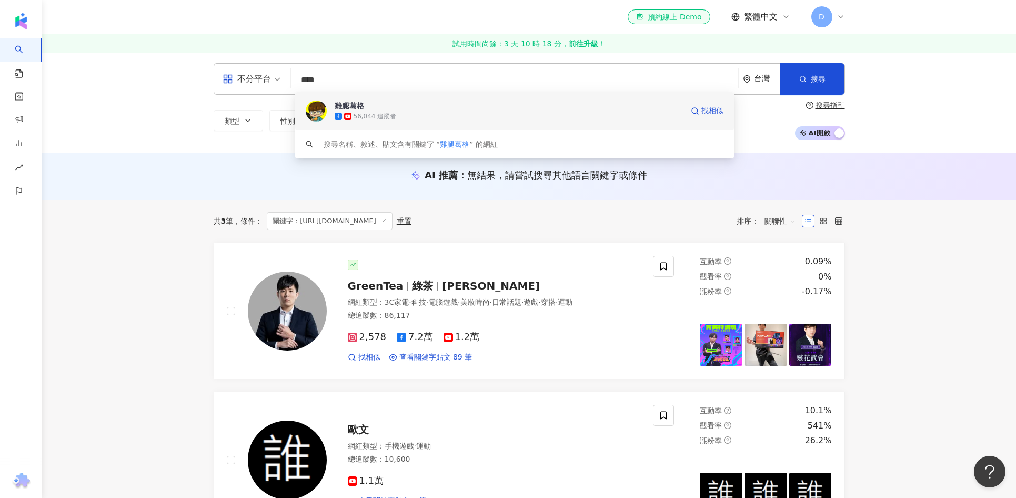
click at [391, 102] on span "雞腿葛格" at bounding box center [509, 106] width 348 height 11
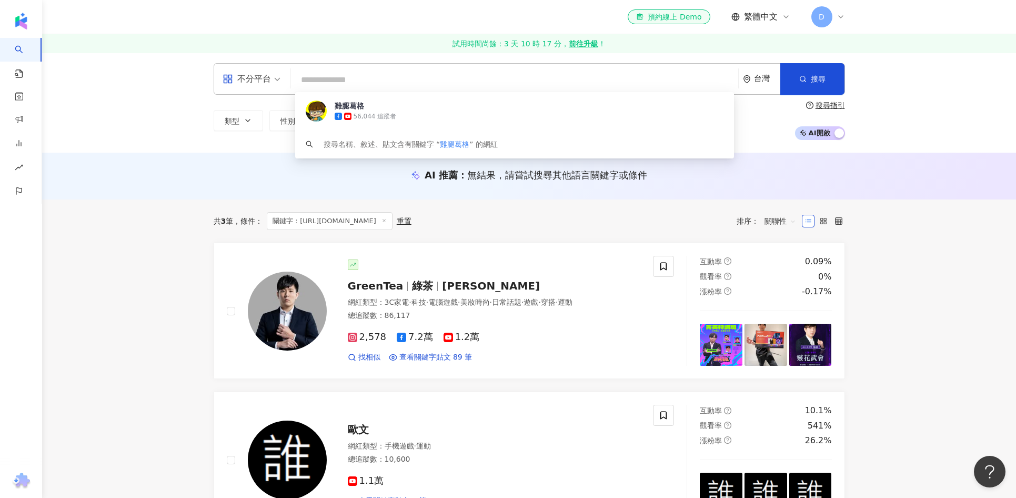
click at [327, 81] on input "search" at bounding box center [514, 80] width 439 height 20
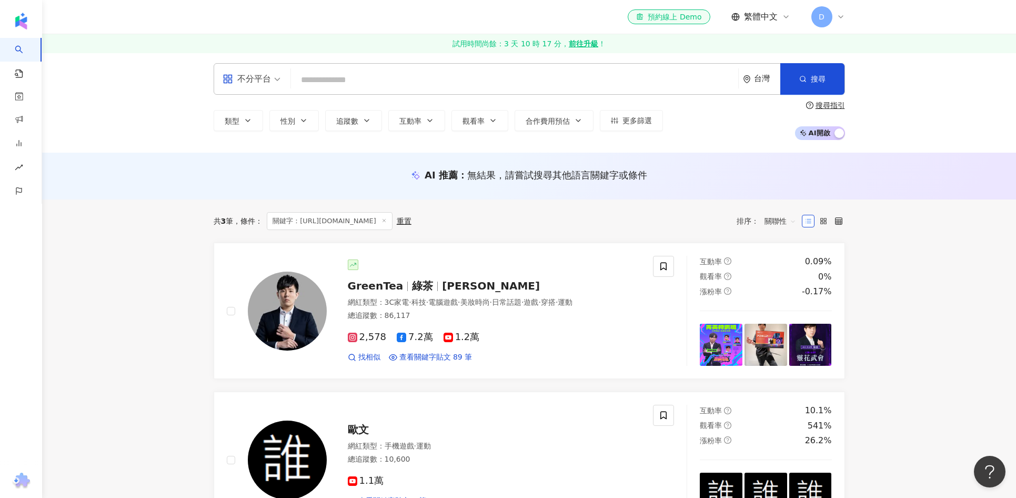
paste input "*******"
type input "*******"
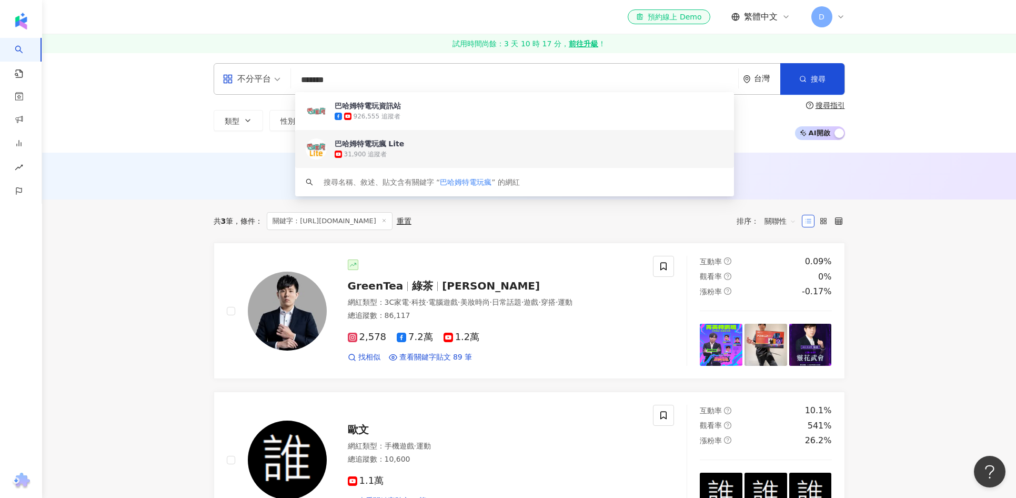
click at [425, 147] on span "巴哈姆特電玩瘋 Lite" at bounding box center [509, 143] width 348 height 11
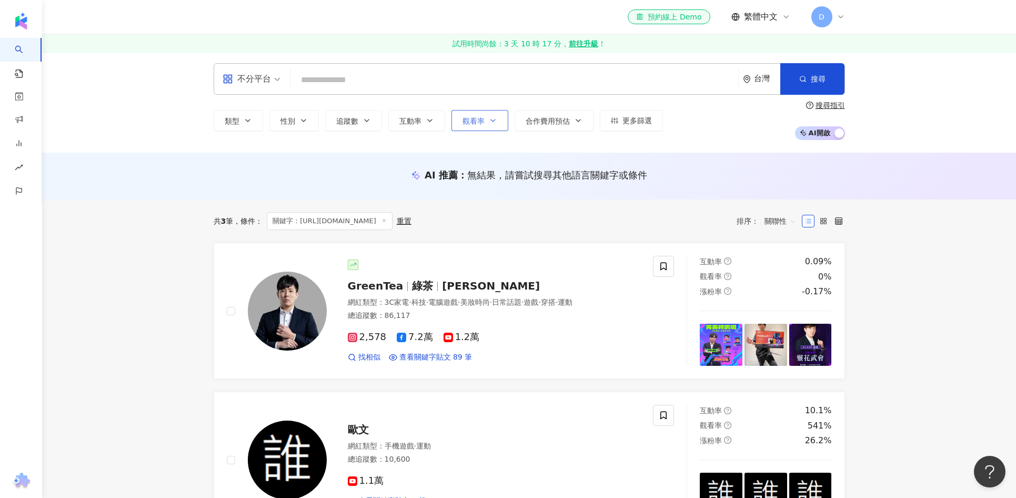
click at [464, 116] on button "觀看率" at bounding box center [480, 120] width 57 height 21
click at [420, 79] on input "search" at bounding box center [514, 80] width 439 height 20
paste input "*******"
type input "*******"
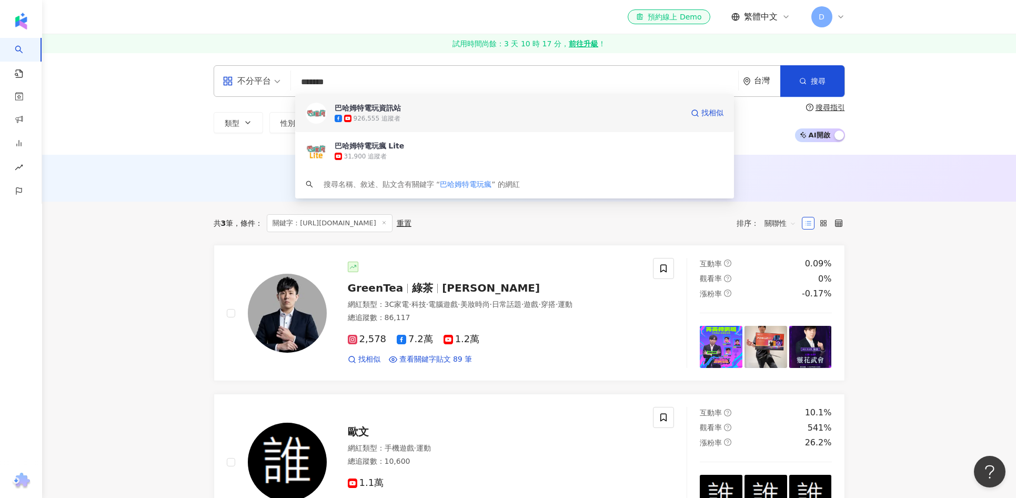
click at [416, 115] on div "926,555 追蹤者" at bounding box center [509, 118] width 348 height 11
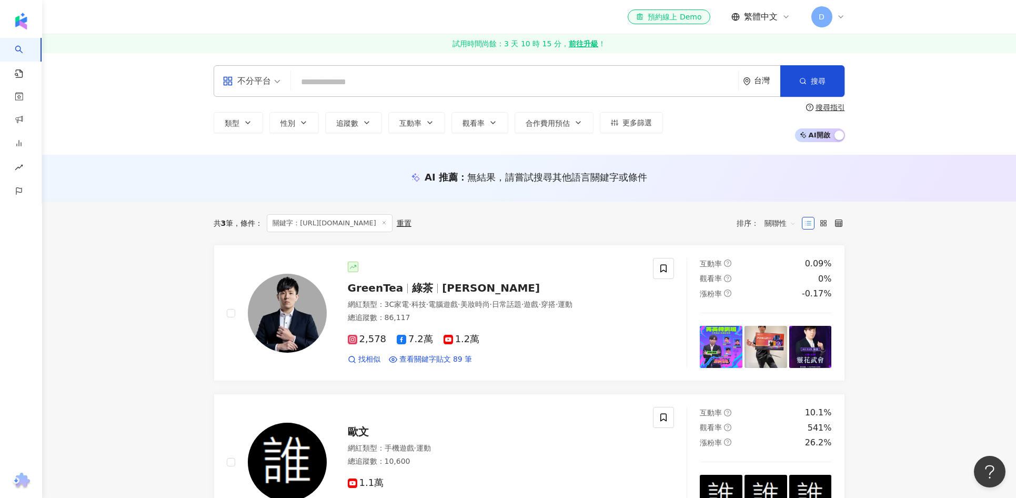
click at [473, 81] on input "search" at bounding box center [514, 82] width 439 height 20
paste input "******"
type input "******"
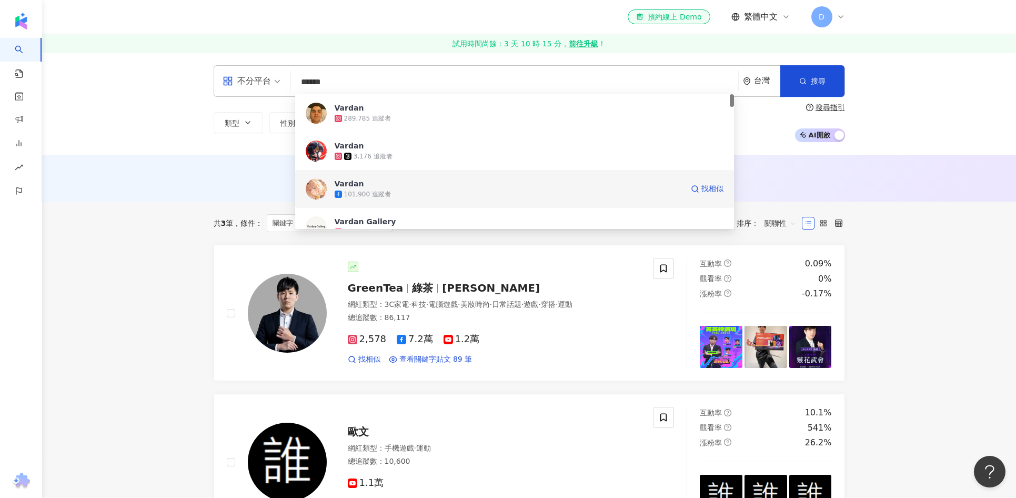
click at [404, 192] on div "101,900 追蹤者" at bounding box center [509, 194] width 348 height 11
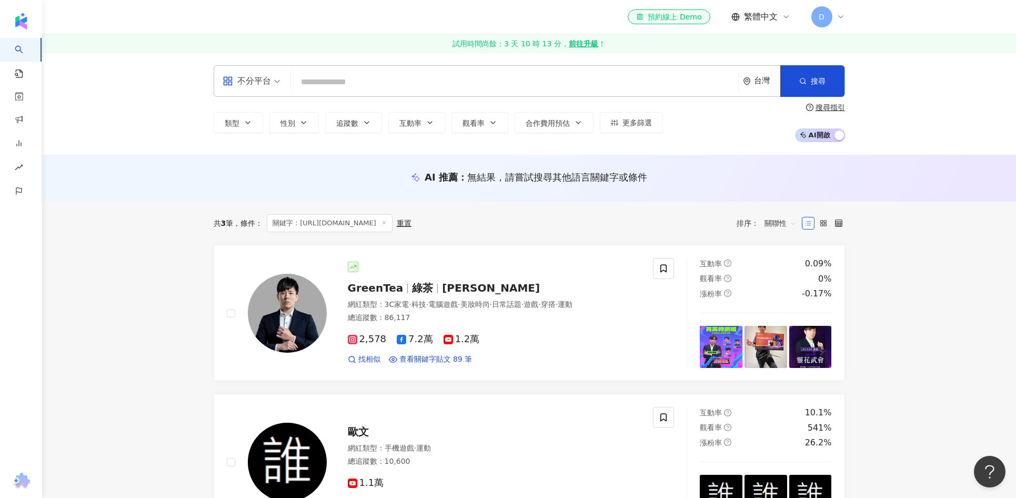
click at [369, 82] on input "search" at bounding box center [514, 82] width 439 height 20
paste input "********"
type input "********"
click at [345, 78] on input "search" at bounding box center [514, 82] width 439 height 20
paste input "**********"
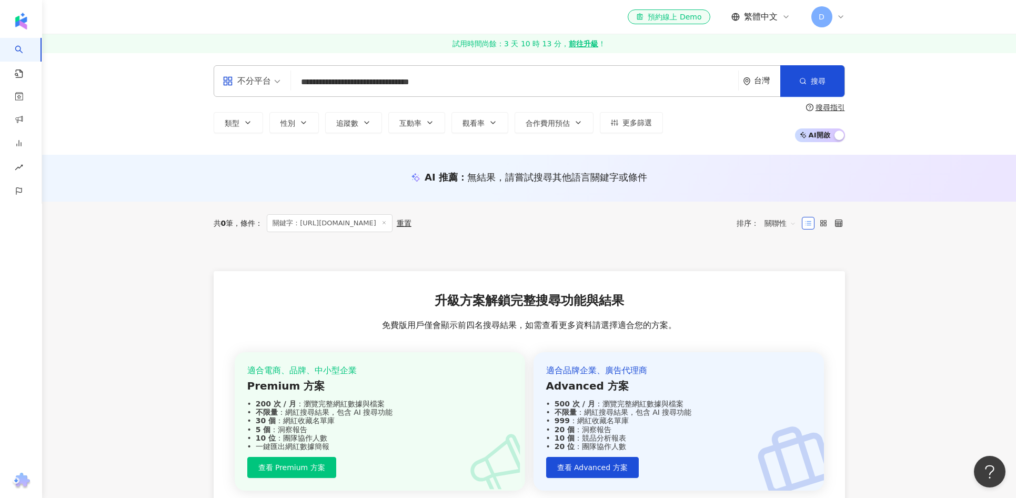
drag, startPoint x: 448, startPoint y: 82, endPoint x: 459, endPoint y: 82, distance: 11.1
click at [459, 82] on input "**********" at bounding box center [514, 82] width 439 height 20
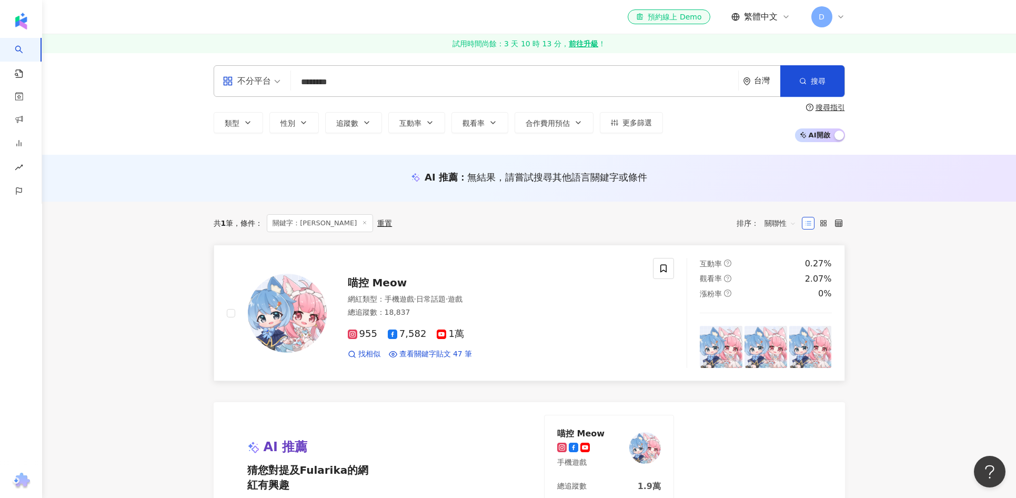
click at [390, 283] on span "喵控 Meow" at bounding box center [377, 282] width 59 height 13
click at [495, 85] on input "********" at bounding box center [514, 82] width 439 height 20
click at [484, 76] on input "********" at bounding box center [514, 82] width 439 height 20
paste input "search"
type input "**"
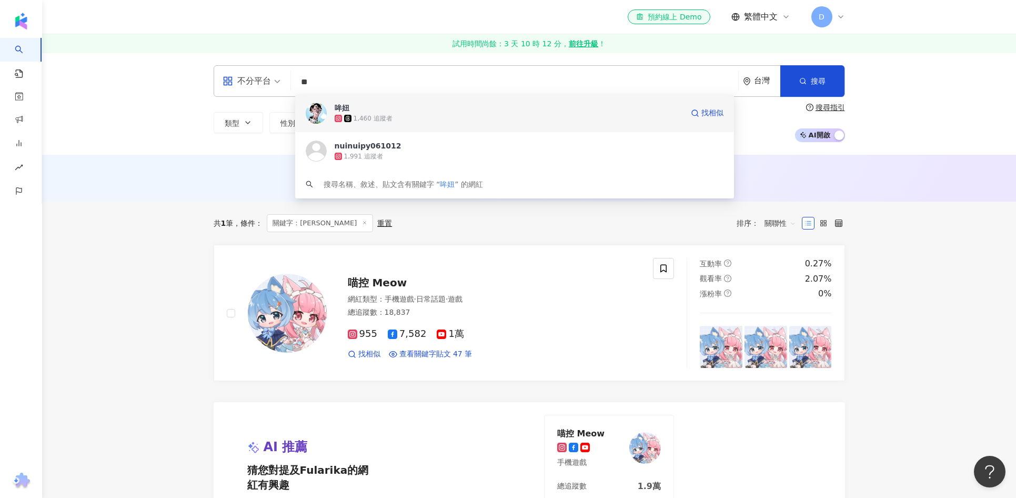
click at [446, 111] on span "哞妞" at bounding box center [509, 108] width 348 height 11
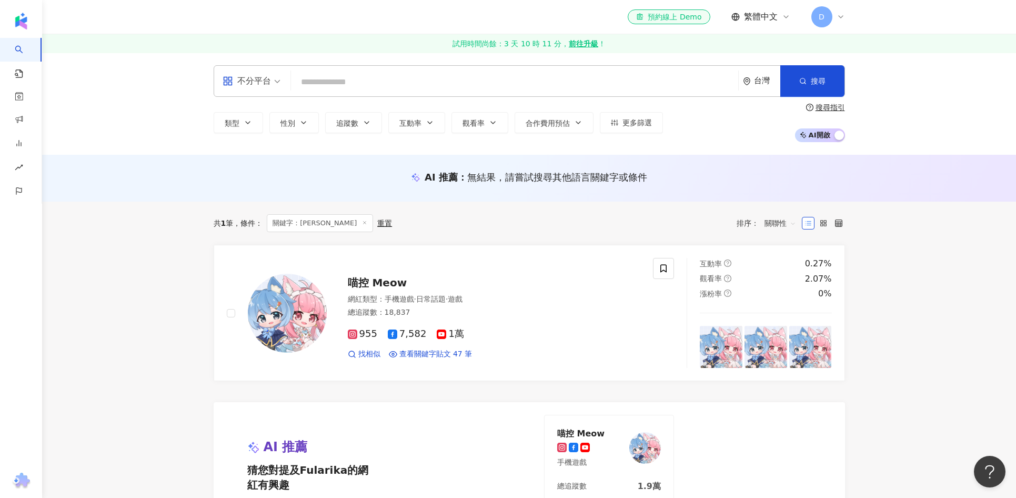
click at [369, 78] on input "search" at bounding box center [514, 82] width 439 height 20
paste input "****"
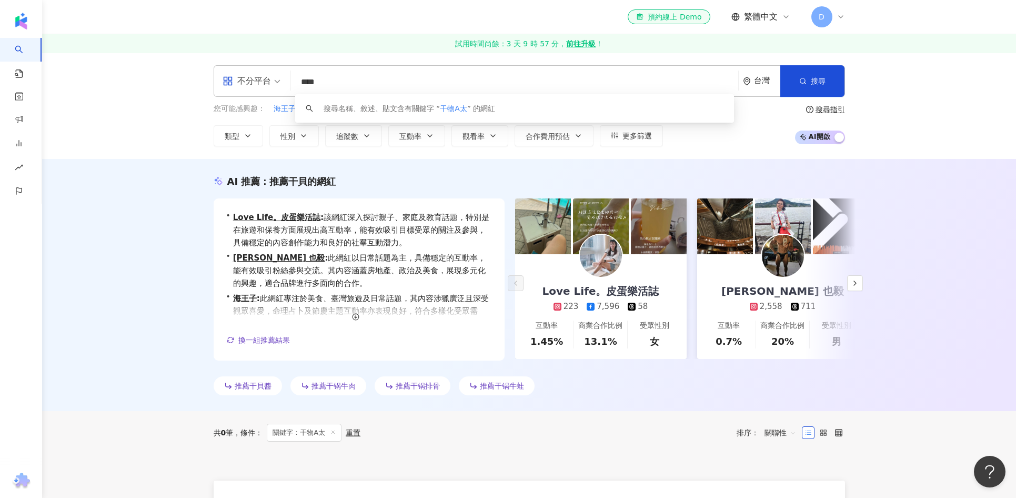
click at [424, 81] on input "****" at bounding box center [514, 82] width 439 height 20
type input "*"
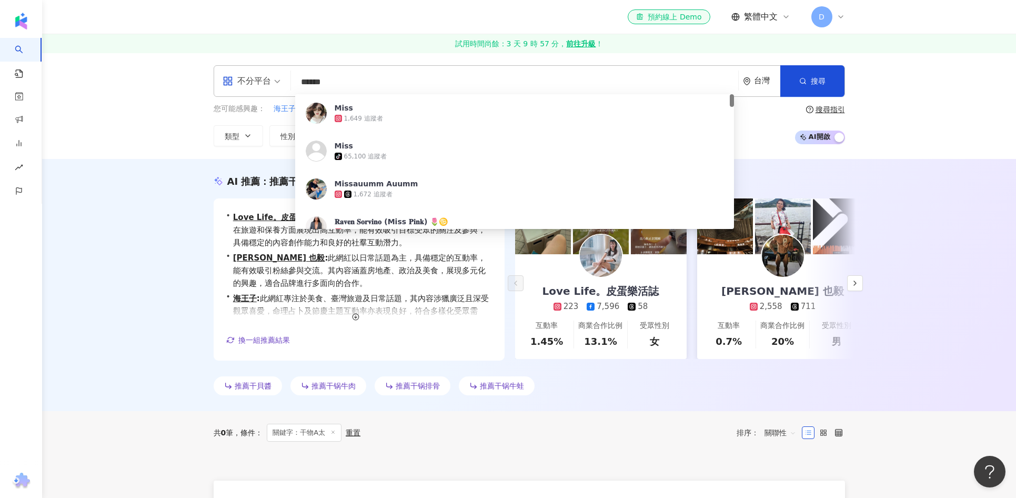
type input "******"
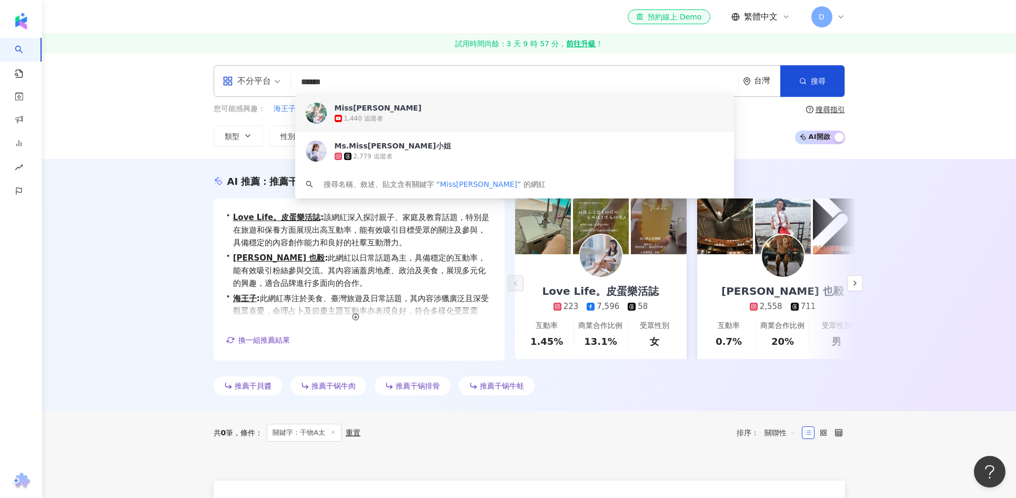
click at [393, 109] on span "Miss蜜絲" at bounding box center [509, 108] width 348 height 11
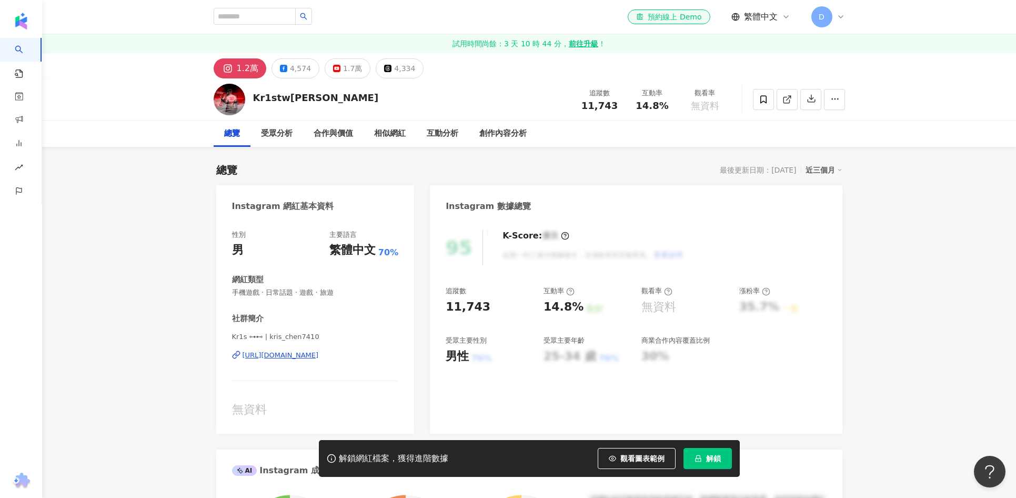
drag, startPoint x: 717, startPoint y: 457, endPoint x: 1015, endPoint y: 416, distance: 301.3
click at [717, 457] on span "解鎖" at bounding box center [713, 458] width 15 height 8
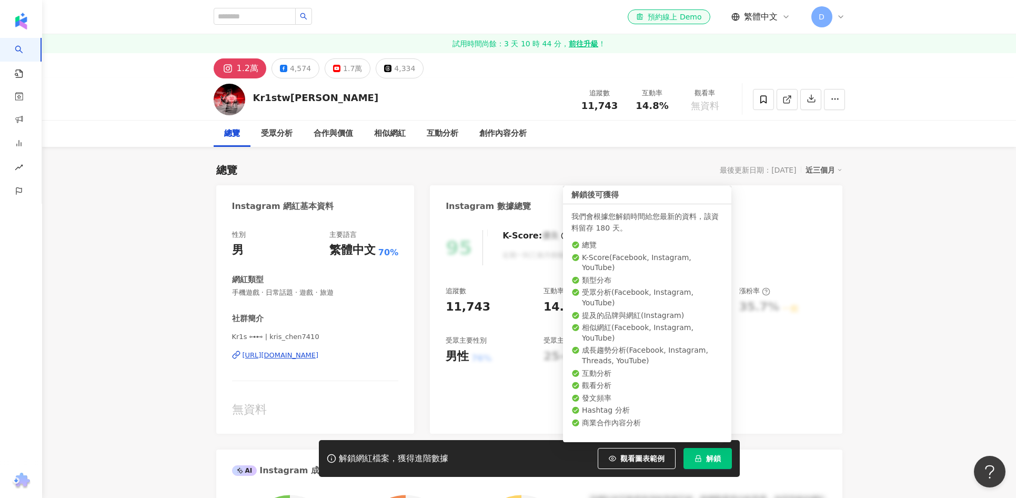
click at [723, 458] on button "解鎖" at bounding box center [708, 458] width 48 height 21
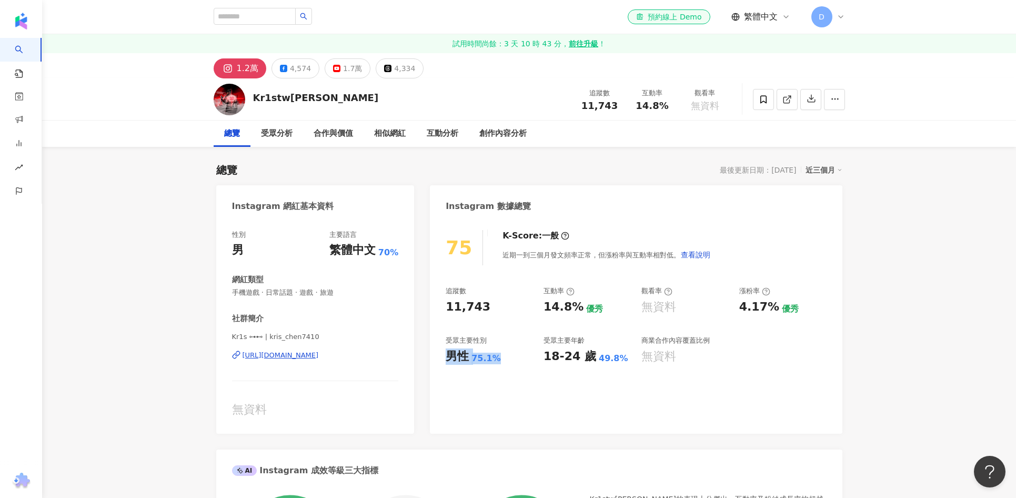
drag, startPoint x: 506, startPoint y: 358, endPoint x: 445, endPoint y: 357, distance: 61.6
click at [444, 357] on div "75 K-Score : 一般 近期一到三個月發文頻率正常，但漲粉率與互動率相對低。 查看說明 追蹤數 11,743 互動率 14.8% 優秀 觀看率 無資料…" at bounding box center [636, 326] width 412 height 214
copy div "男性 75.1%"
click at [299, 67] on div "4,574" at bounding box center [300, 68] width 21 height 15
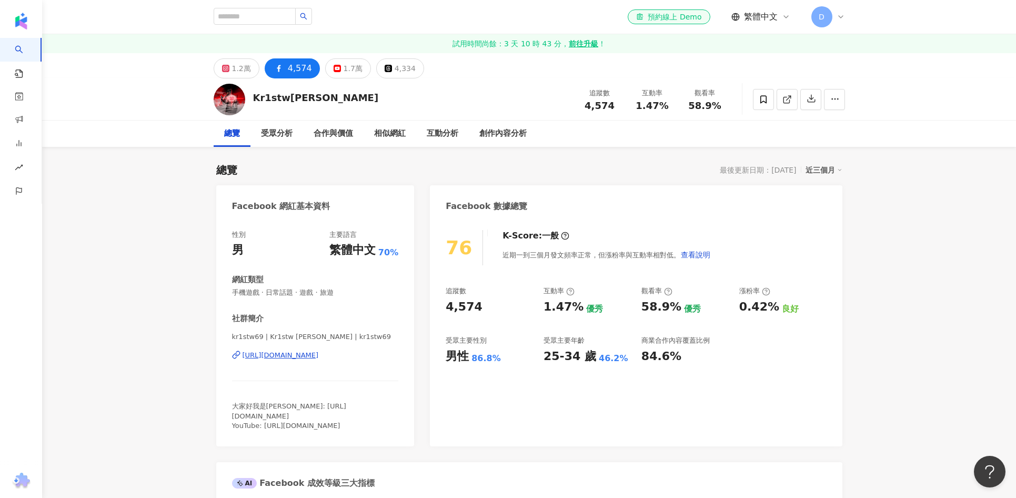
click at [513, 356] on div "男性 86.8%" at bounding box center [489, 356] width 87 height 16
click at [452, 356] on div "男性 86.8%" at bounding box center [489, 356] width 87 height 16
click at [504, 355] on div "男性 86.8%" at bounding box center [489, 356] width 87 height 16
click at [502, 354] on div "男性 86.8%" at bounding box center [489, 356] width 87 height 16
drag, startPoint x: 502, startPoint y: 358, endPoint x: 450, endPoint y: 357, distance: 51.0
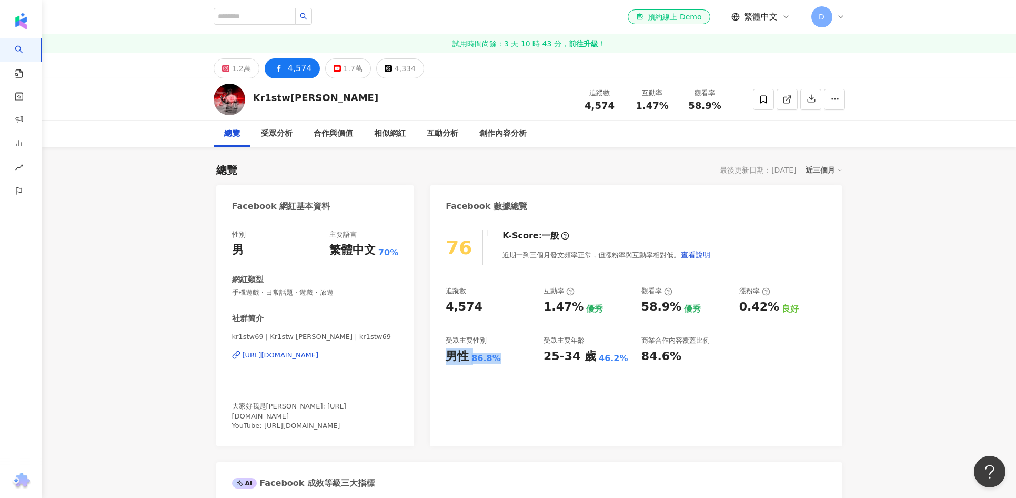
click at [450, 357] on div "男性 86.8%" at bounding box center [489, 356] width 87 height 16
copy div "男性 86.8%"
drag, startPoint x: 623, startPoint y: 357, endPoint x: 563, endPoint y: 356, distance: 60.0
click at [545, 356] on div "25-34 歲 46.2%" at bounding box center [587, 356] width 87 height 16
copy div "25-34 歲 46.2%"
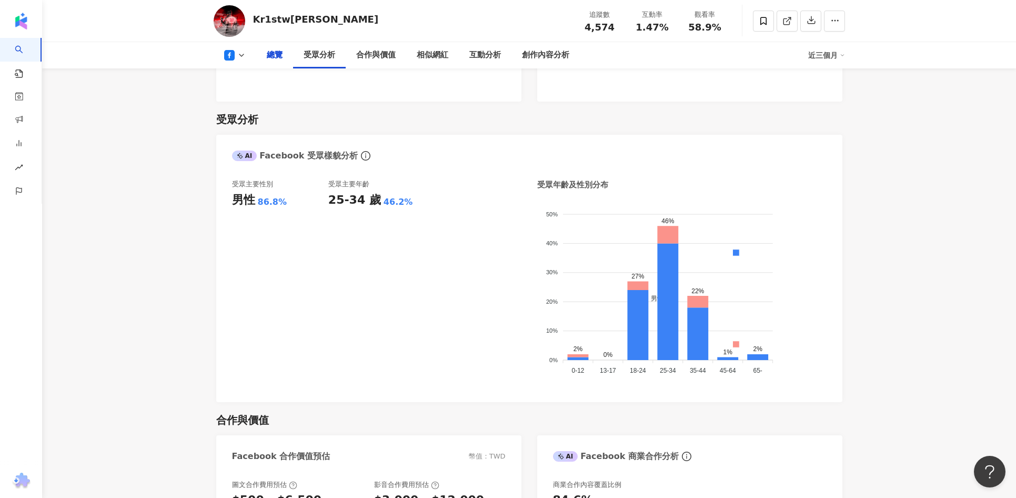
scroll to position [871, 0]
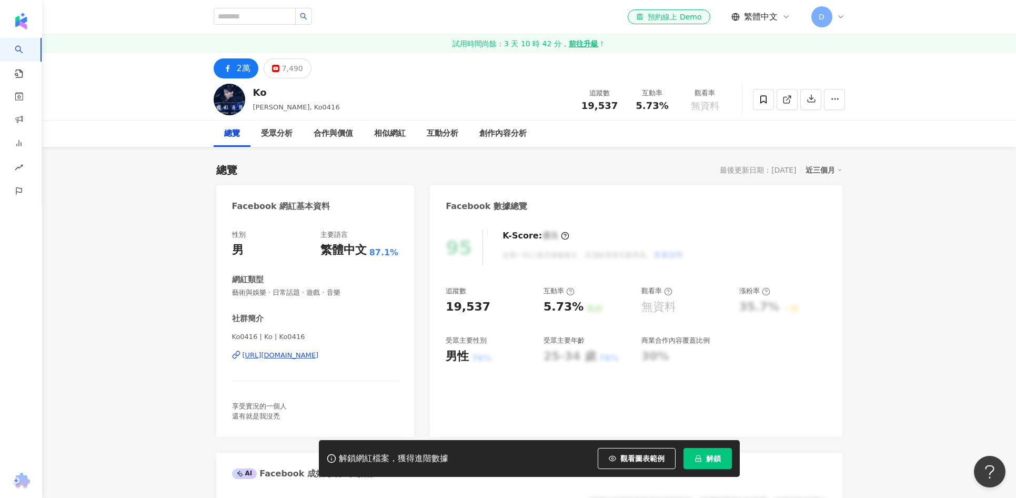
click at [716, 459] on span "解鎖" at bounding box center [713, 458] width 15 height 8
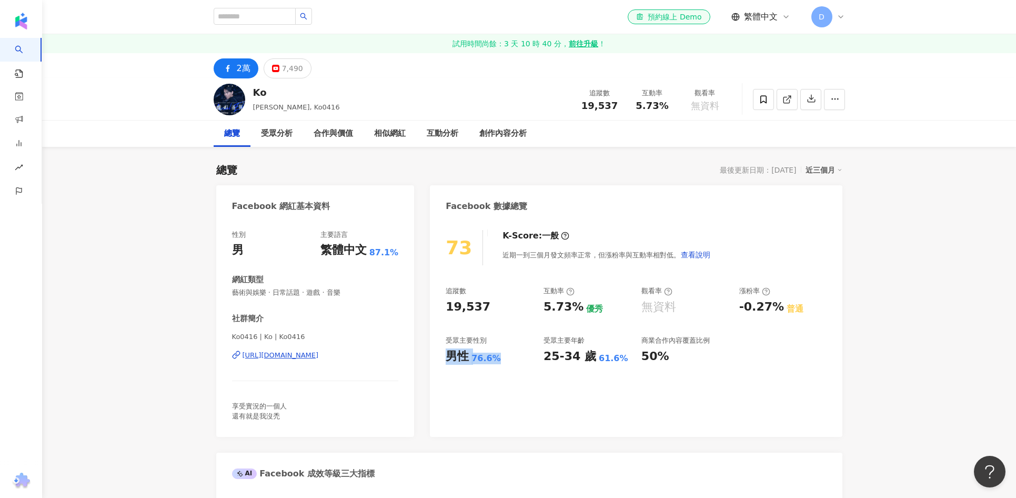
drag, startPoint x: 499, startPoint y: 357, endPoint x: 446, endPoint y: 357, distance: 53.7
click at [446, 357] on div "男性 76.6%" at bounding box center [489, 356] width 87 height 16
copy div "男性 76.6%"
drag, startPoint x: 625, startPoint y: 357, endPoint x: 579, endPoint y: 356, distance: 45.8
click at [543, 357] on div "追蹤數 19,537 互動率 5.73% 優秀 觀看率 無資料 漲粉率 -0.27% 普通 受眾主要性別 男性 76.6% 受眾主要年齡 25-34 歲 61…" at bounding box center [636, 325] width 380 height 78
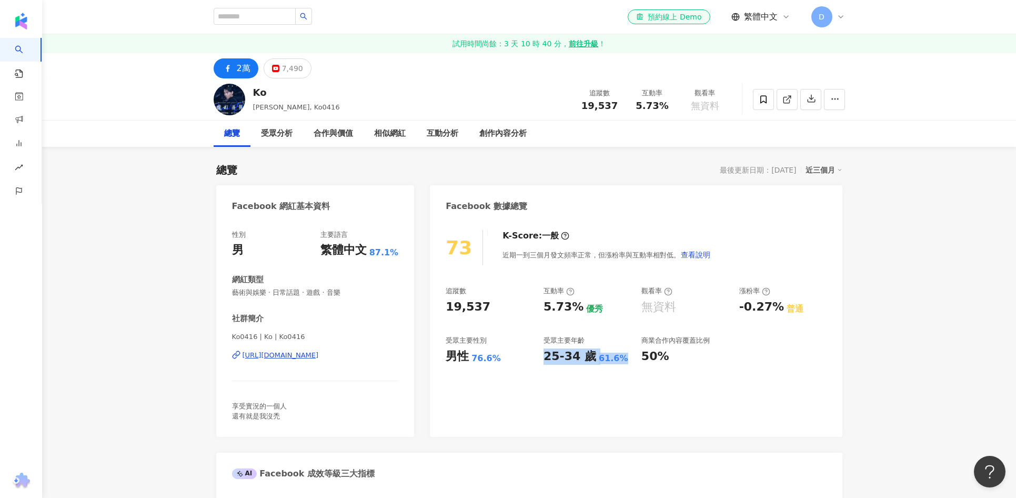
copy div "25-34 歲 61.6%"
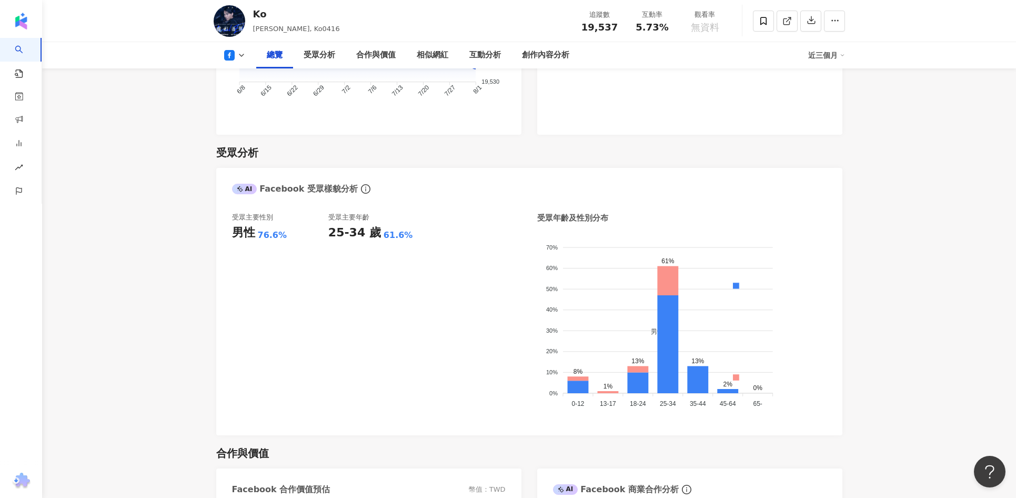
scroll to position [867, 0]
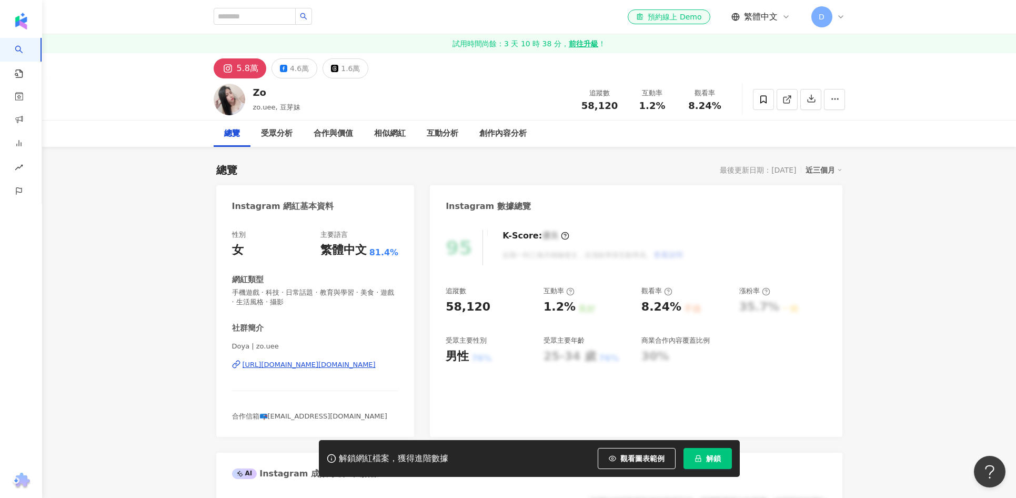
click at [714, 458] on span "解鎖" at bounding box center [713, 458] width 15 height 8
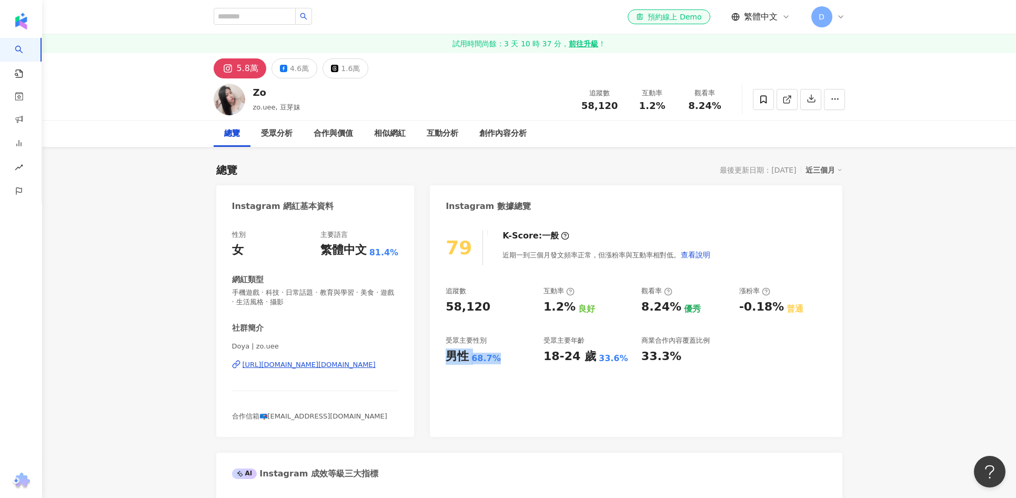
drag, startPoint x: 501, startPoint y: 360, endPoint x: 451, endPoint y: 357, distance: 50.1
click at [451, 357] on div "男性 68.7%" at bounding box center [489, 356] width 87 height 16
copy div "男性 68.7%"
click at [296, 66] on div "4.6萬" at bounding box center [299, 68] width 19 height 15
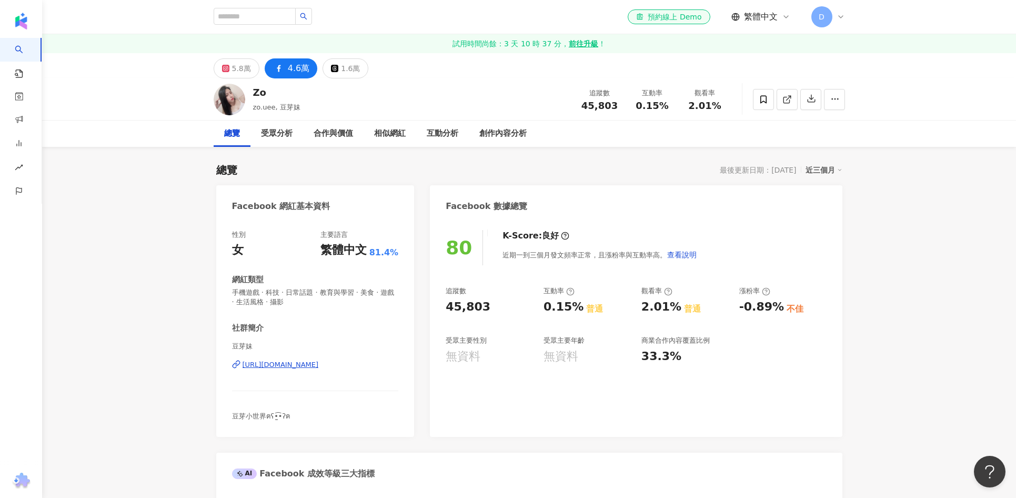
click at [497, 333] on div "追蹤數 45,803 互動率 0.15% 普通 觀看率 2.01% 普通 漲粉率 -0.89% 不佳 受眾主要性別 無資料 受眾主要年齡 無資料 商業合作內容…" at bounding box center [636, 325] width 380 height 78
click at [245, 68] on div "5.8萬" at bounding box center [241, 68] width 19 height 15
click at [246, 67] on div "5.8萬" at bounding box center [241, 68] width 19 height 15
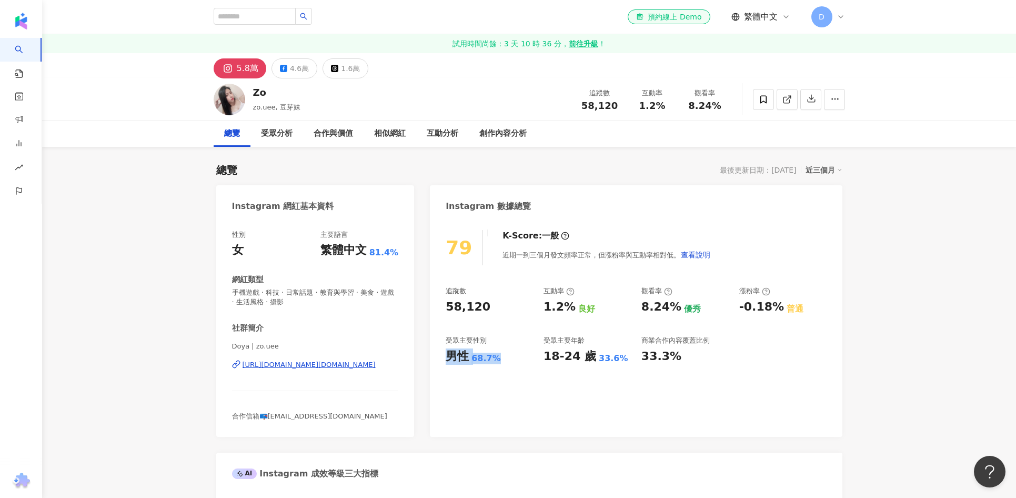
drag, startPoint x: 498, startPoint y: 359, endPoint x: 455, endPoint y: 357, distance: 42.7
click at [450, 357] on div "男性 68.7%" at bounding box center [489, 356] width 87 height 16
copy div "男性 68.7%"
drag, startPoint x: 620, startPoint y: 359, endPoint x: 577, endPoint y: 357, distance: 42.7
click at [542, 357] on div "追蹤數 58,120 互動率 1.2% 良好 觀看率 8.24% 優秀 漲粉率 -0.18% 普通 受眾主要性別 男性 68.7% 受眾主要年齡 18-24 …" at bounding box center [636, 325] width 380 height 78
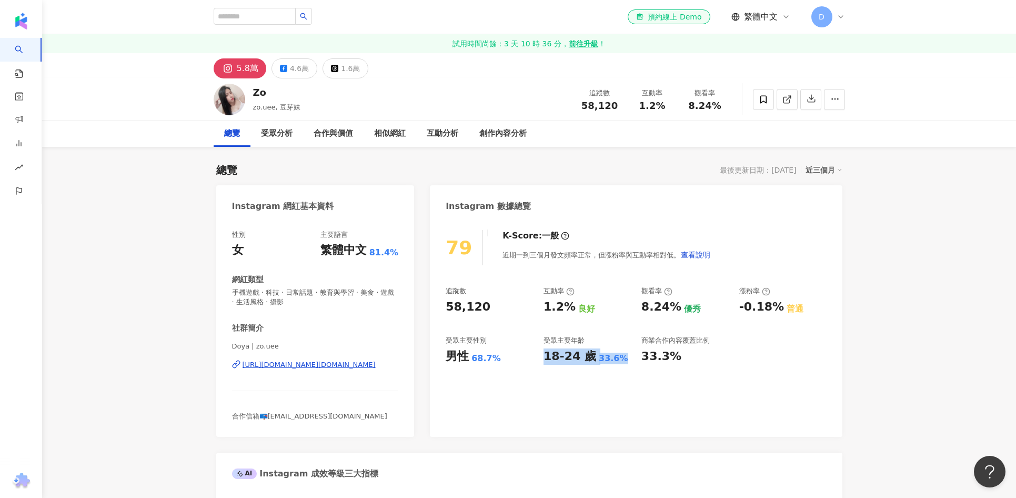
copy div "18-24 歲 33.6%"
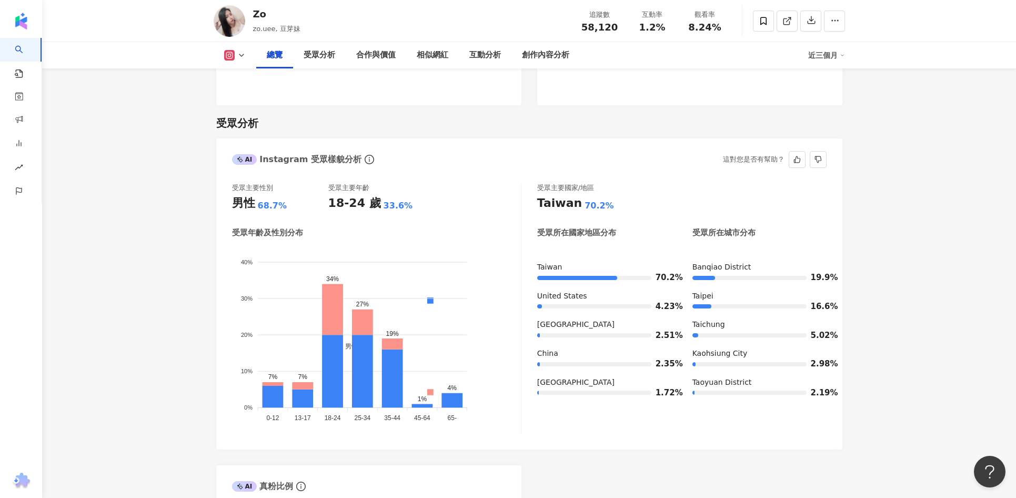
scroll to position [849, 0]
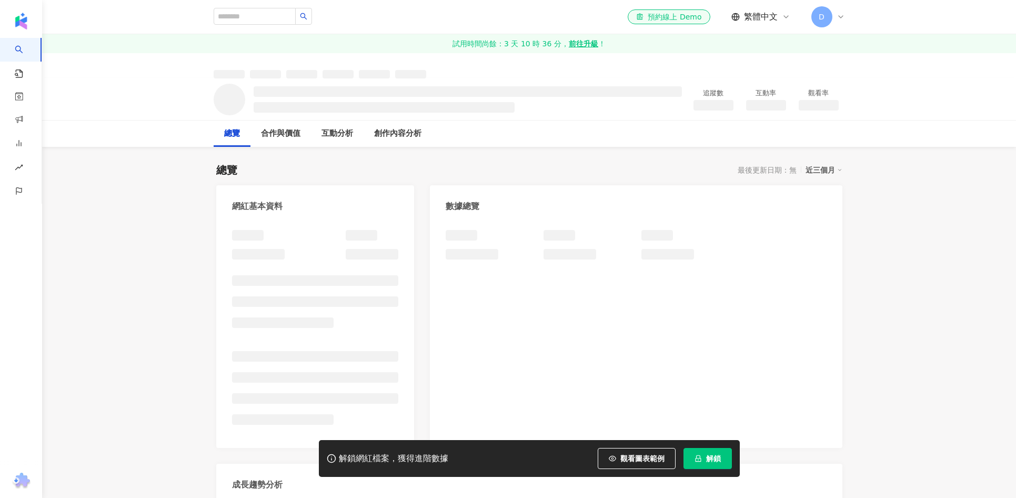
click at [721, 464] on button "解鎖" at bounding box center [708, 458] width 48 height 21
click at [384, 164] on div "總覽 最後更新日期：無 近三個月" at bounding box center [529, 170] width 626 height 15
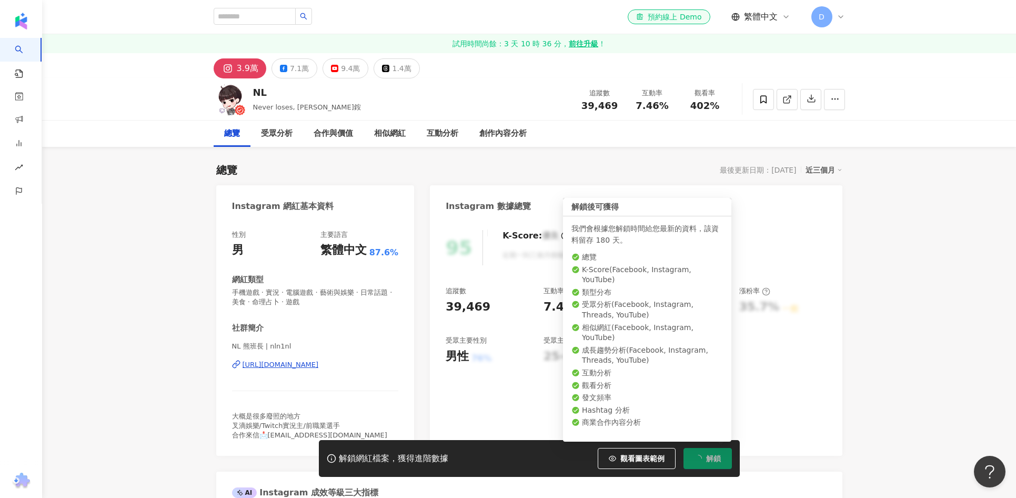
click at [303, 72] on div "7.1萬" at bounding box center [299, 68] width 19 height 15
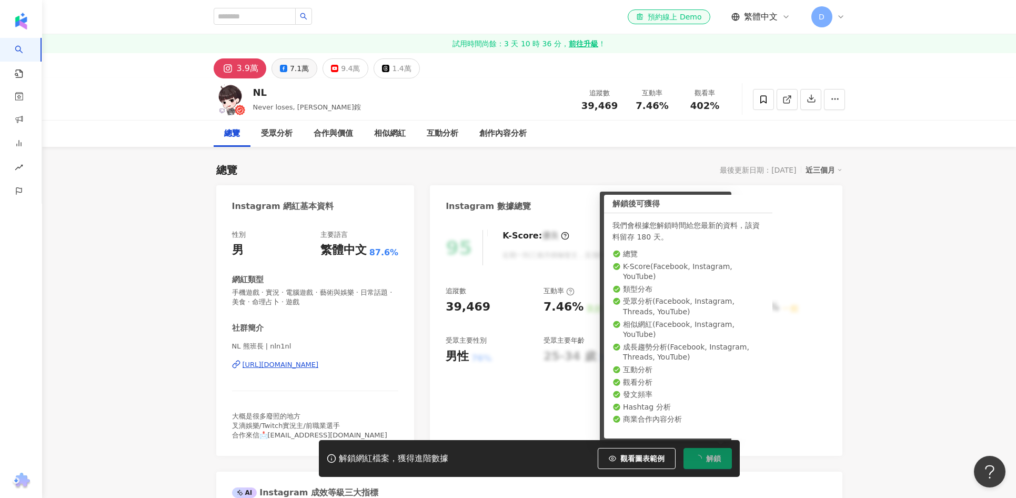
click at [304, 67] on div "7.1萬" at bounding box center [299, 68] width 19 height 15
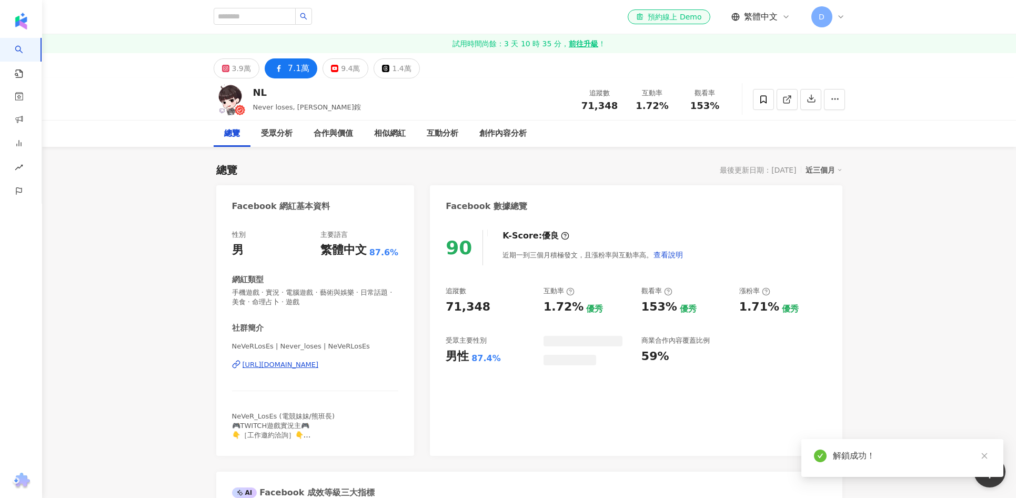
drag, startPoint x: 499, startPoint y: 359, endPoint x: 455, endPoint y: 355, distance: 43.8
click at [447, 358] on div "男性 87.4%" at bounding box center [489, 356] width 87 height 16
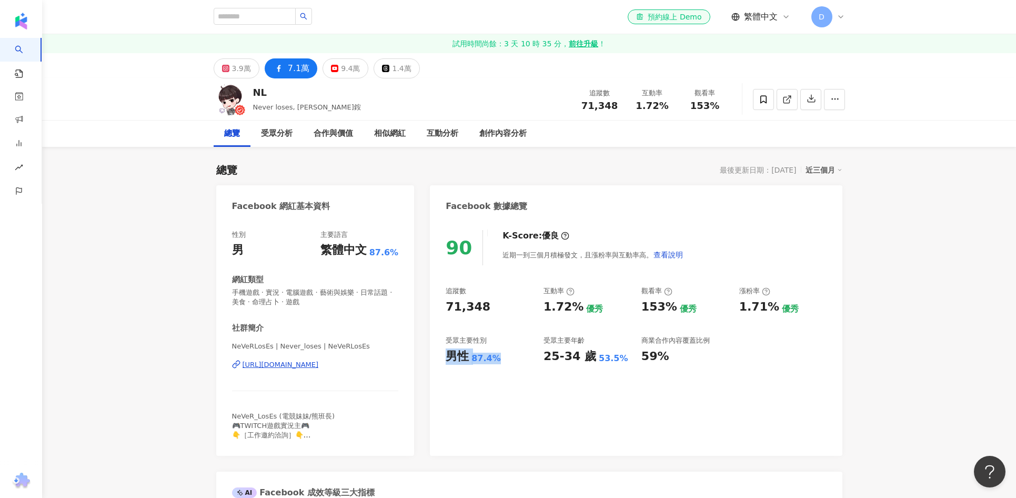
click at [503, 356] on div "男性 87.4%" at bounding box center [489, 356] width 87 height 16
drag, startPoint x: 502, startPoint y: 360, endPoint x: 449, endPoint y: 354, distance: 53.0
click at [449, 354] on div "男性 87.4%" at bounding box center [489, 356] width 87 height 16
copy div "男性 87.4%"
click at [625, 354] on div "25-34 歲 53.5%" at bounding box center [587, 356] width 87 height 16
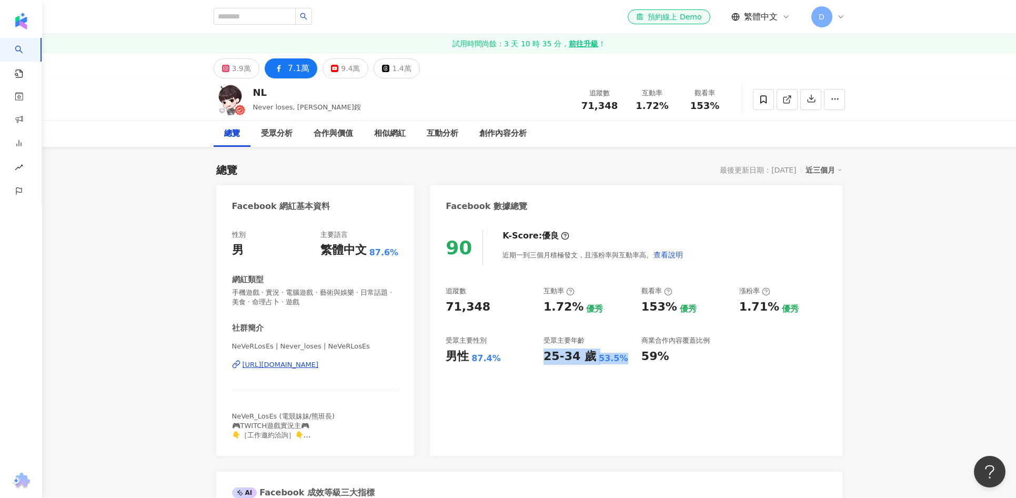
drag, startPoint x: 622, startPoint y: 362, endPoint x: 659, endPoint y: 349, distance: 39.3
click at [544, 359] on div "25-34 歲 53.5%" at bounding box center [587, 356] width 87 height 16
copy div "25-34 歲 53.5%"
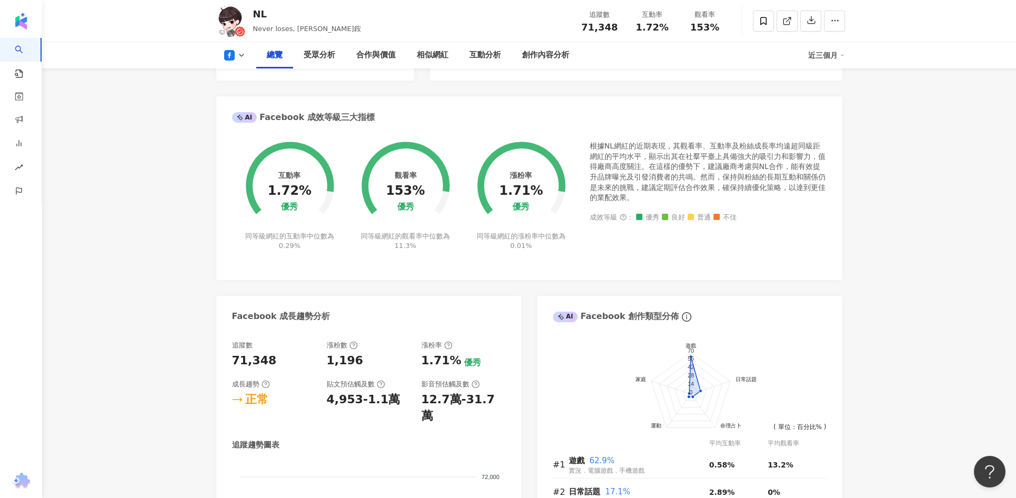
scroll to position [903, 0]
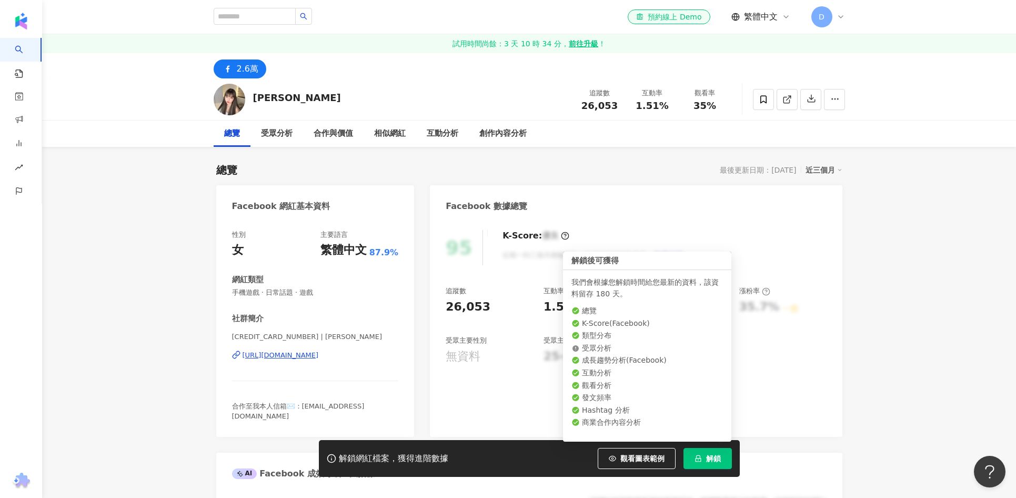
click at [711, 452] on button "解鎖" at bounding box center [708, 458] width 48 height 21
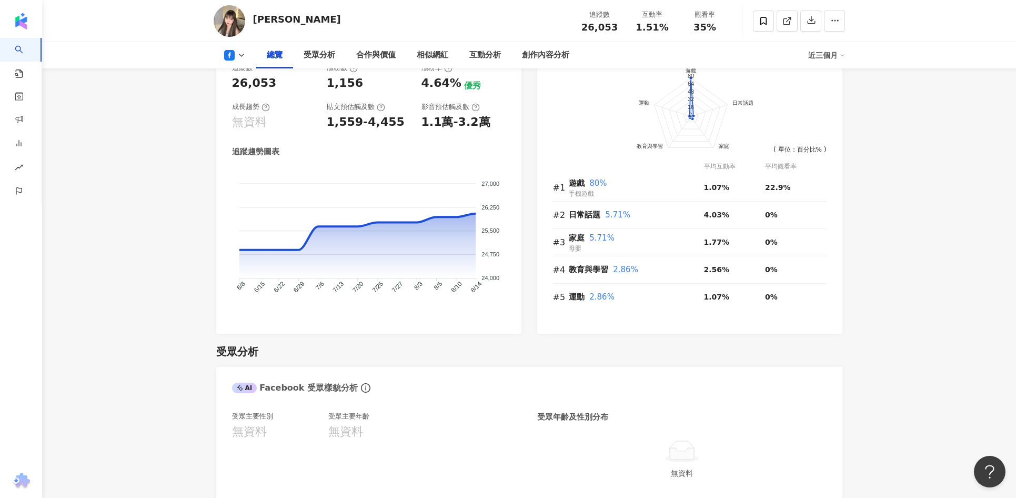
scroll to position [85, 0]
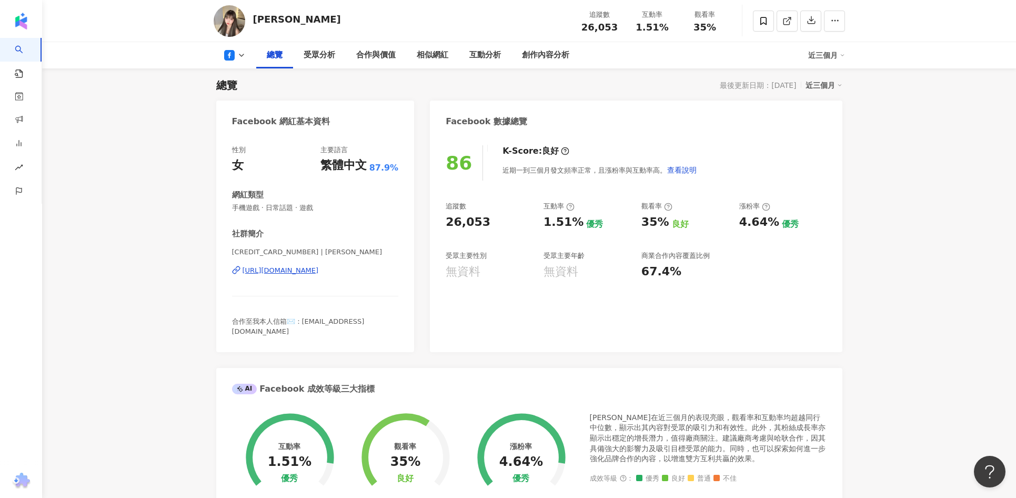
click at [590, 298] on div "86 K-Score : 良好 近期一到三個月發文頻率正常，且漲粉率與互動率高。 查看說明 追蹤數 26,053 互動率 1.51% 優秀 觀看率 35% 良…" at bounding box center [636, 243] width 412 height 217
click at [319, 272] on div "https://www.facebook.com/108608821826667" at bounding box center [281, 270] width 76 height 9
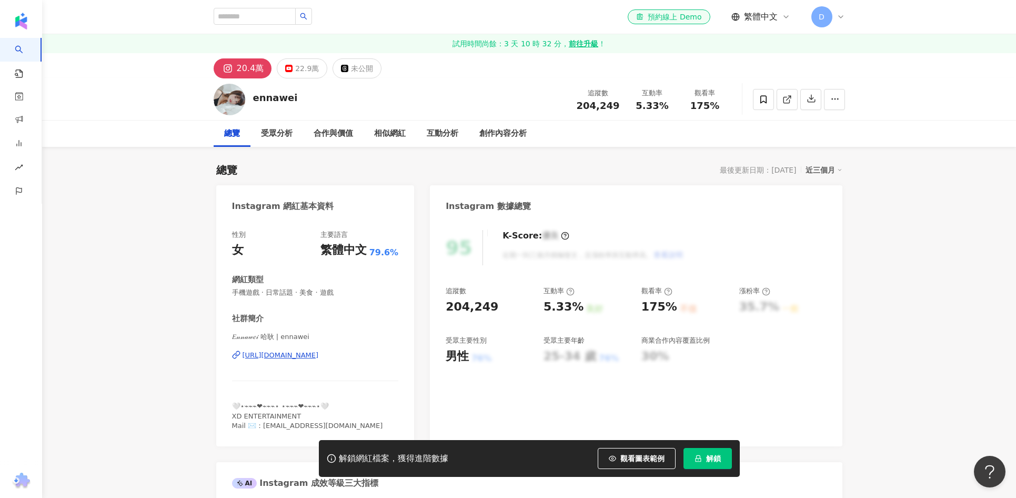
click at [319, 355] on div "[URL][DOMAIN_NAME]" at bounding box center [281, 354] width 76 height 9
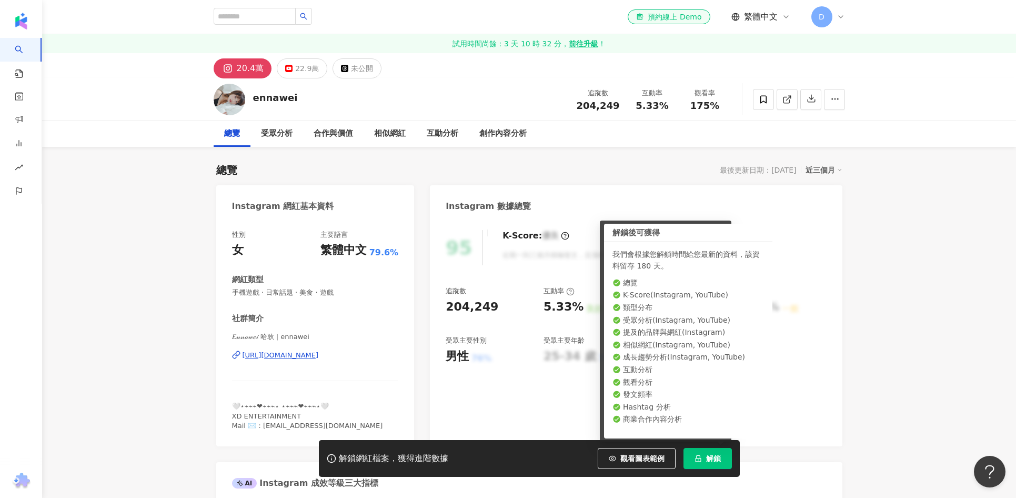
click at [709, 450] on button "解鎖" at bounding box center [708, 458] width 48 height 21
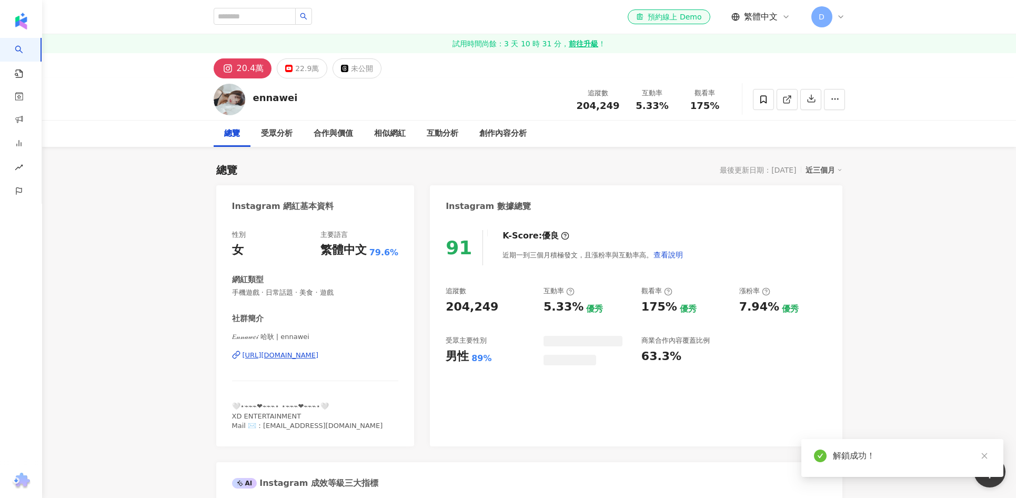
drag, startPoint x: 449, startPoint y: 356, endPoint x: 994, endPoint y: 398, distance: 546.3
click at [443, 356] on div "91 K-Score : 優良 近期一到三個月積極發文，且漲粉率與互動率高。 查看說明 追蹤數 204,249 互動率 5.33% 優秀 觀看率 175% 優…" at bounding box center [636, 332] width 412 height 227
click at [503, 360] on div "男性 89%" at bounding box center [489, 356] width 87 height 16
drag, startPoint x: 486, startPoint y: 357, endPoint x: 499, endPoint y: 354, distance: 13.5
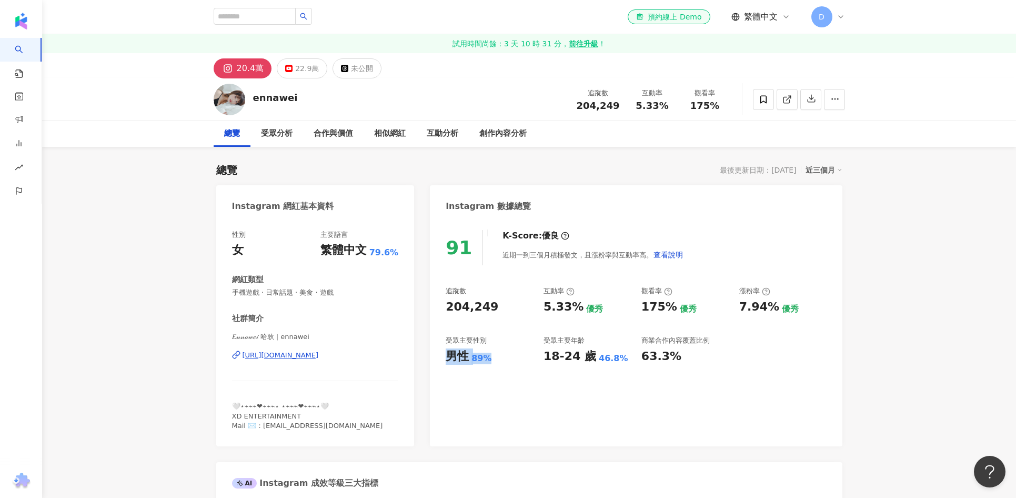
click at [450, 356] on div "男性 89%" at bounding box center [489, 356] width 87 height 16
copy div "男性 89%"
drag, startPoint x: 583, startPoint y: 358, endPoint x: 551, endPoint y: 357, distance: 31.6
click at [545, 358] on div "18-24 歲 46.8%" at bounding box center [587, 356] width 87 height 16
copy div "18-24 歲 46.8%"
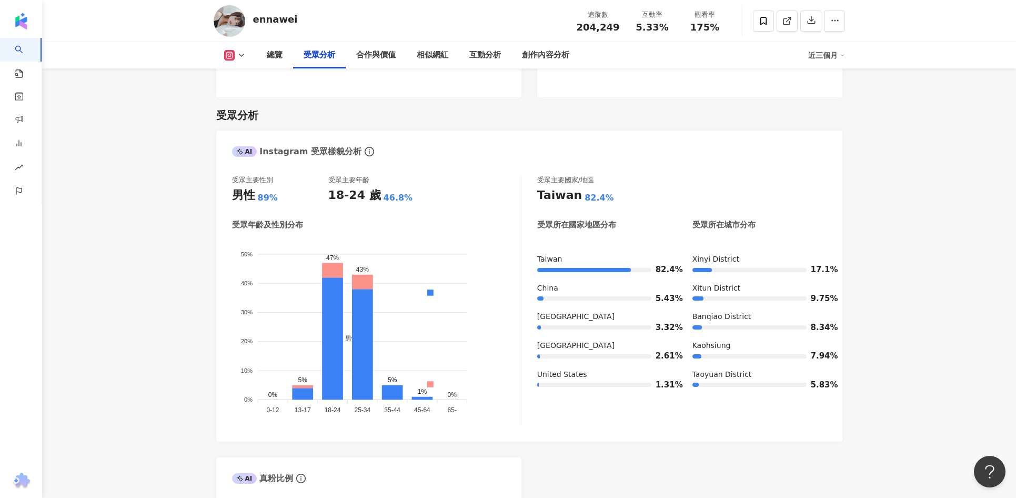
scroll to position [895, 0]
click at [791, 194] on div "受眾主要國家/地區 Taiwan 82.4% 受眾所在國家地區分布 受眾所在城市分布 Taiwan 82.4% China 5.43% Malaysia 3.…" at bounding box center [681, 301] width 289 height 250
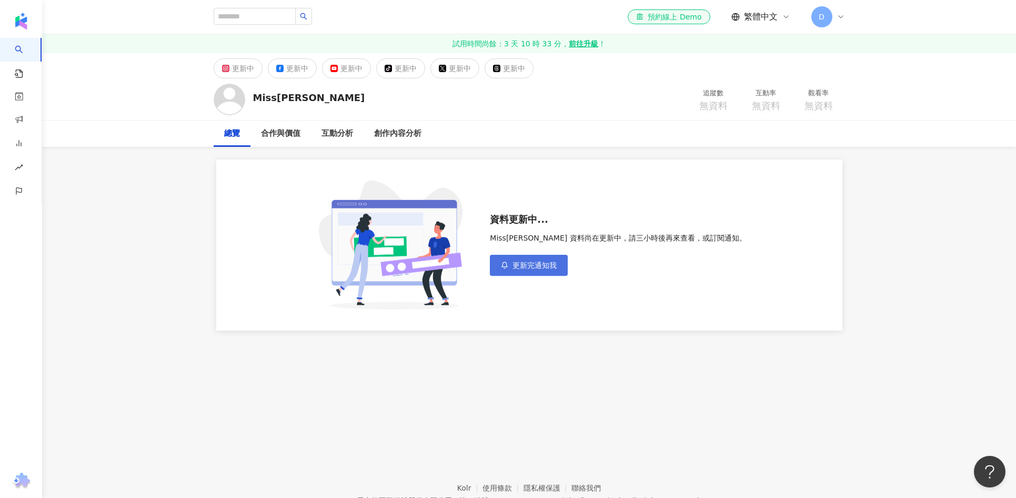
click at [557, 269] on span "更新完通知我" at bounding box center [535, 265] width 44 height 8
click at [873, 207] on main "更新中 更新中 更新中 tiktok-icon 更新中 更新中 更新中 Miss蜜絲 追蹤數 無資料 互動率 無資料 觀看率 無資料 總覽 合作與價值 互動分…" at bounding box center [529, 191] width 974 height 277
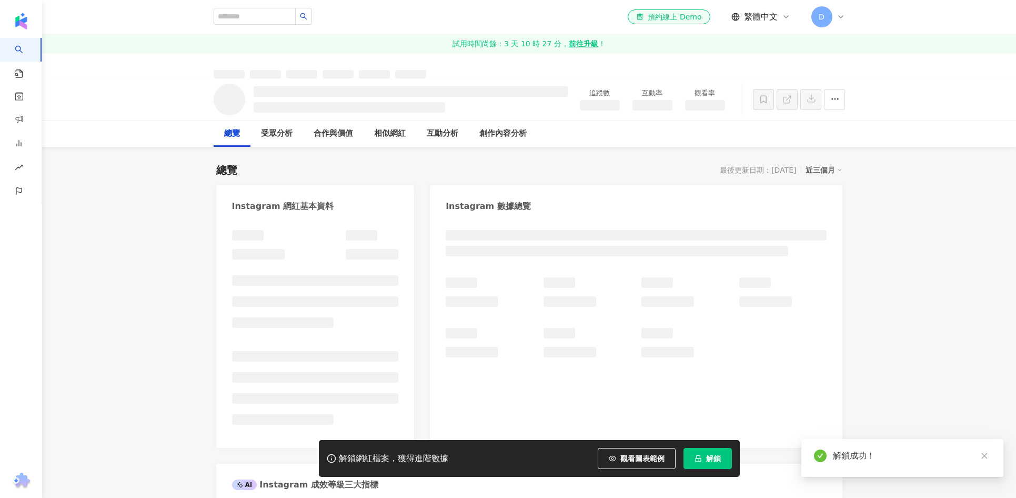
click at [703, 464] on div "AI Instagram 成效等級三大指標" at bounding box center [529, 481] width 626 height 34
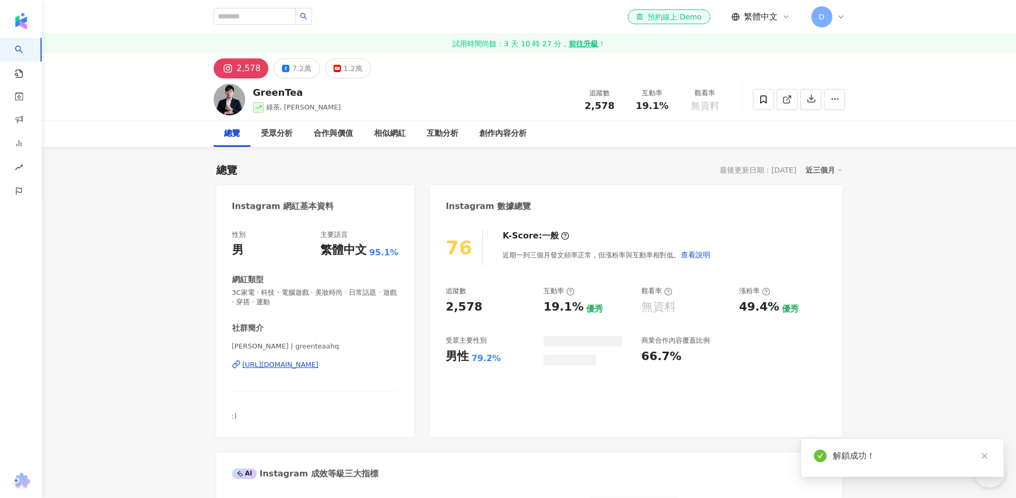
drag, startPoint x: 509, startPoint y: 357, endPoint x: 454, endPoint y: 358, distance: 55.3
click at [509, 357] on div "男性 79.2%" at bounding box center [489, 356] width 87 height 16
drag, startPoint x: 454, startPoint y: 358, endPoint x: 297, endPoint y: 67, distance: 330.3
click at [454, 358] on div "男性 79.2%" at bounding box center [489, 356] width 87 height 16
click at [295, 67] on div "7.2萬" at bounding box center [301, 68] width 19 height 15
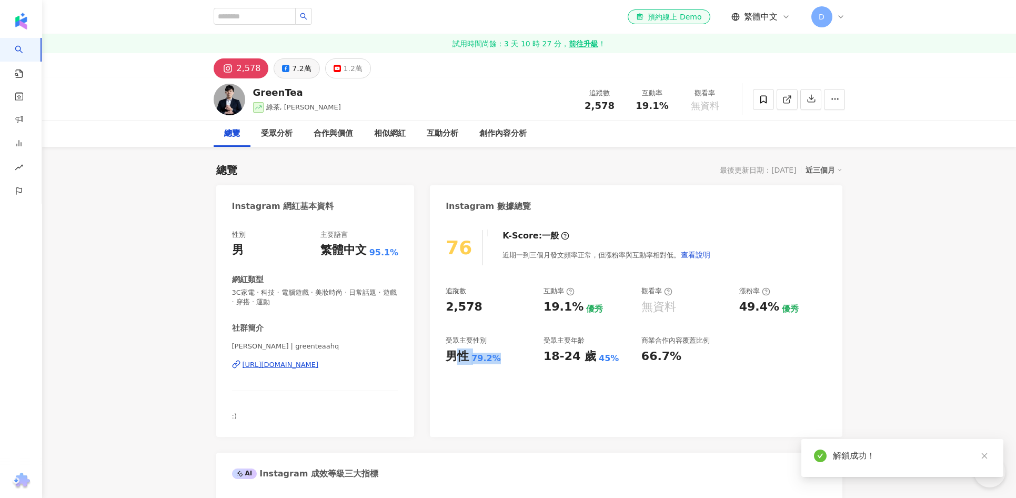
click at [297, 67] on div "7.2萬" at bounding box center [301, 68] width 19 height 15
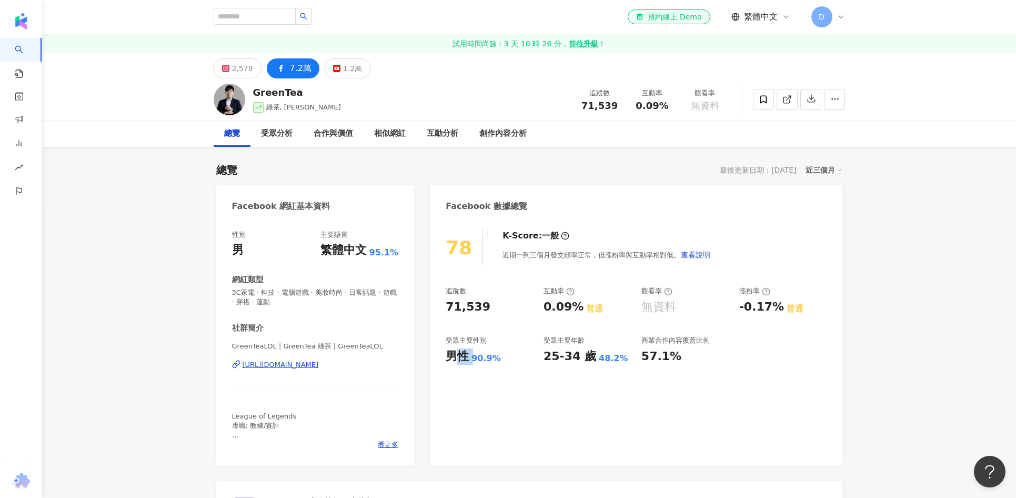
click at [509, 358] on div "男性 90.9%" at bounding box center [489, 356] width 87 height 16
drag, startPoint x: 477, startPoint y: 356, endPoint x: 1010, endPoint y: 408, distance: 535.1
click at [449, 357] on div "男性 90.9%" at bounding box center [489, 356] width 87 height 16
drag, startPoint x: 619, startPoint y: 358, endPoint x: 580, endPoint y: 358, distance: 38.4
click at [545, 358] on div "25-34 歲 48.2%" at bounding box center [587, 356] width 87 height 16
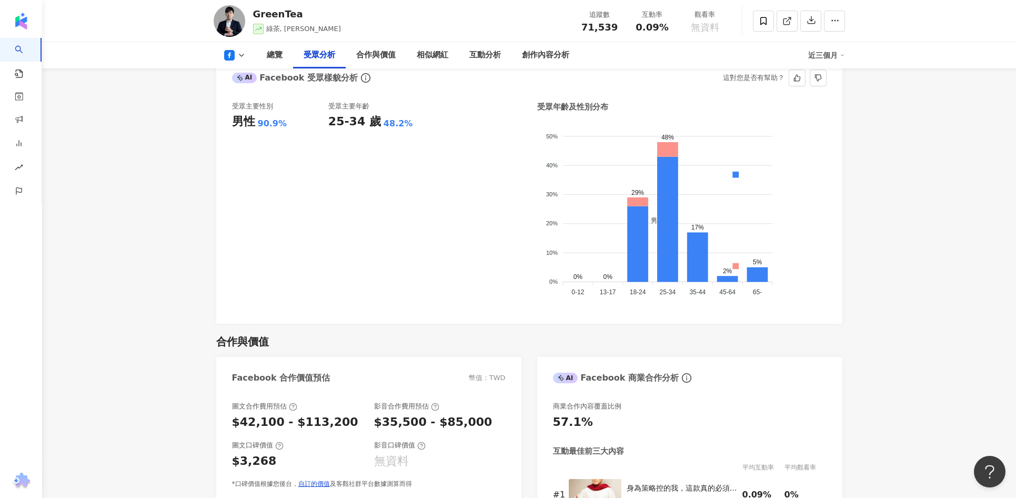
scroll to position [888, 0]
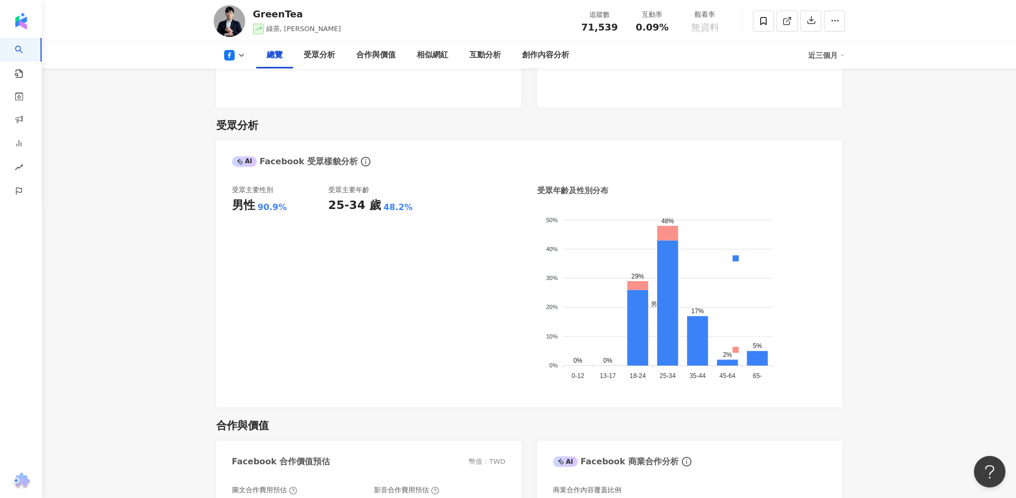
drag, startPoint x: 902, startPoint y: 331, endPoint x: 993, endPoint y: 417, distance: 125.1
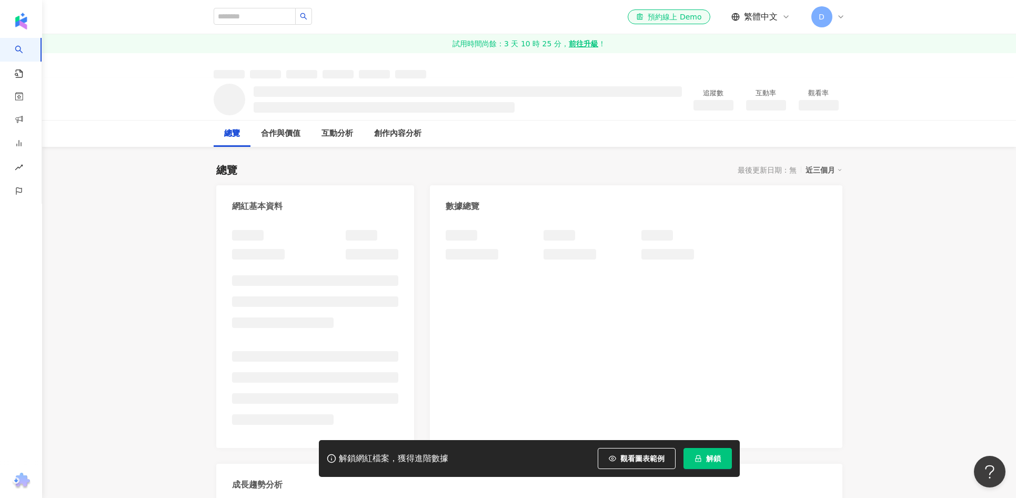
click at [715, 462] on span "解鎖" at bounding box center [713, 458] width 15 height 8
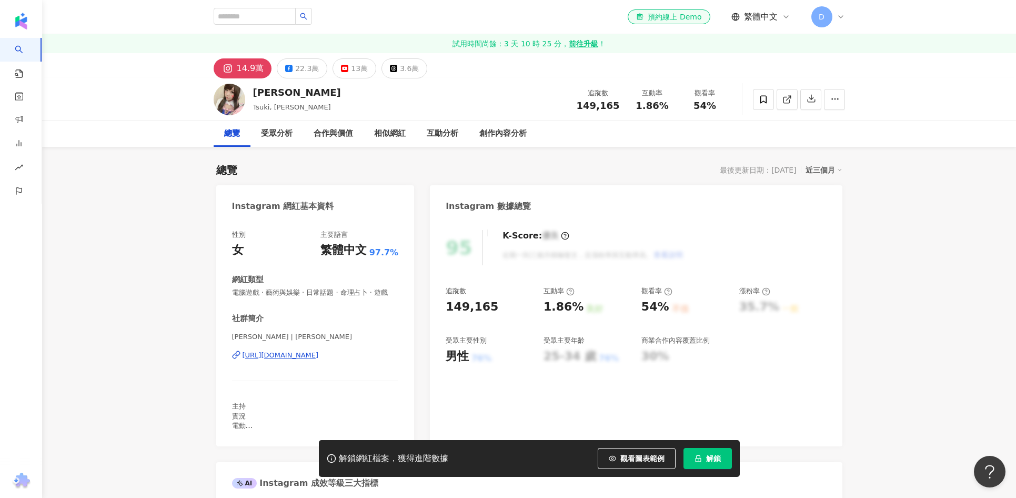
click at [720, 460] on span "解鎖" at bounding box center [713, 458] width 15 height 8
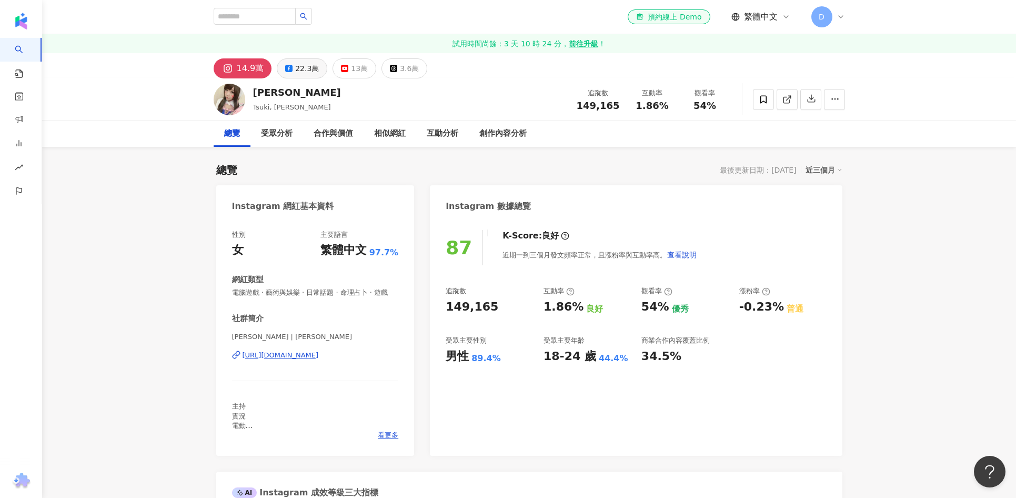
click at [304, 63] on div "22.3萬" at bounding box center [307, 68] width 24 height 15
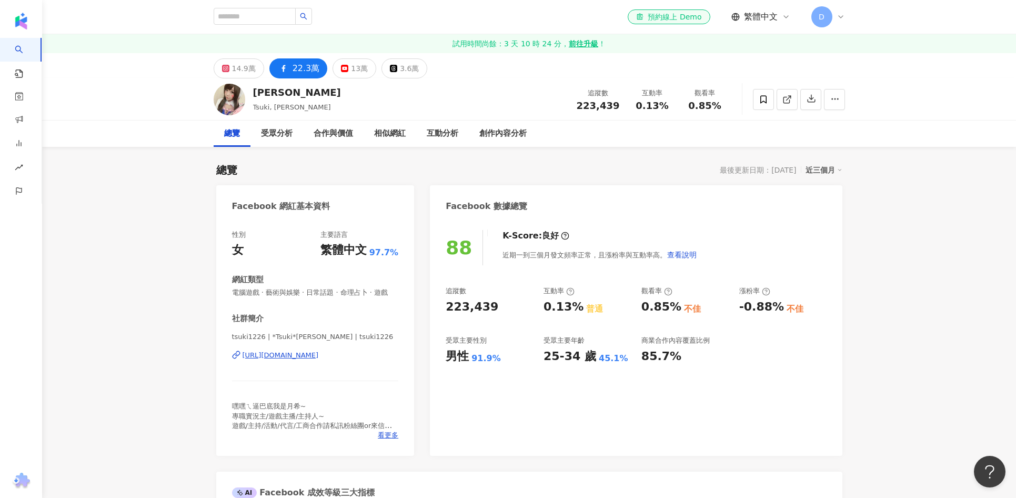
click at [305, 64] on div "22.3萬" at bounding box center [306, 68] width 27 height 15
drag, startPoint x: 507, startPoint y: 360, endPoint x: 493, endPoint y: 357, distance: 13.9
click at [504, 359] on div "男性 91.9%" at bounding box center [489, 356] width 87 height 16
drag, startPoint x: 493, startPoint y: 357, endPoint x: 448, endPoint y: 357, distance: 45.3
click at [448, 357] on div "男性 91.9%" at bounding box center [489, 356] width 87 height 16
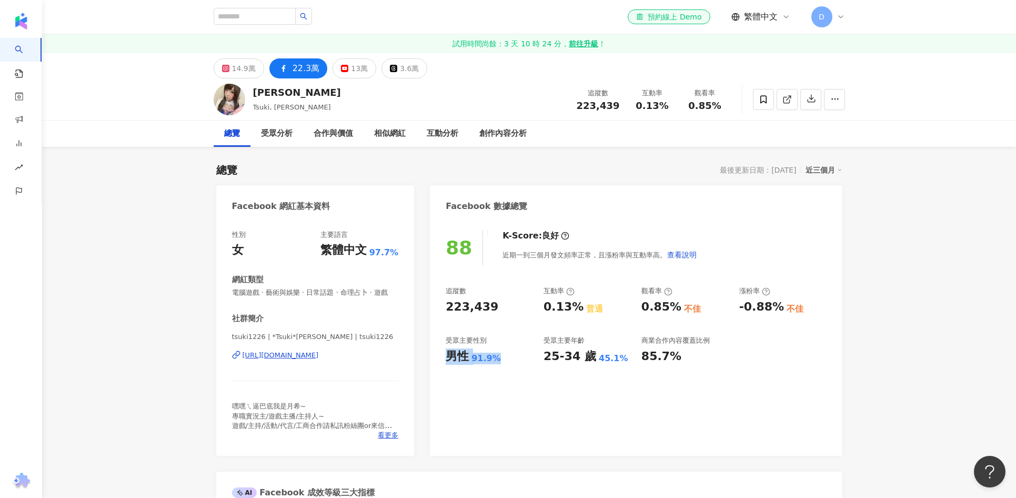
copy div "男性 91.9%"
drag, startPoint x: 614, startPoint y: 358, endPoint x: 657, endPoint y: 355, distance: 42.7
click at [543, 358] on div "追蹤數 223,439 互動率 0.13% 普通 觀看率 0.85% 不佳 漲粉率 -0.88% 不佳 受眾主要性別 男性 91.9% 受眾主要年齡 25-3…" at bounding box center [636, 325] width 380 height 78
copy div "25-34 歲 45.1%"
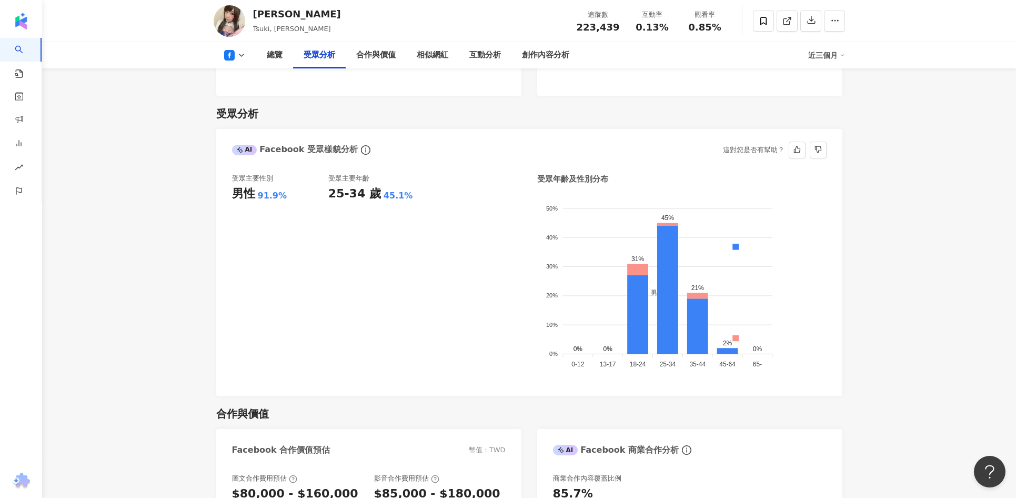
scroll to position [877, 0]
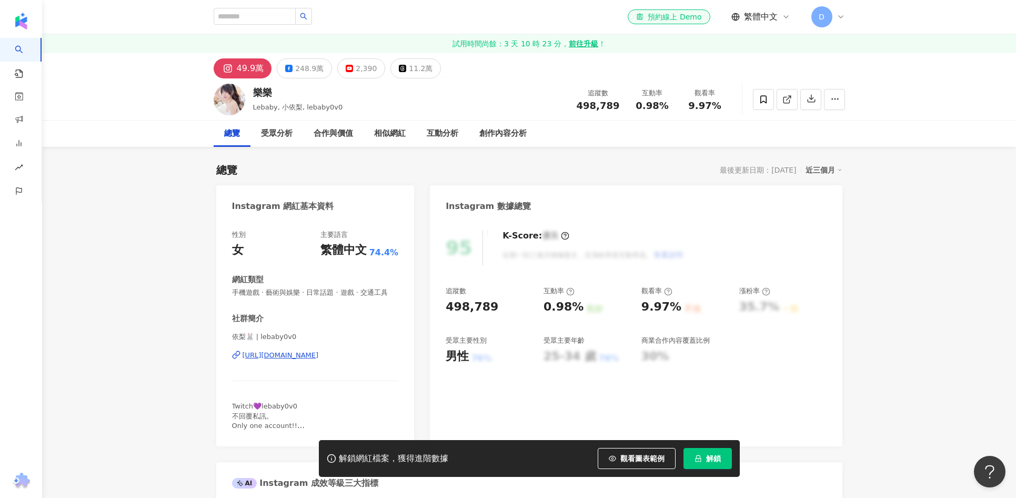
click at [714, 459] on span "解鎖" at bounding box center [713, 458] width 15 height 8
click at [718, 457] on span "解鎖" at bounding box center [713, 458] width 15 height 8
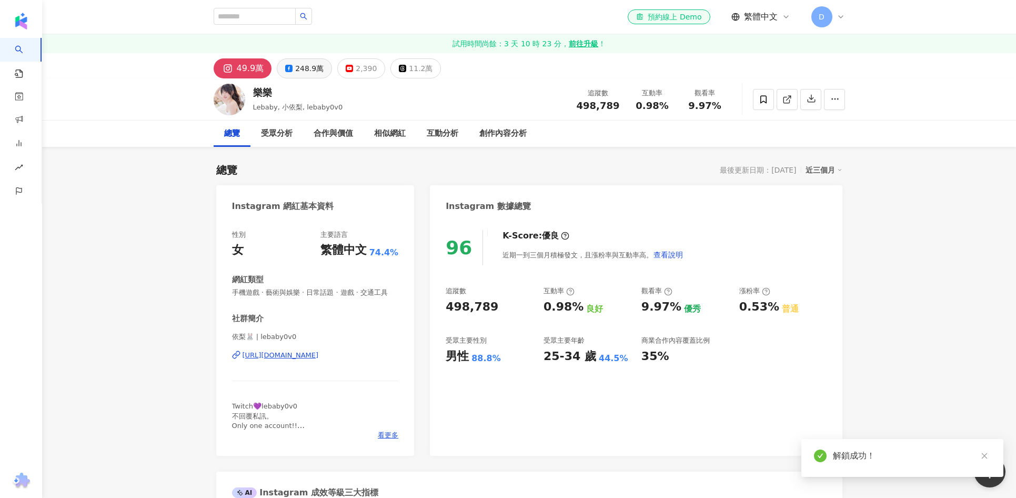
click at [305, 64] on div "248.9萬" at bounding box center [309, 68] width 28 height 15
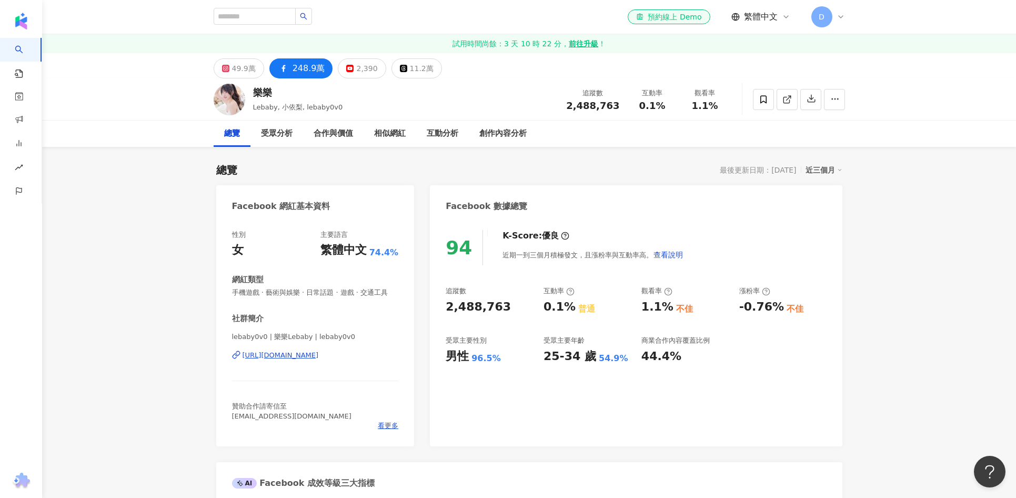
click at [510, 359] on div "男性 96.5%" at bounding box center [489, 356] width 87 height 16
drag, startPoint x: 509, startPoint y: 358, endPoint x: 444, endPoint y: 355, distance: 64.8
click at [444, 355] on div "94 K-Score : 優良 近期一到三個月積極發文，且漲粉率與互動率高。 查看說明 追蹤數 2,488,763 互動率 0.1% 普通 觀看率 1.1% …" at bounding box center [636, 332] width 412 height 227
copy div "男性 96.5%"
drag, startPoint x: 620, startPoint y: 358, endPoint x: 863, endPoint y: 388, distance: 244.4
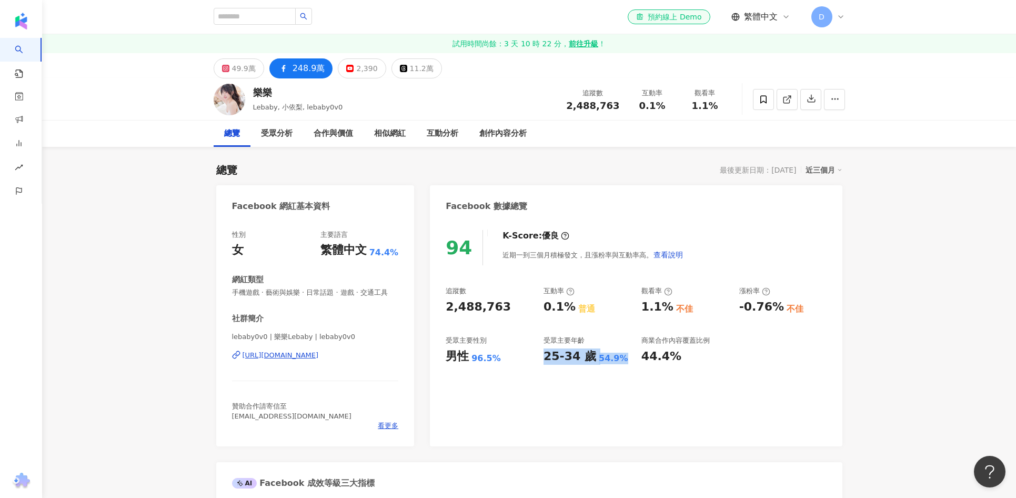
click at [544, 357] on div "25-34 歲 54.9%" at bounding box center [587, 356] width 87 height 16
copy div "25-34 歲 54.9%"
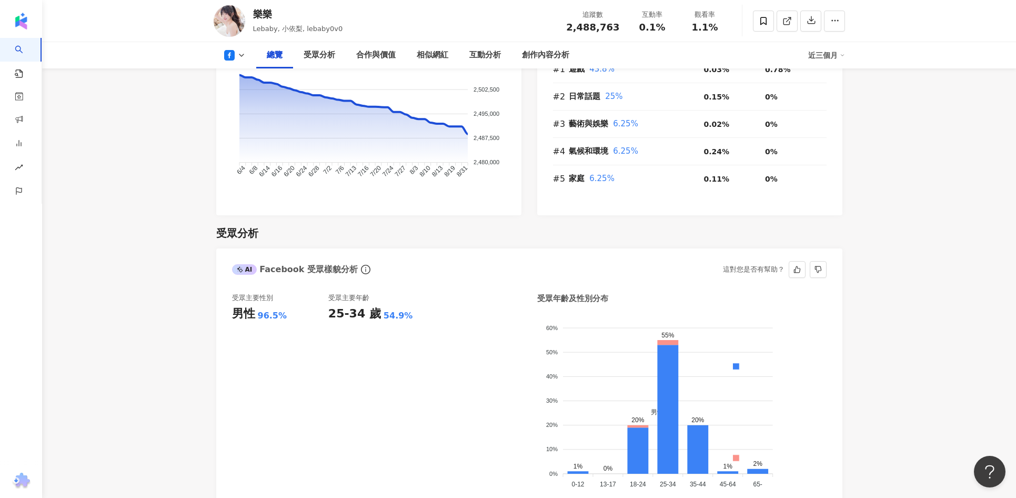
scroll to position [865, 0]
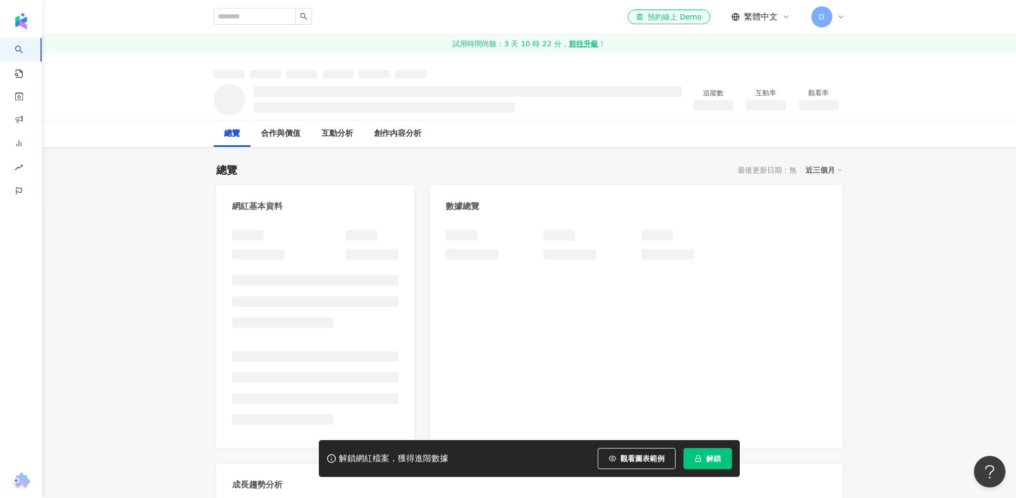
click at [722, 456] on button "解鎖" at bounding box center [708, 458] width 48 height 21
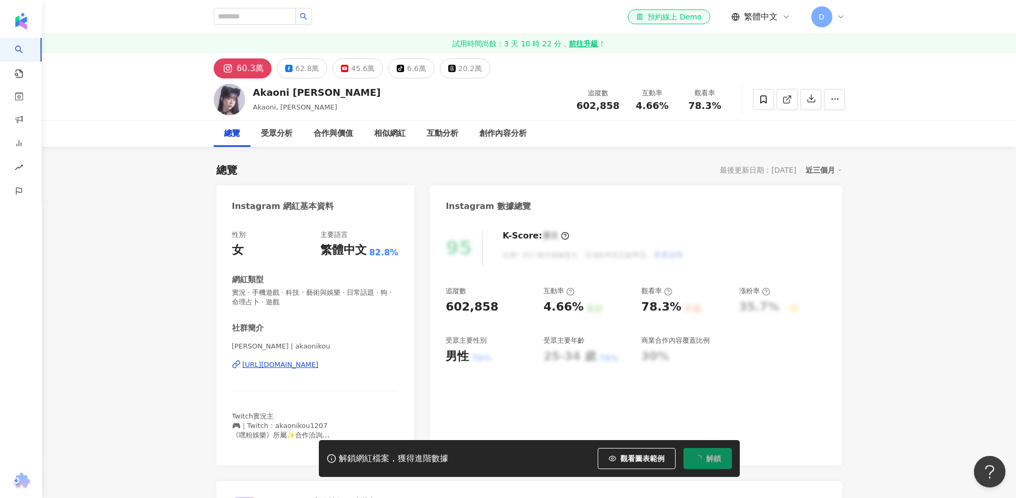
click at [306, 66] on div "62.8萬" at bounding box center [307, 68] width 24 height 15
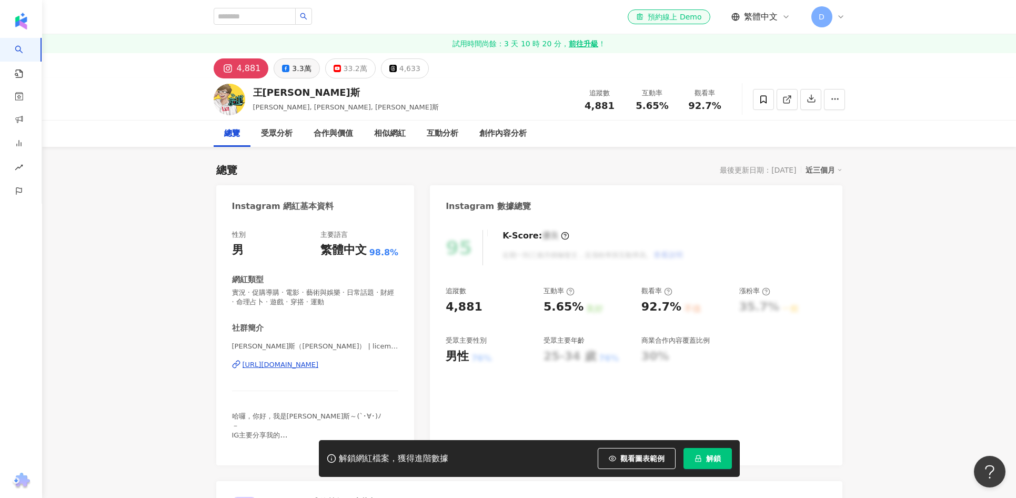
click at [295, 69] on div "3.3萬" at bounding box center [301, 68] width 19 height 15
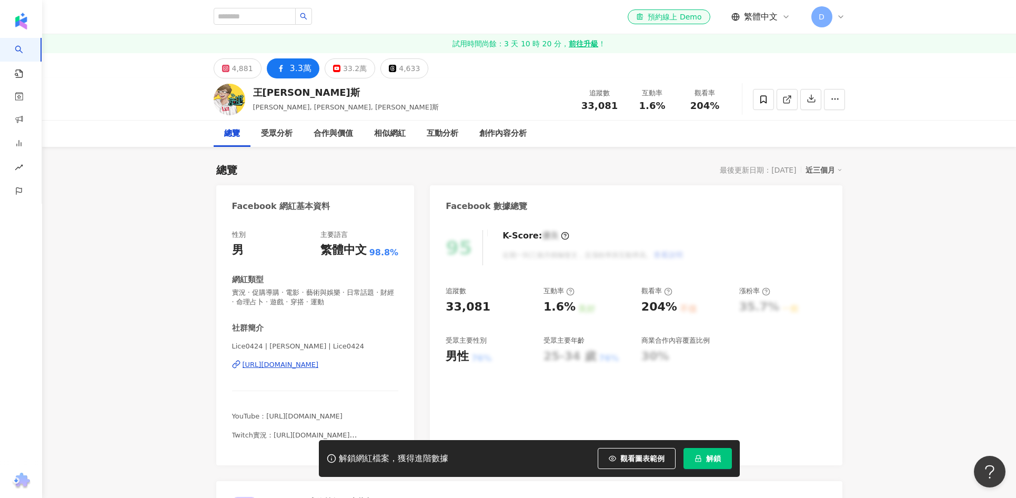
click at [710, 460] on span "解鎖" at bounding box center [713, 458] width 15 height 8
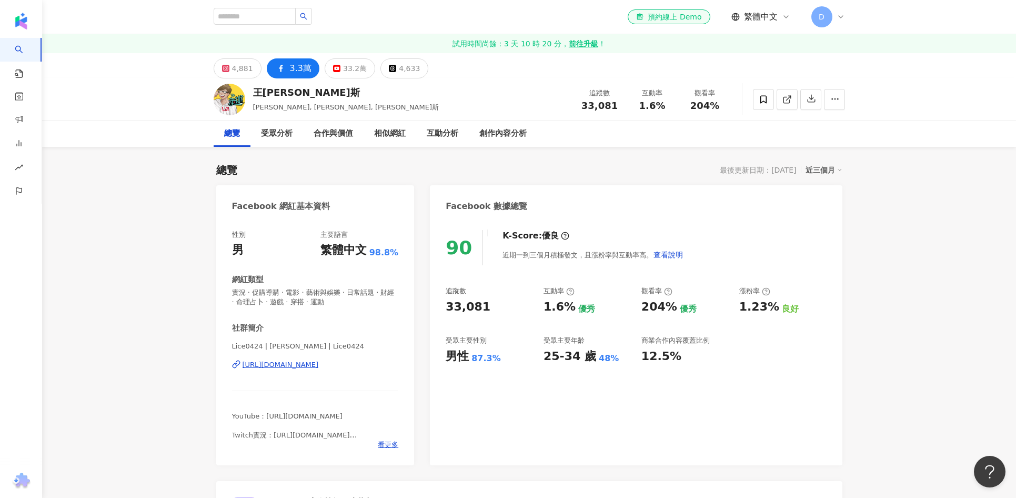
drag, startPoint x: 519, startPoint y: 345, endPoint x: 513, endPoint y: 342, distance: 7.5
click at [519, 345] on div "受眾主要性別" at bounding box center [489, 340] width 87 height 9
drag, startPoint x: 504, startPoint y: 357, endPoint x: 471, endPoint y: 358, distance: 32.6
click at [450, 358] on div "男性 87.3%" at bounding box center [489, 356] width 87 height 16
copy div "男性 87.3%"
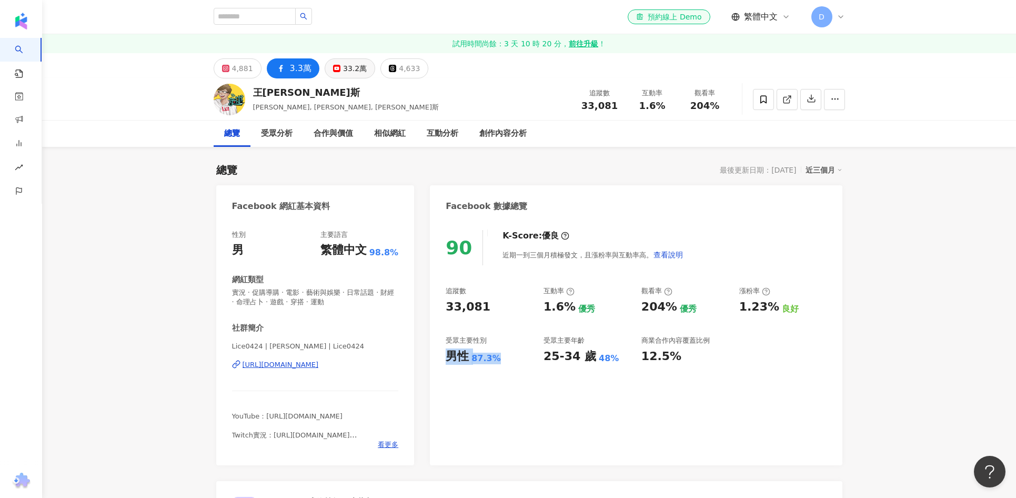
click at [349, 72] on div "33.2萬" at bounding box center [355, 68] width 24 height 15
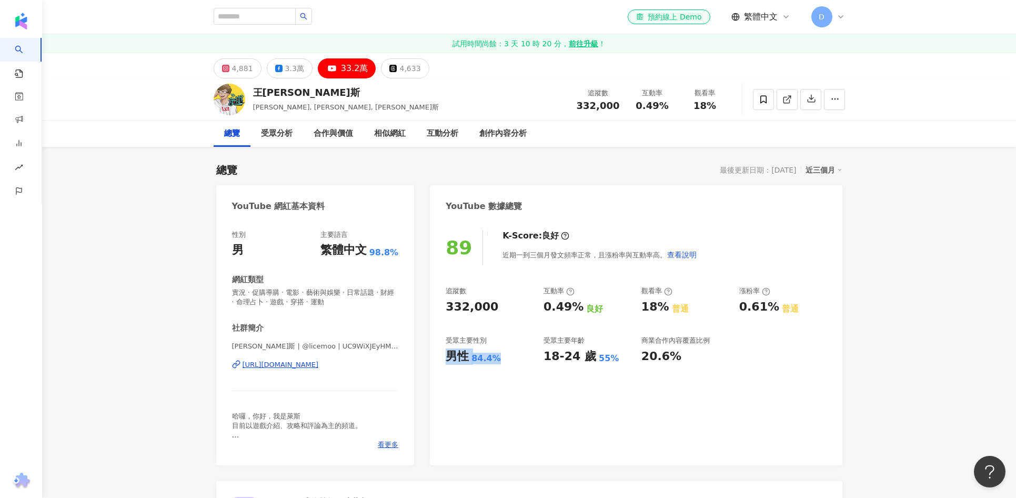
click at [498, 358] on div "男性 84.4%" at bounding box center [489, 356] width 87 height 16
drag, startPoint x: 486, startPoint y: 358, endPoint x: 498, endPoint y: 356, distance: 11.8
click at [447, 360] on div "男性 84.4%" at bounding box center [489, 356] width 87 height 16
click at [493, 353] on div "84.4%" at bounding box center [486, 359] width 29 height 12
drag, startPoint x: 490, startPoint y: 357, endPoint x: 462, endPoint y: 357, distance: 28.9
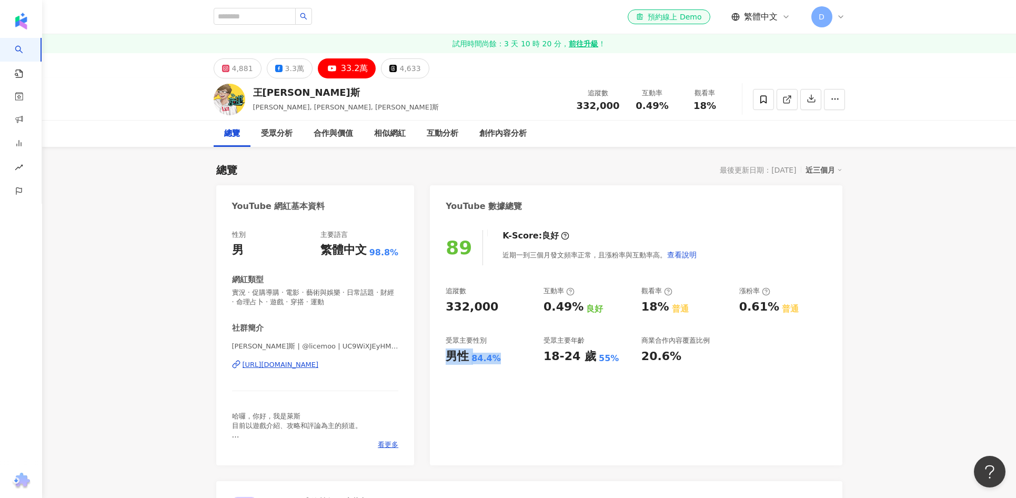
click at [450, 358] on div "男性 84.4%" at bounding box center [489, 356] width 87 height 16
copy div "男性 84.4%"
drag, startPoint x: 616, startPoint y: 361, endPoint x: 959, endPoint y: 364, distance: 342.6
click at [544, 356] on div "18-24 歲 55%" at bounding box center [587, 356] width 87 height 16
copy div "18-24 歲 55%"
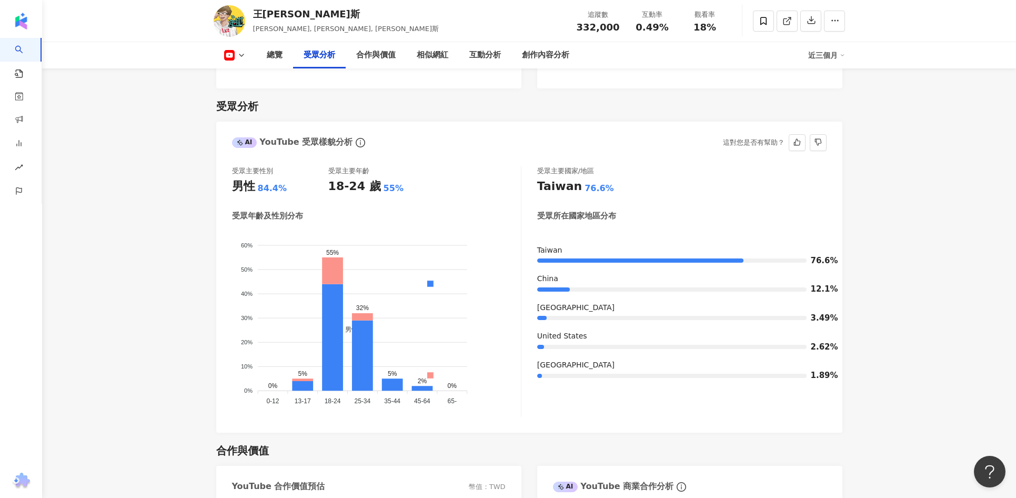
scroll to position [914, 0]
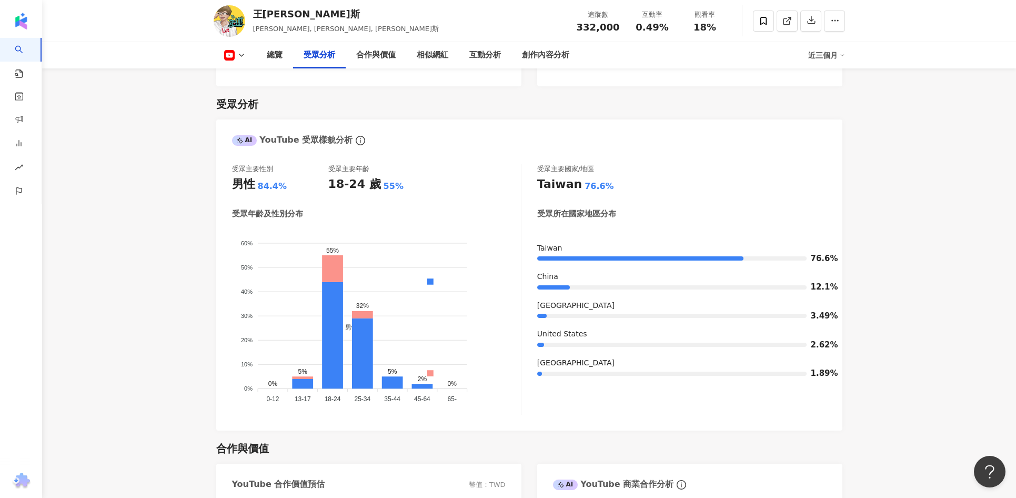
drag, startPoint x: 894, startPoint y: 304, endPoint x: 1007, endPoint y: 405, distance: 151.7
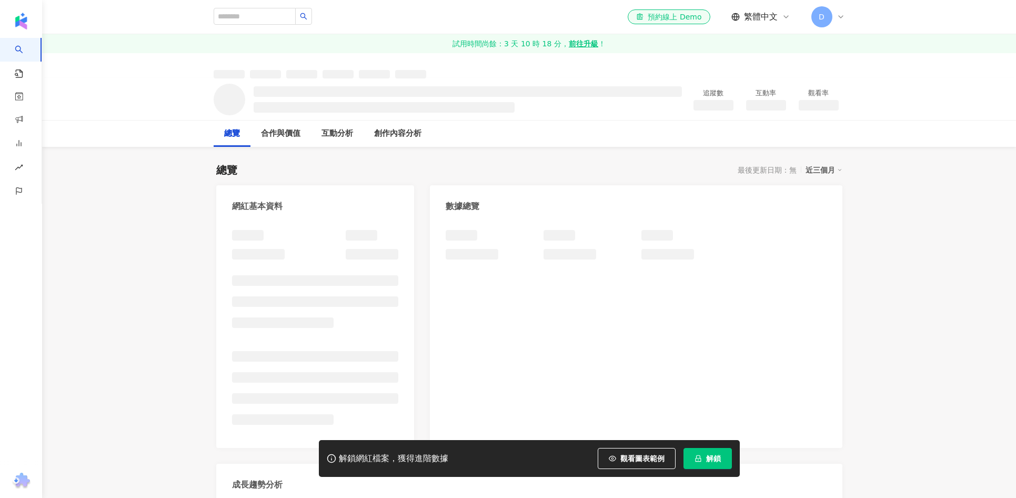
click at [699, 455] on icon "lock" at bounding box center [698, 458] width 6 height 7
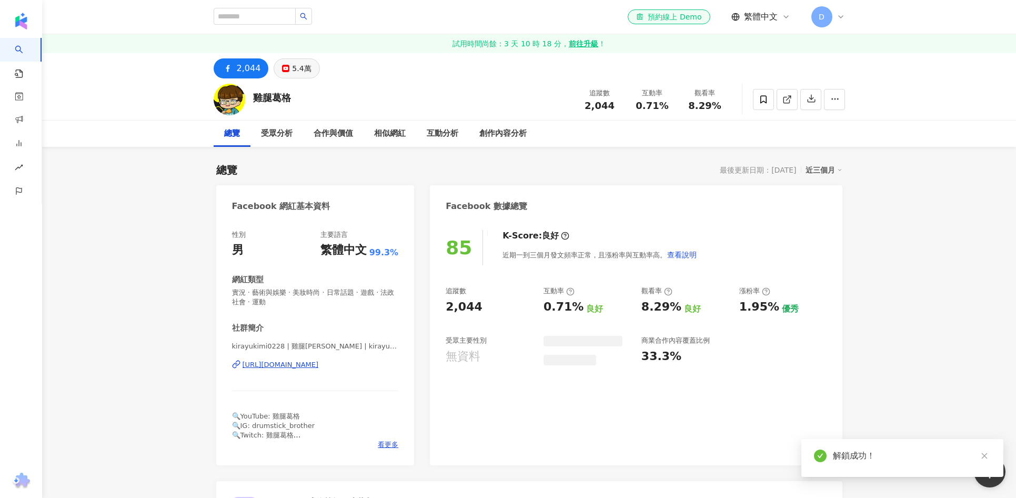
click at [299, 66] on div "5.4萬" at bounding box center [301, 68] width 19 height 15
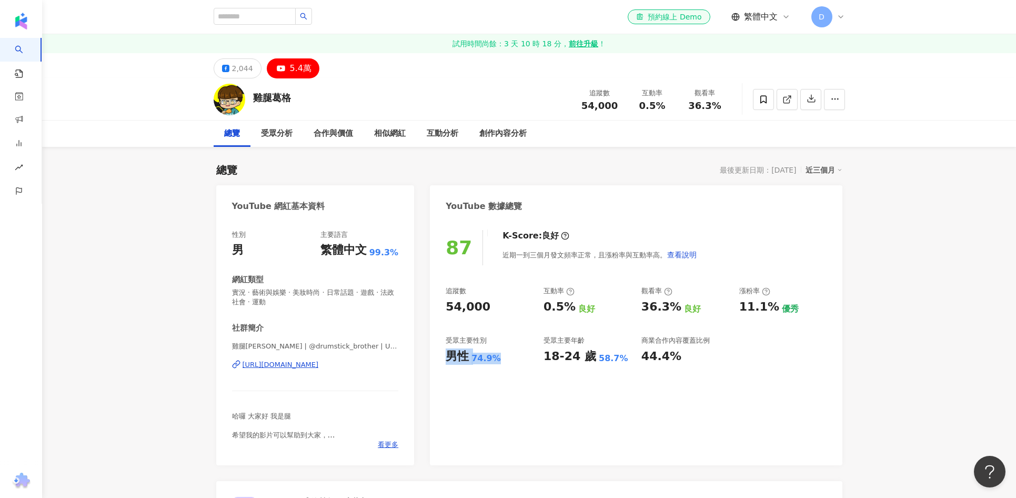
drag, startPoint x: 505, startPoint y: 356, endPoint x: 998, endPoint y: 362, distance: 493.1
click at [436, 357] on div "87 K-Score : 良好 近期一到三個月發文頻率正常，且漲粉率與互動率高。 查看說明 追蹤數 54,000 互動率 0.5% 良好 觀看率 36.3% …" at bounding box center [636, 342] width 412 height 246
drag, startPoint x: 619, startPoint y: 357, endPoint x: 542, endPoint y: 357, distance: 77.4
click at [541, 358] on div "追蹤數 54,000 互動率 0.5% 良好 觀看率 36.3% 良好 漲粉率 11.1% 優秀 受眾主要性別 男性 74.9% 受眾主要年齡 18-24 歲…" at bounding box center [636, 325] width 380 height 78
copy div "18-24 歲 58.7%"
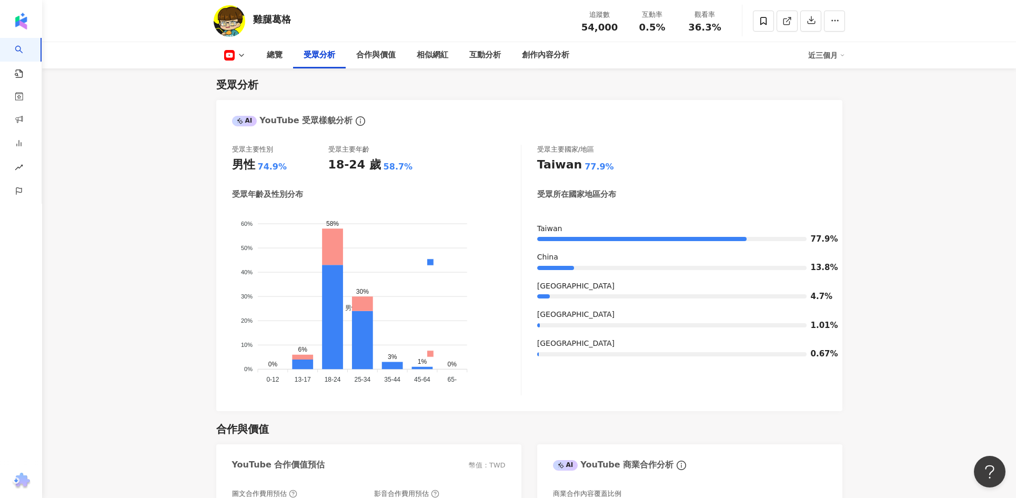
scroll to position [935, 0]
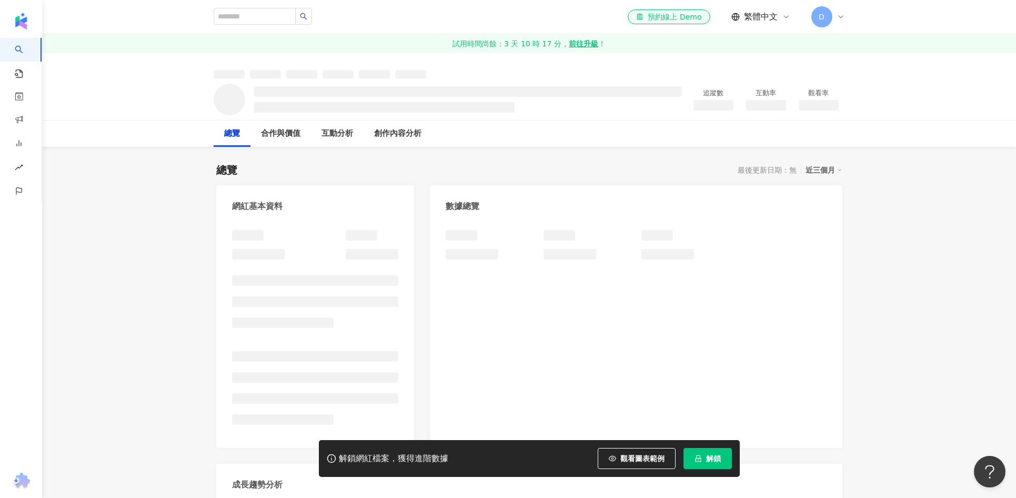
click at [718, 457] on span "解鎖" at bounding box center [713, 458] width 15 height 8
click at [708, 451] on button "解鎖" at bounding box center [708, 458] width 48 height 21
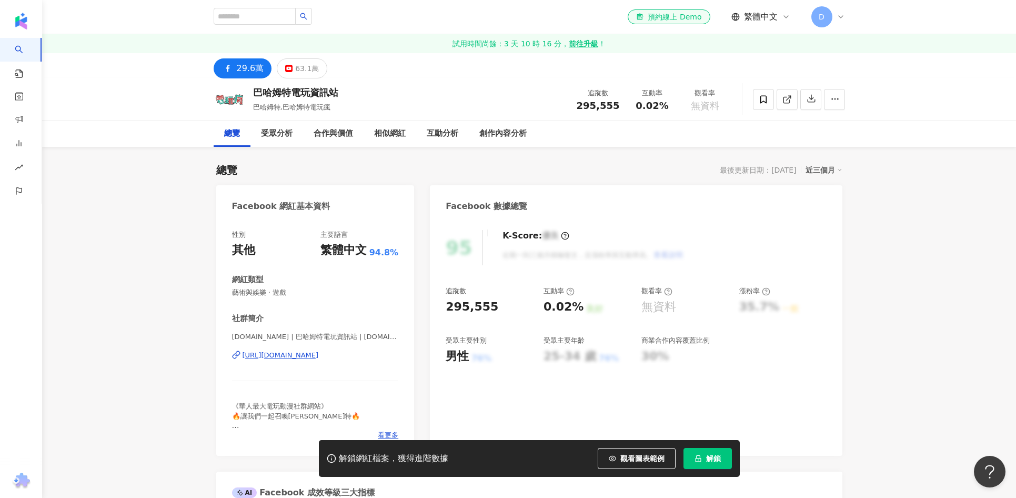
click at [711, 458] on span "解鎖" at bounding box center [713, 458] width 15 height 8
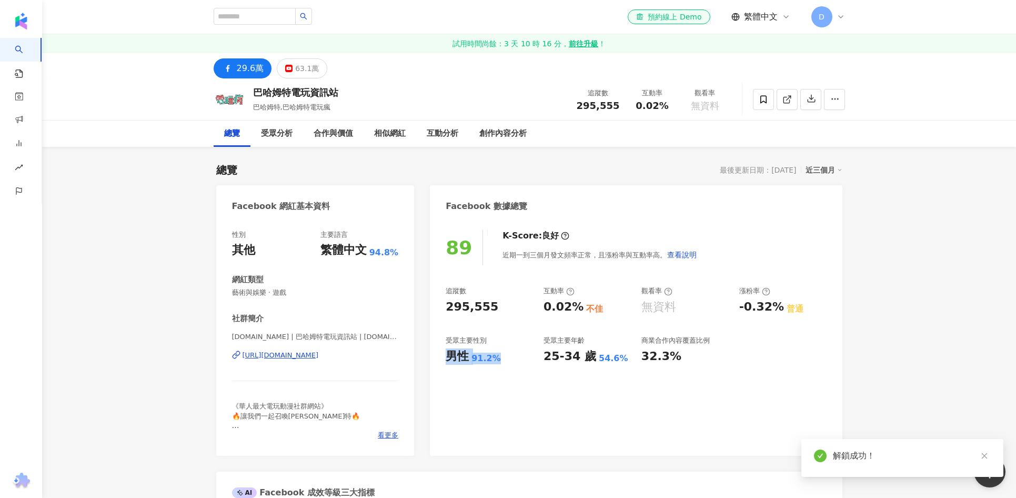
drag, startPoint x: 452, startPoint y: 358, endPoint x: 976, endPoint y: 414, distance: 526.6
click at [449, 358] on div "男性 91.2%" at bounding box center [489, 356] width 87 height 16
click at [502, 350] on div "男性 91.2%" at bounding box center [489, 356] width 87 height 16
click at [502, 351] on div "男性 91.2%" at bounding box center [489, 356] width 87 height 16
click at [500, 352] on div "男性 91.2%" at bounding box center [489, 356] width 87 height 16
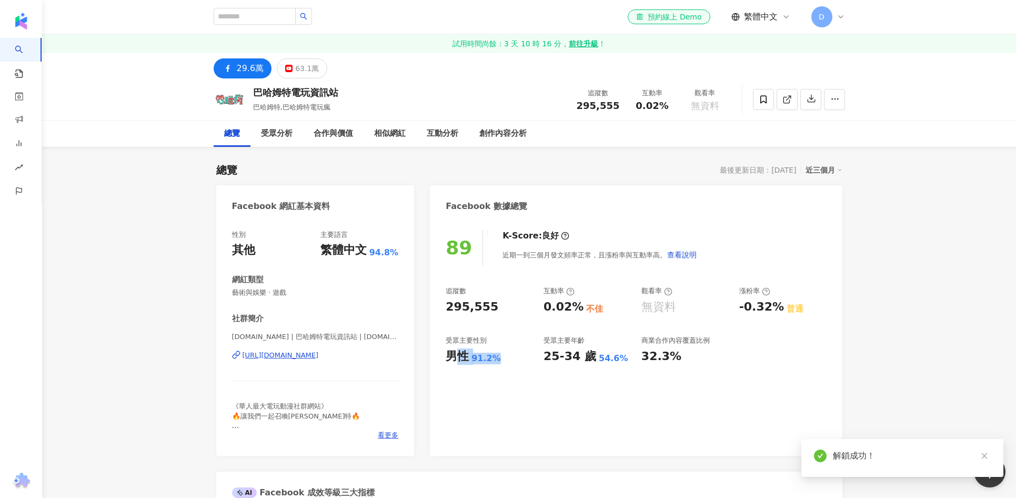
drag, startPoint x: 459, startPoint y: 357, endPoint x: 448, endPoint y: 355, distance: 11.2
click at [448, 355] on div "男性 91.2%" at bounding box center [489, 356] width 87 height 16
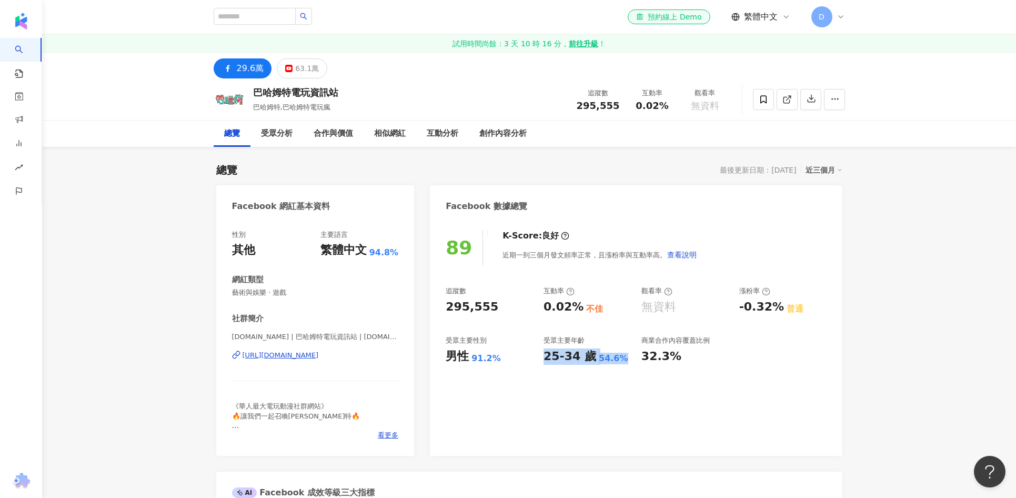
drag, startPoint x: 618, startPoint y: 356, endPoint x: 949, endPoint y: 356, distance: 330.5
click at [545, 357] on div "25-34 歲 54.6%" at bounding box center [587, 356] width 87 height 16
copy div "25-34 歲 54.6%"
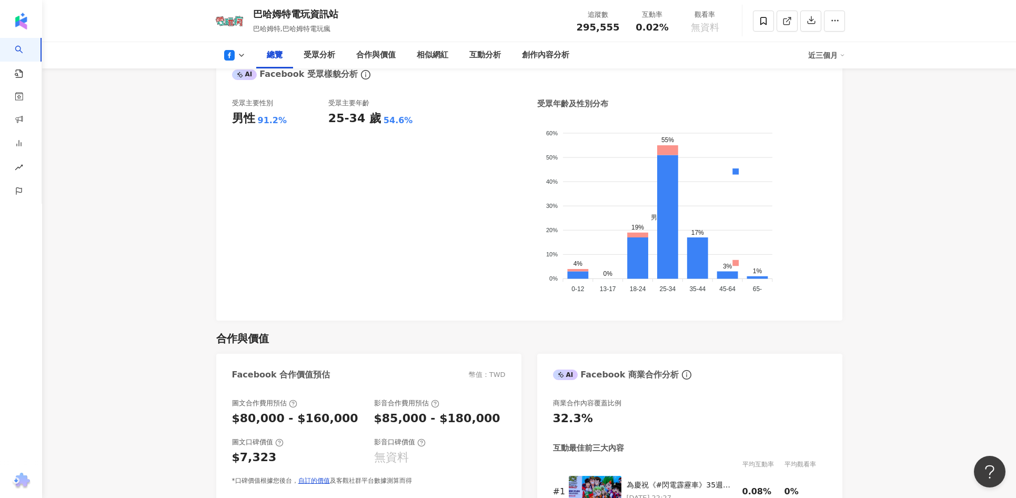
scroll to position [860, 0]
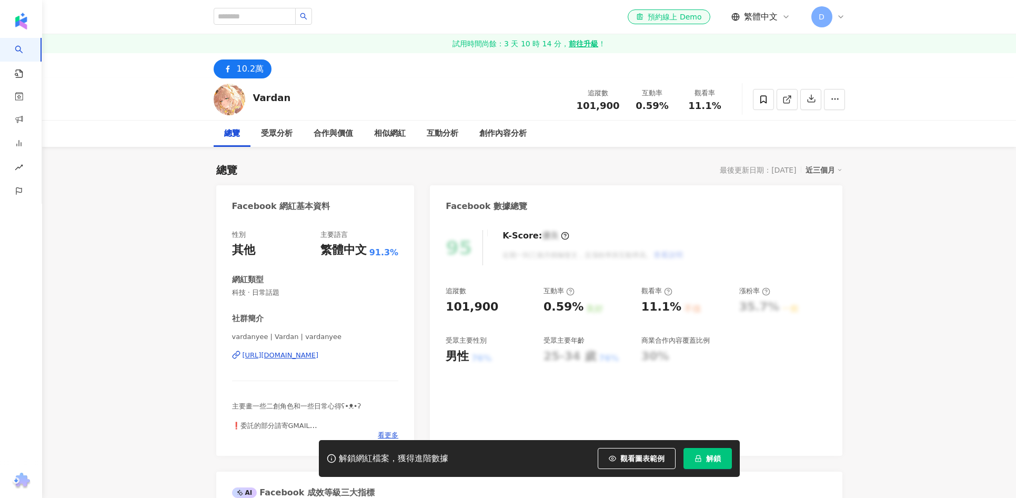
click at [718, 458] on span "解鎖" at bounding box center [713, 458] width 15 height 8
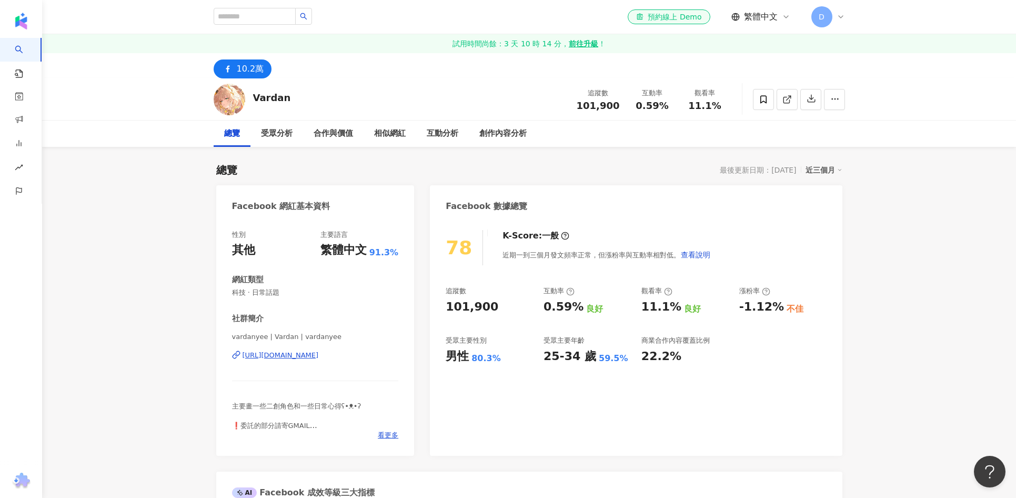
click at [501, 352] on div "男性 80.3%" at bounding box center [489, 356] width 87 height 16
drag, startPoint x: 502, startPoint y: 360, endPoint x: 444, endPoint y: 357, distance: 57.4
click at [443, 357] on div "78 K-Score : 一般 近期一到三個月發文頻率正常，但漲粉率與互動率相對低。 查看說明 追蹤數 101,900 互動率 0.59% 良好 觀看率 11…" at bounding box center [636, 337] width 412 height 236
copy div "男性 80.3%"
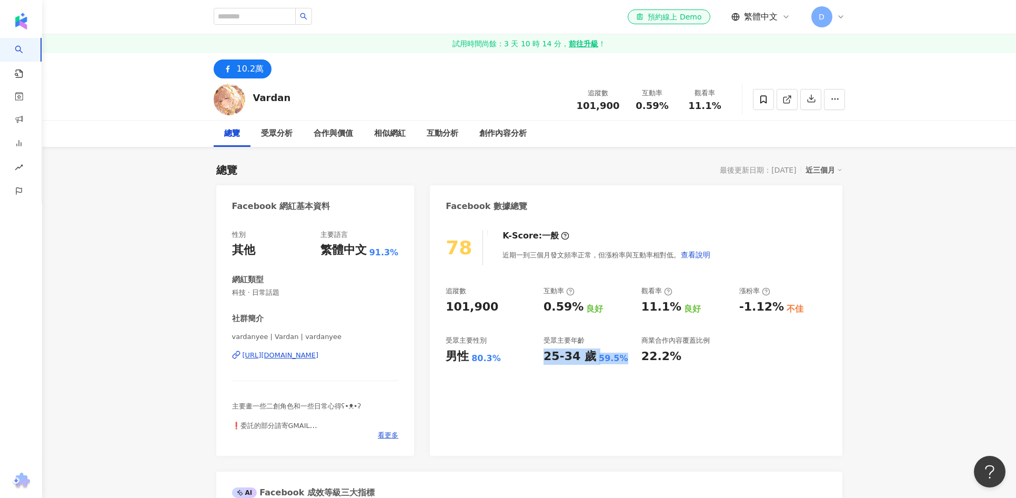
drag, startPoint x: 621, startPoint y: 359, endPoint x: 694, endPoint y: 357, distance: 73.2
click at [545, 355] on div "25-34 歲 59.5%" at bounding box center [587, 356] width 87 height 16
copy div "25-34 歲 59.5%"
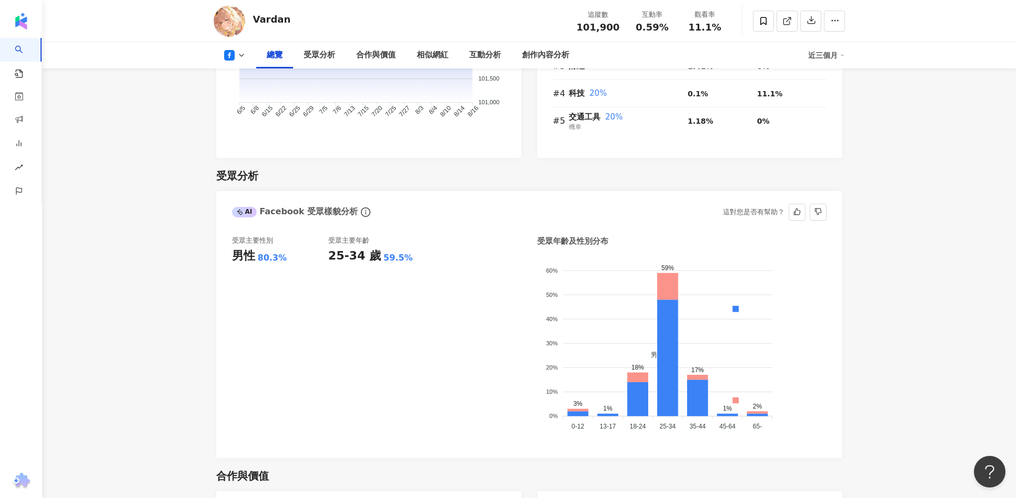
scroll to position [859, 0]
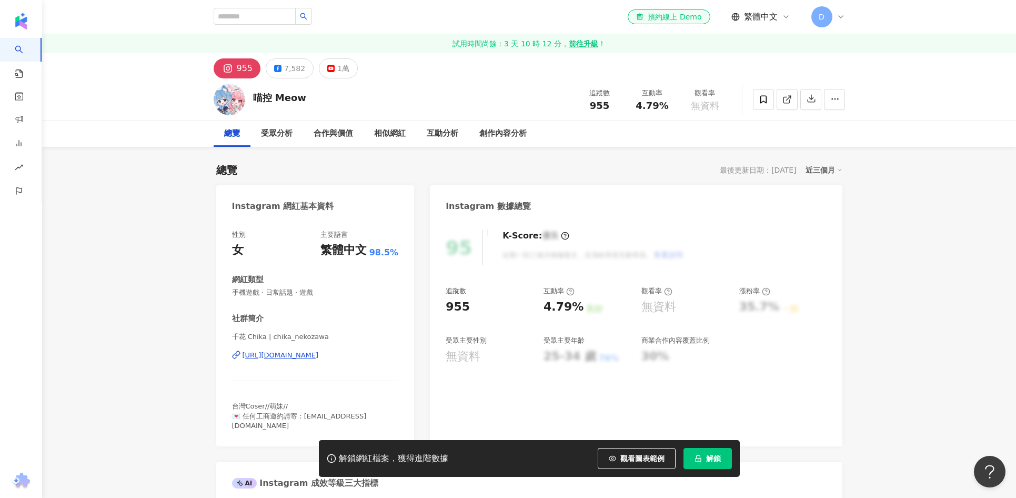
click at [711, 456] on span "解鎖" at bounding box center [713, 458] width 15 height 8
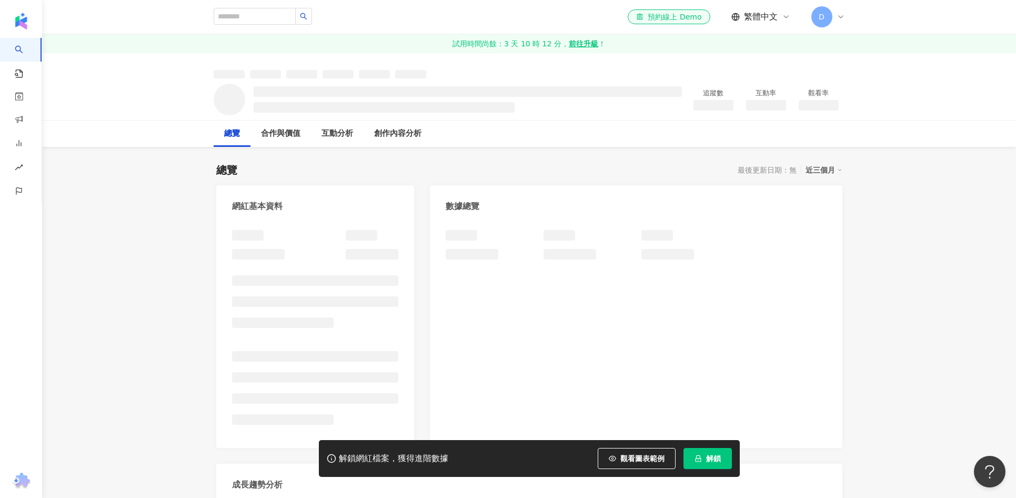
click at [708, 459] on span "解鎖" at bounding box center [713, 458] width 15 height 8
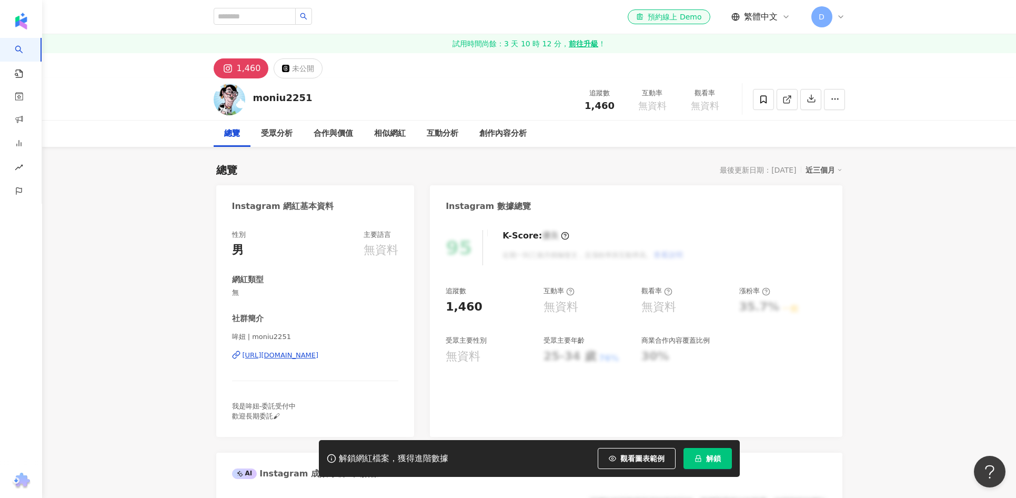
click at [715, 459] on span "解鎖" at bounding box center [713, 458] width 15 height 8
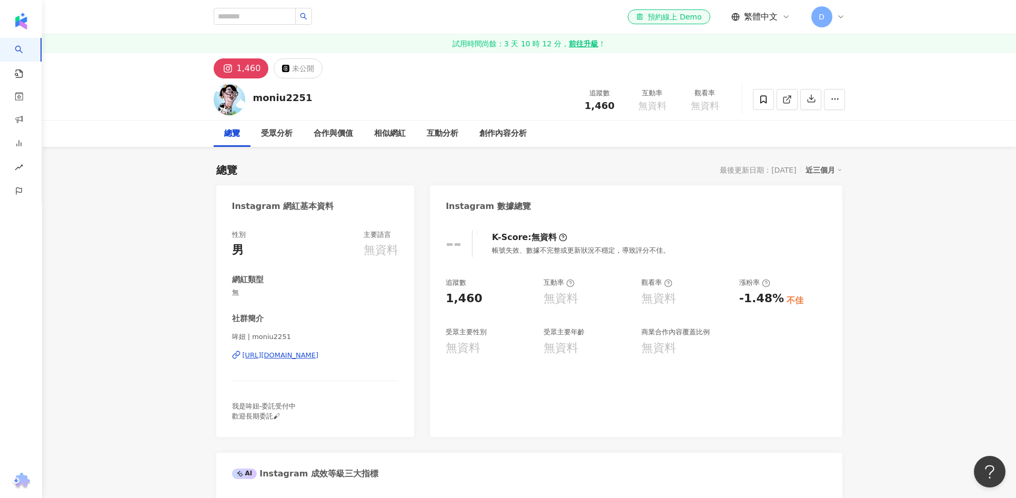
click at [675, 380] on div "-- K-Score : 無資料 帳號失效、數據不完整或更新狀況不穩定，導致評分不佳。 追蹤數 1,460 互動率 無資料 觀看率 無資料 漲粉率 -1.48…" at bounding box center [636, 327] width 412 height 217
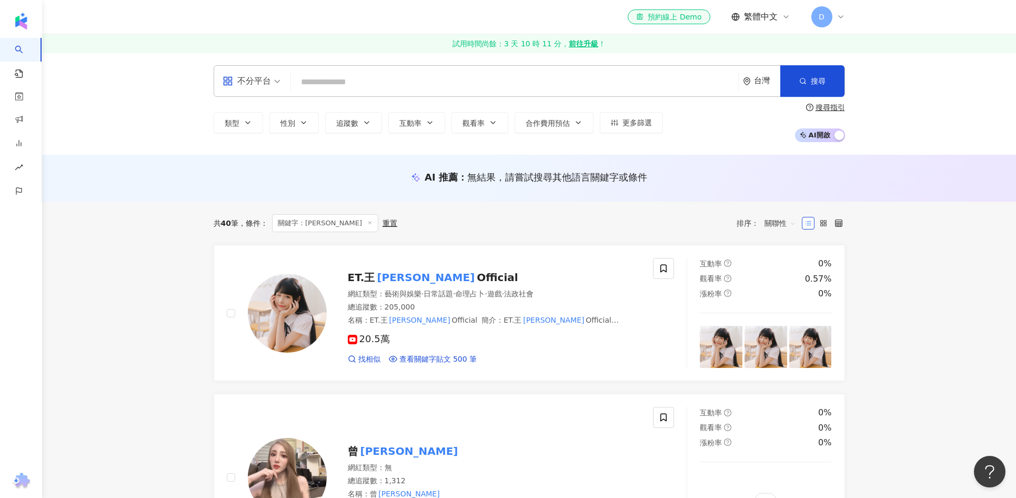
click at [453, 81] on input "search" at bounding box center [514, 82] width 439 height 20
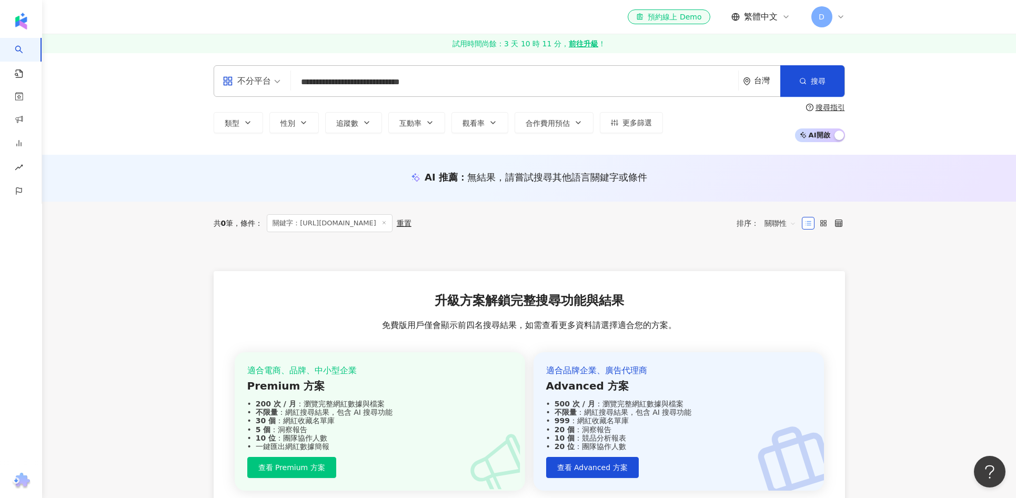
type input "**********"
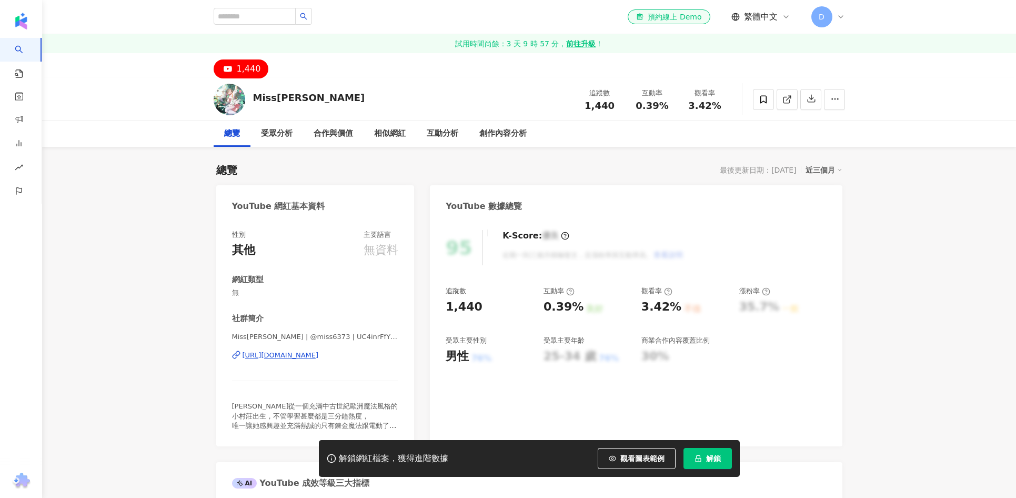
click at [710, 452] on button "解鎖" at bounding box center [708, 458] width 48 height 21
click at [717, 454] on span "解鎖" at bounding box center [713, 458] width 15 height 8
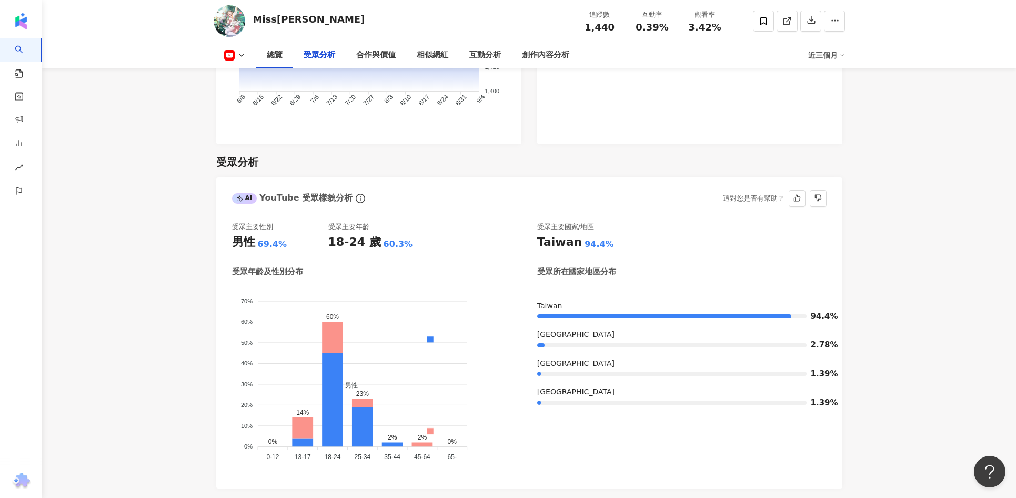
scroll to position [894, 0]
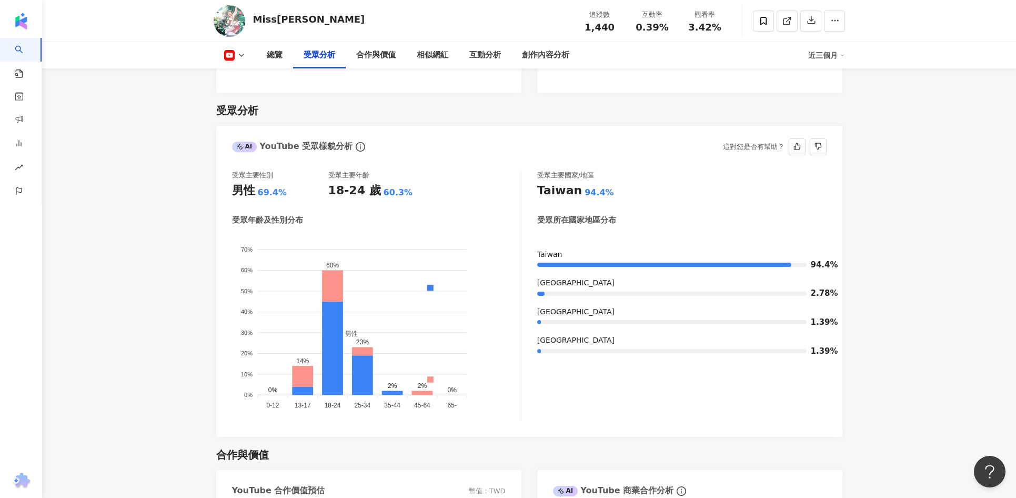
click at [243, 145] on icon at bounding box center [240, 147] width 6 height 6
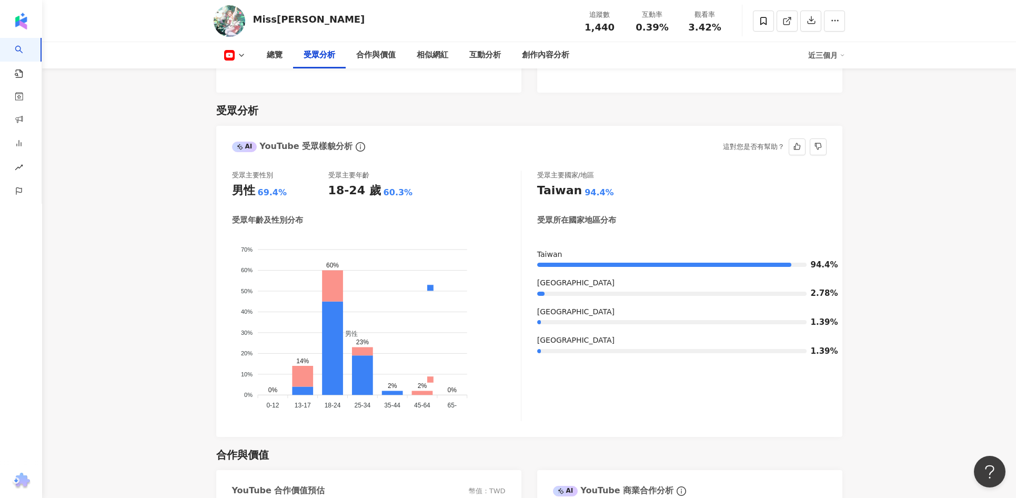
drag, startPoint x: 402, startPoint y: 151, endPoint x: 286, endPoint y: 152, distance: 115.2
click at [402, 151] on div "AI YouTube 受眾樣貌分析 這對您是否有幫助？" at bounding box center [529, 143] width 626 height 34
click at [356, 146] on icon "info-circle" at bounding box center [360, 146] width 9 height 9
click at [456, 155] on div "AI YouTube 受眾樣貌分析 這對您是否有幫助？" at bounding box center [529, 143] width 626 height 34
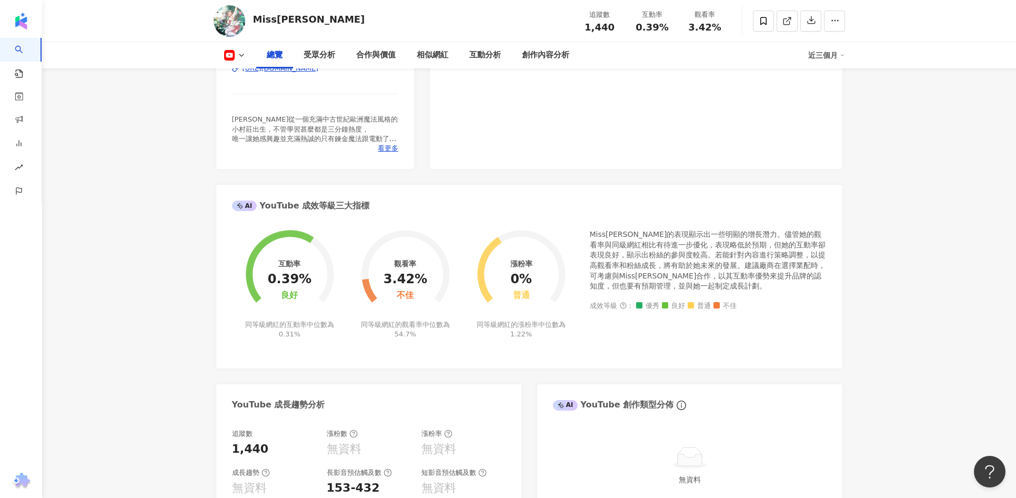
scroll to position [298, 0]
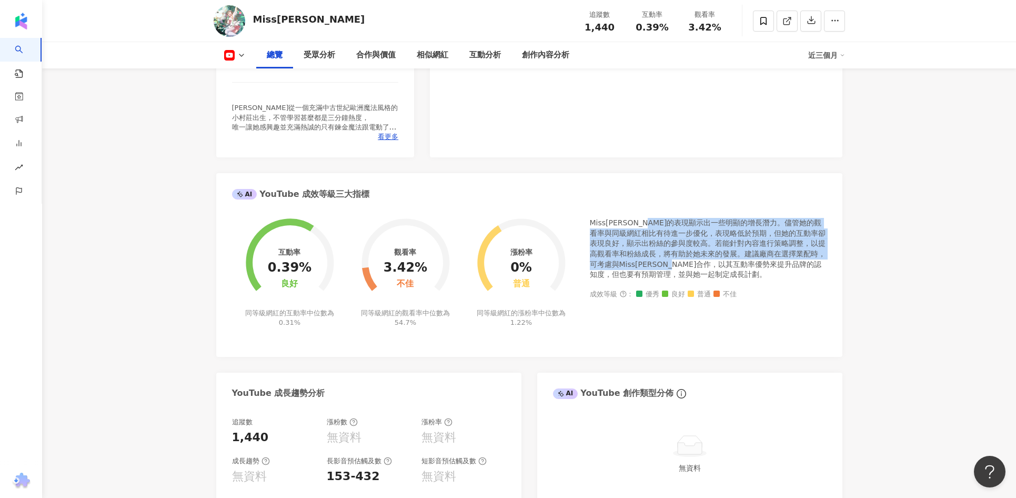
drag, startPoint x: 672, startPoint y: 222, endPoint x: 750, endPoint y: 260, distance: 87.3
click at [746, 260] on div "Miss[PERSON_NAME]的表現顯示出一些明顯的增長潛力。儘管她的觀看率與同級網紅相比有待進一步優化，表現略低於預期，但她的互動率卻表現良好，顯示出粉…" at bounding box center [708, 249] width 237 height 62
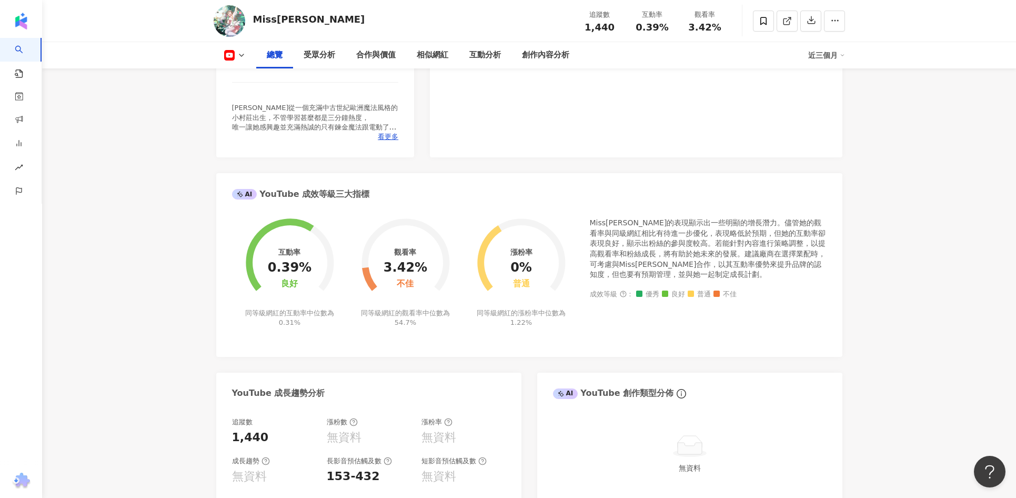
click at [760, 261] on div "Miss[PERSON_NAME]的表現顯示出一些明顯的增長潛力。儘管她的觀看率與同級網紅相比有待進一步優化，表現略低於預期，但她的互動率卻表現良好，顯示出粉…" at bounding box center [708, 249] width 237 height 62
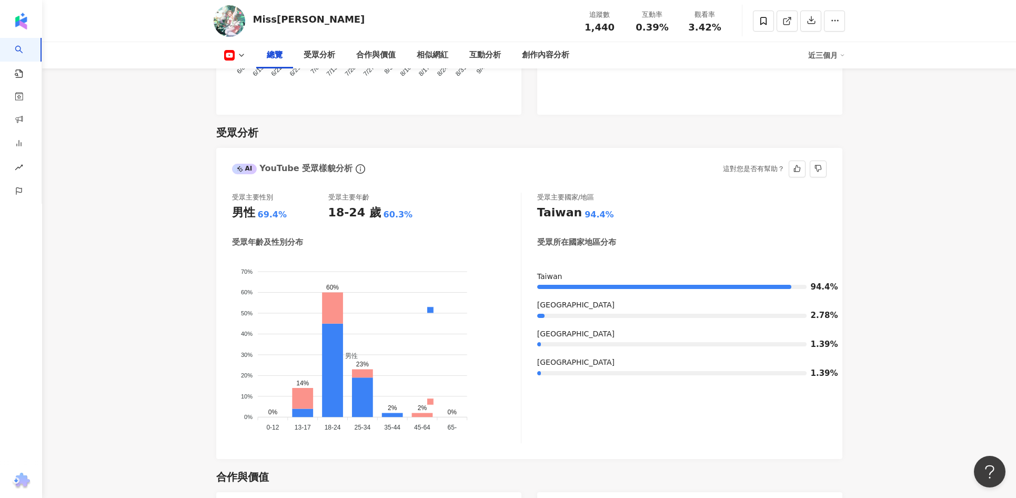
scroll to position [875, 0]
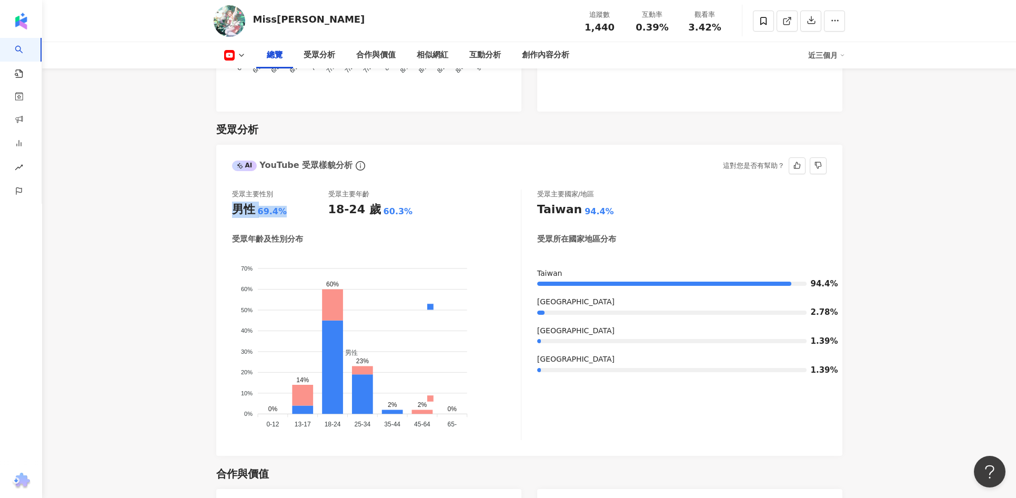
drag, startPoint x: 290, startPoint y: 208, endPoint x: 236, endPoint y: 210, distance: 53.7
click at [236, 210] on div "男性 69.4%" at bounding box center [280, 210] width 96 height 16
click at [626, 189] on div "受眾主要國家/地區" at bounding box center [681, 193] width 289 height 9
drag, startPoint x: 869, startPoint y: 142, endPoint x: 861, endPoint y: 44, distance: 98.7
